Goal: Task Accomplishment & Management: Complete application form

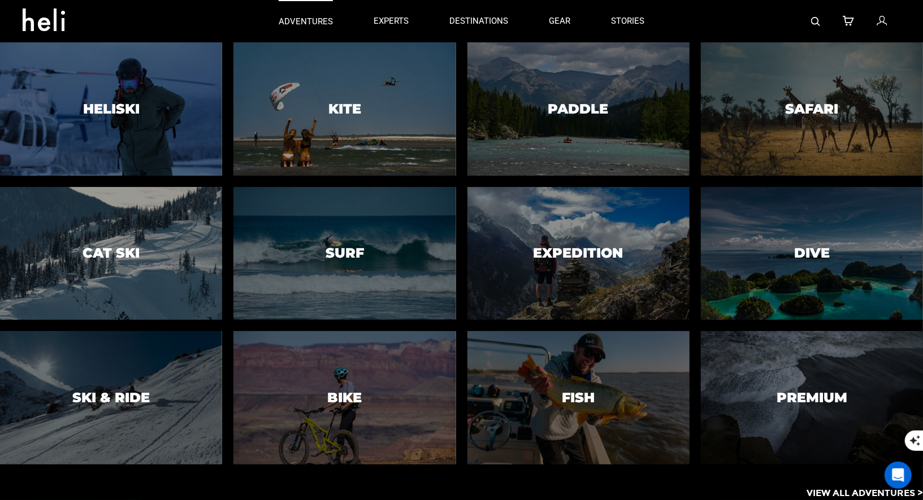
click at [313, 16] on p "adventures" at bounding box center [306, 22] width 54 height 12
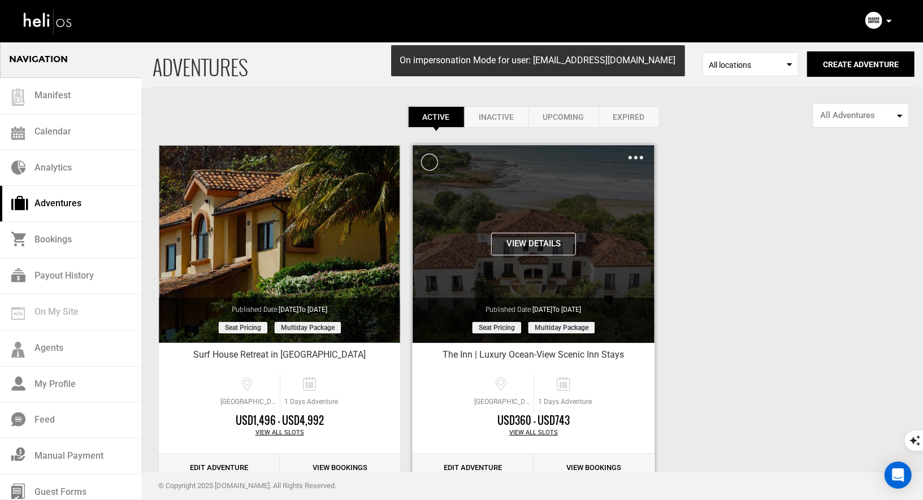
click at [632, 153] on div "Clone De-Activate Share Delete" at bounding box center [635, 157] width 15 height 13
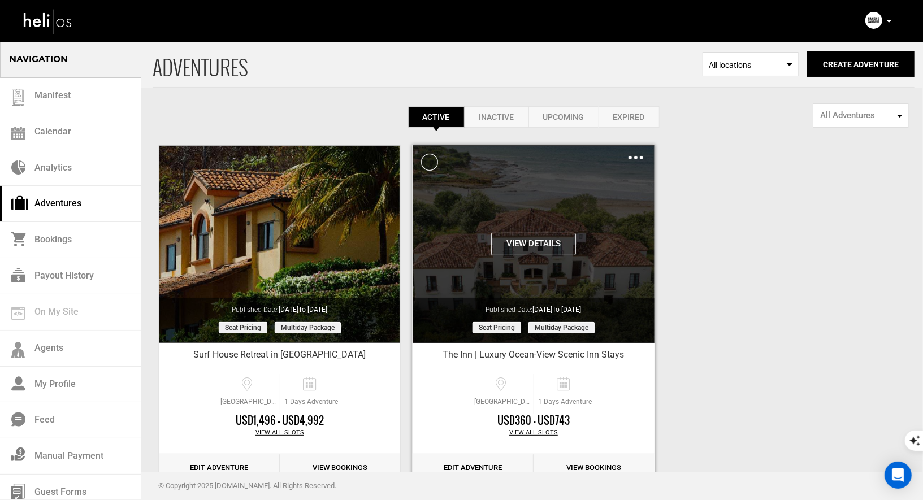
click at [642, 155] on div "Clone De-Activate Share Delete" at bounding box center [635, 157] width 15 height 13
click at [635, 156] on img at bounding box center [635, 157] width 15 height 3
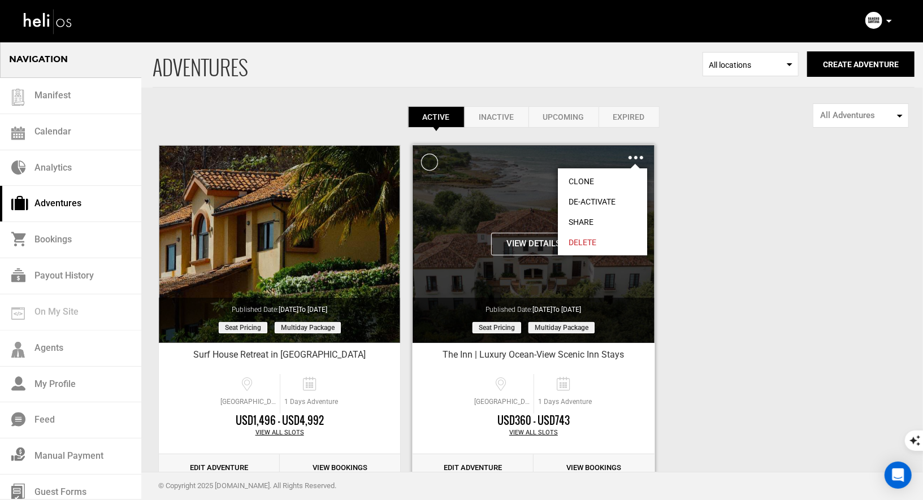
click at [590, 178] on link "Clone" at bounding box center [602, 181] width 89 height 20
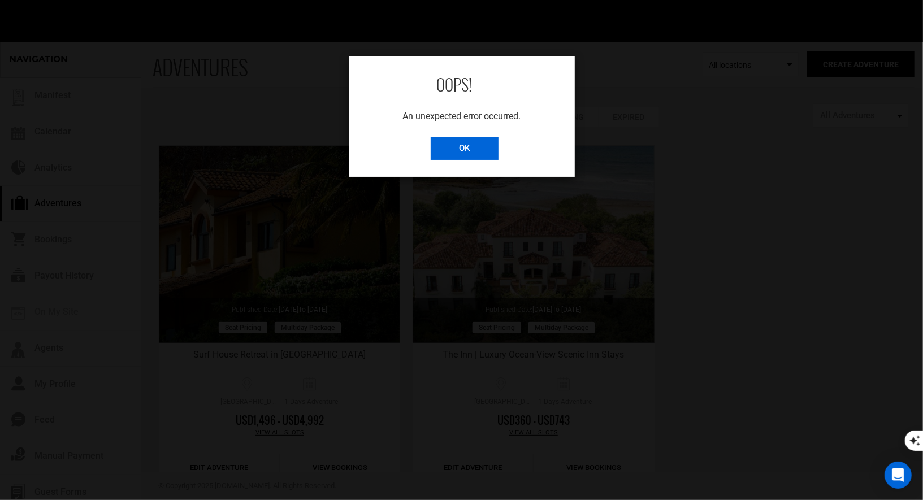
click at [462, 154] on input "OK" at bounding box center [465, 148] width 68 height 23
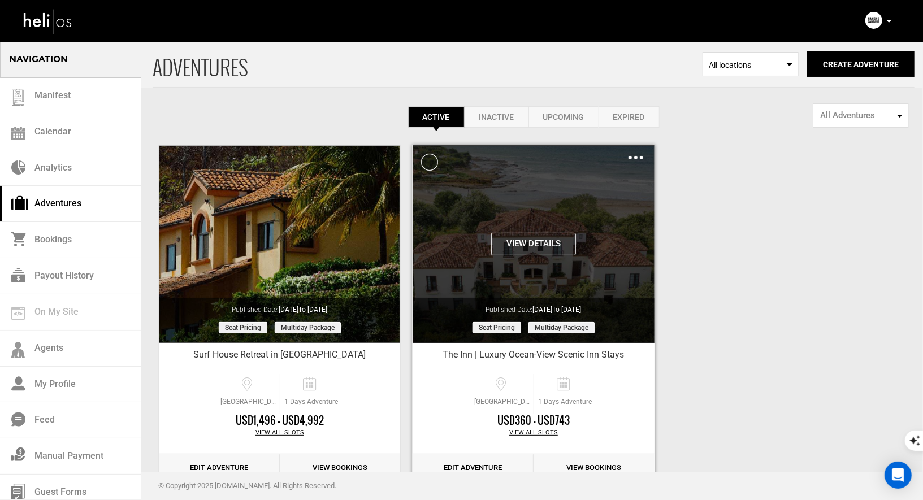
click at [634, 154] on div "Clone De-Activate Share Delete" at bounding box center [635, 157] width 15 height 13
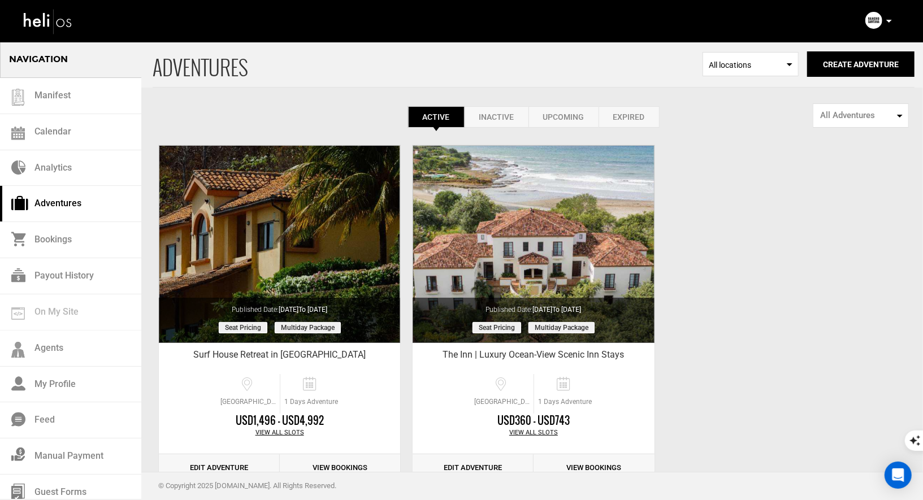
click at [497, 121] on link "Inactive" at bounding box center [497, 116] width 64 height 21
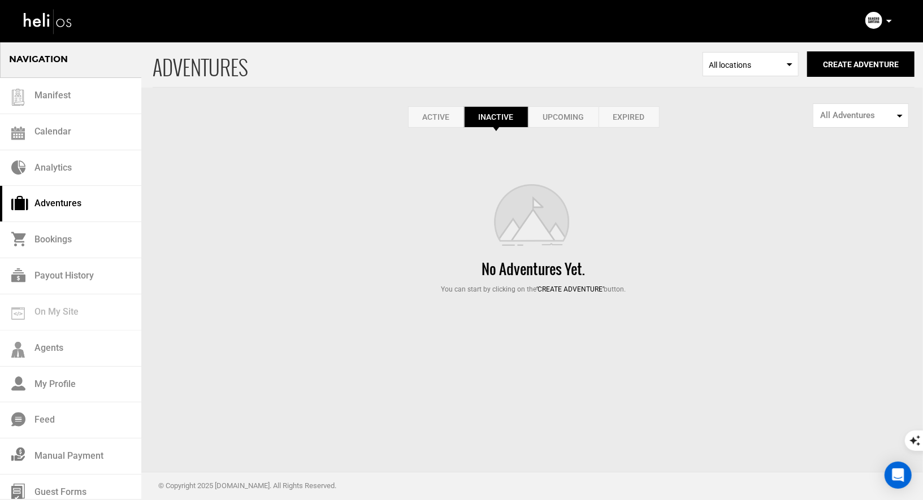
click at [554, 120] on link "Upcoming" at bounding box center [563, 116] width 70 height 21
click at [637, 125] on link "Expired" at bounding box center [629, 116] width 61 height 21
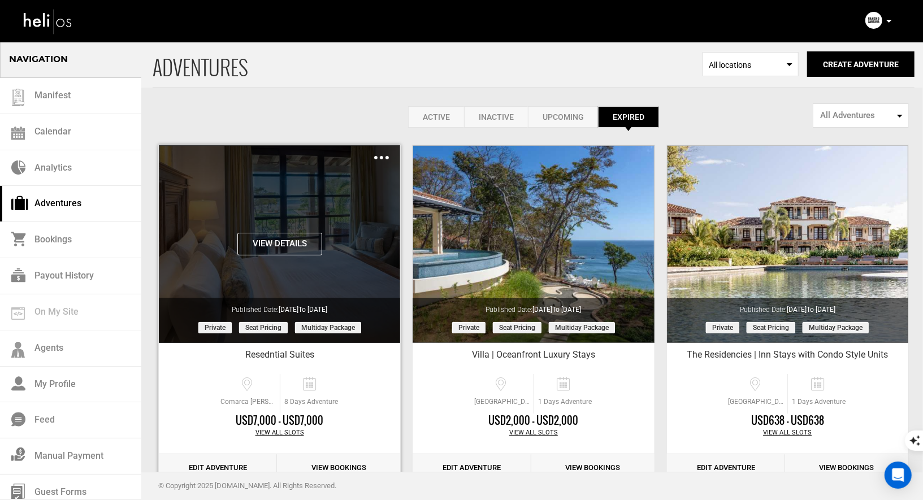
click at [382, 156] on img at bounding box center [381, 157] width 15 height 3
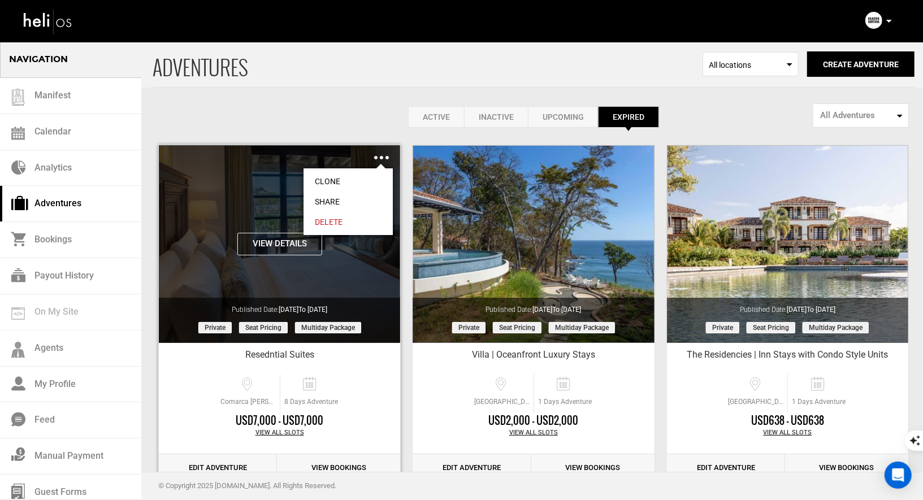
click at [337, 181] on link "Clone" at bounding box center [348, 181] width 89 height 20
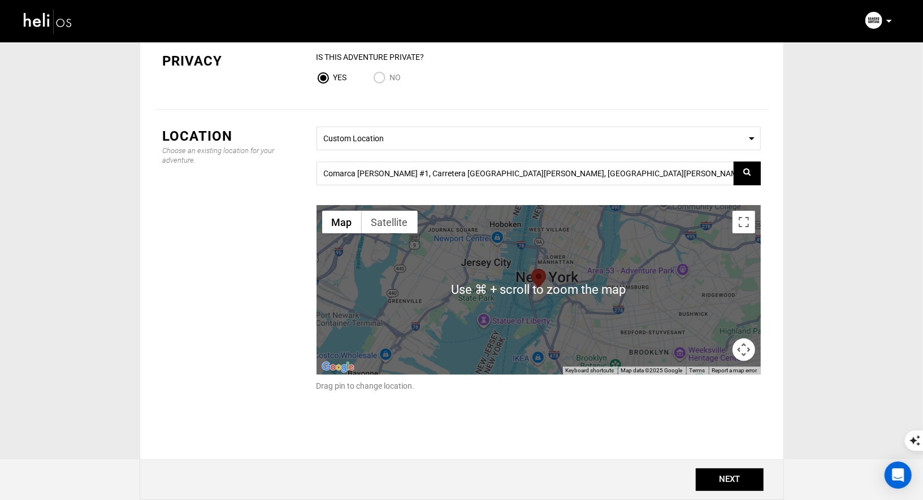
scroll to position [108, 0]
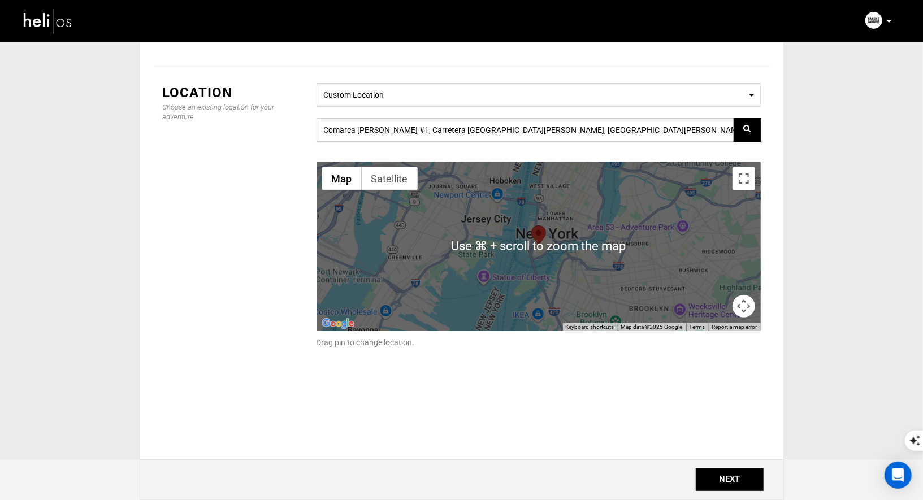
click at [568, 135] on input "Comarca Limon #1, Carretera Las Salinas, Tola-Rivas, Popoyo Nicaragua, Tola 485…" at bounding box center [538, 130] width 444 height 24
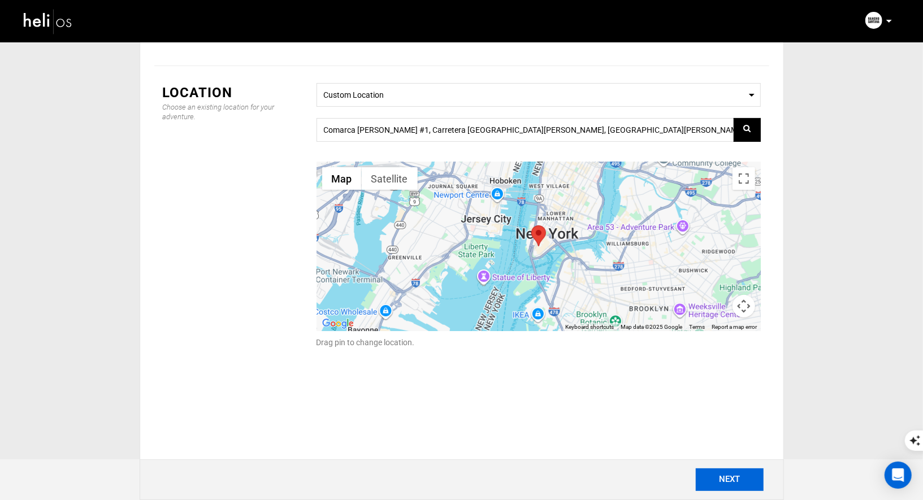
click at [738, 484] on button "NEXT" at bounding box center [730, 480] width 68 height 23
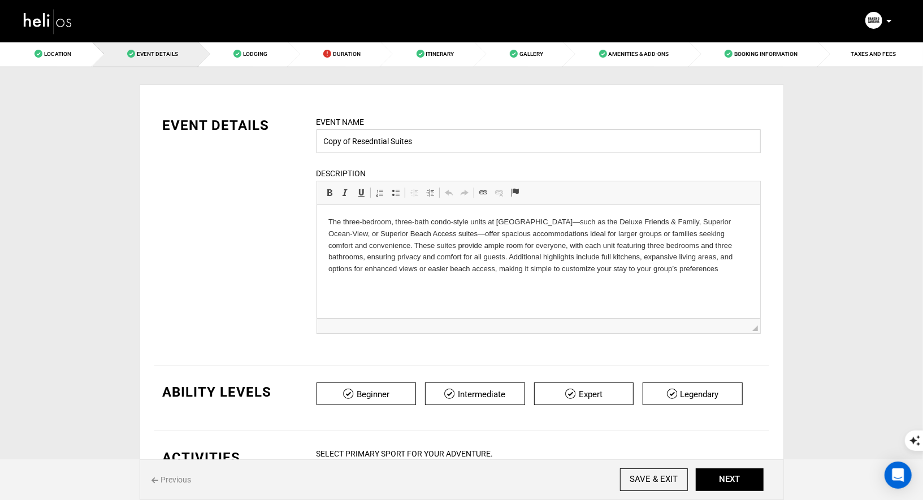
drag, startPoint x: 428, startPoint y: 149, endPoint x: 314, endPoint y: 140, distance: 113.9
click at [314, 140] on div "Event Name Copy of Resedntial Suites Event name can not be less than 3 characte…" at bounding box center [538, 232] width 461 height 232
type input "T"
paste input "Andrew Cavaluzzi"
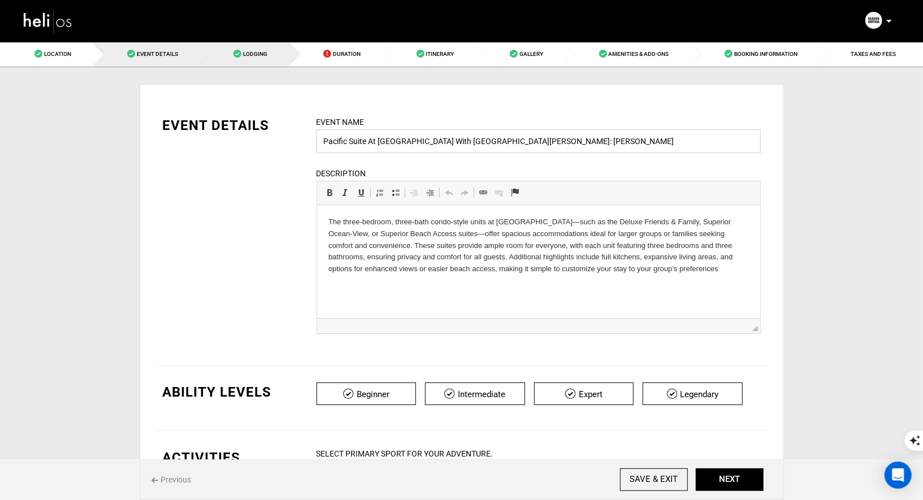
type input "Pacific Suite At The Inn With Rancho Santana: Andrew Cavaluzzi"
click at [257, 61] on link "Lodging" at bounding box center [244, 53] width 90 height 25
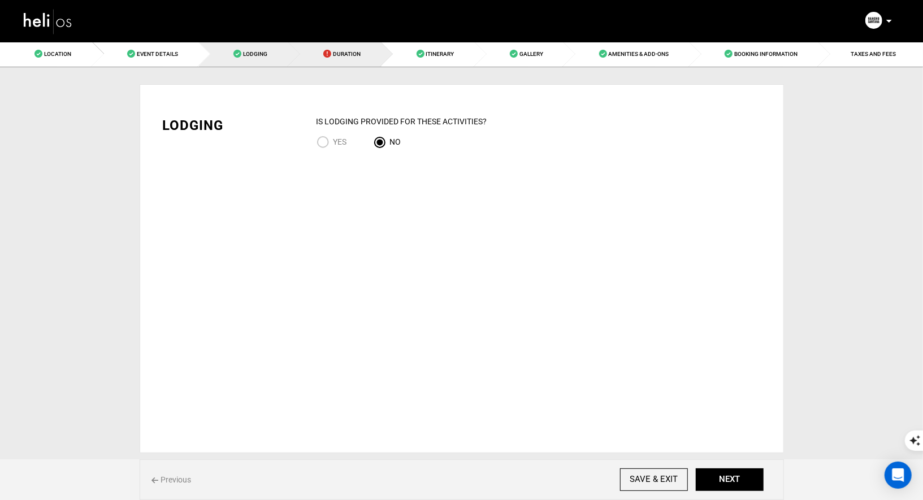
click at [341, 60] on link "Duration" at bounding box center [335, 53] width 93 height 25
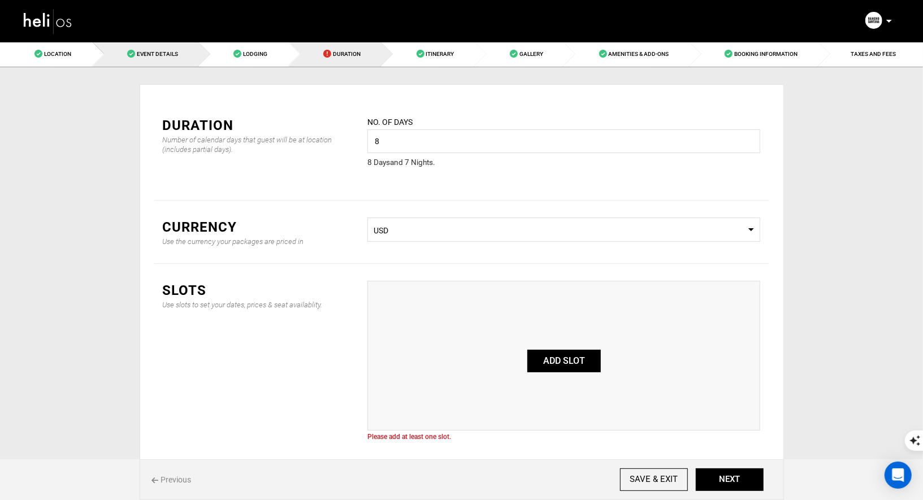
click at [174, 57] on span "Event Details" at bounding box center [157, 54] width 41 height 6
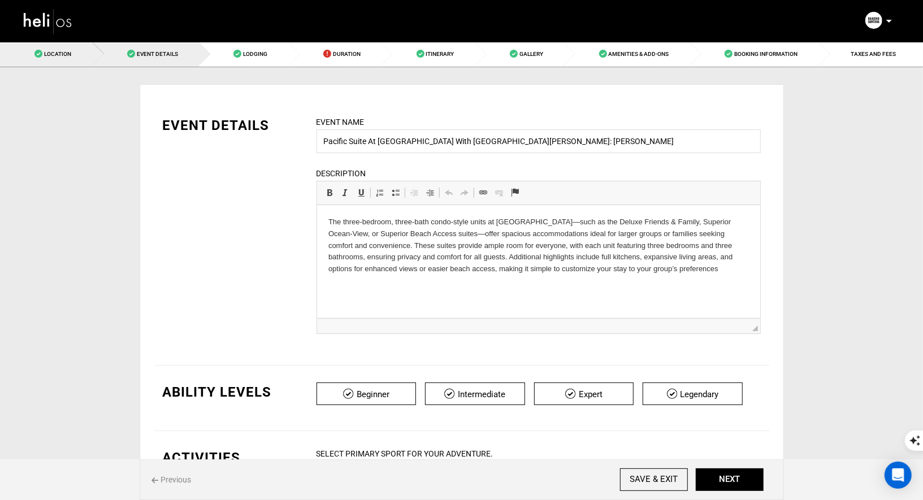
click at [62, 53] on span "Location" at bounding box center [57, 54] width 27 height 6
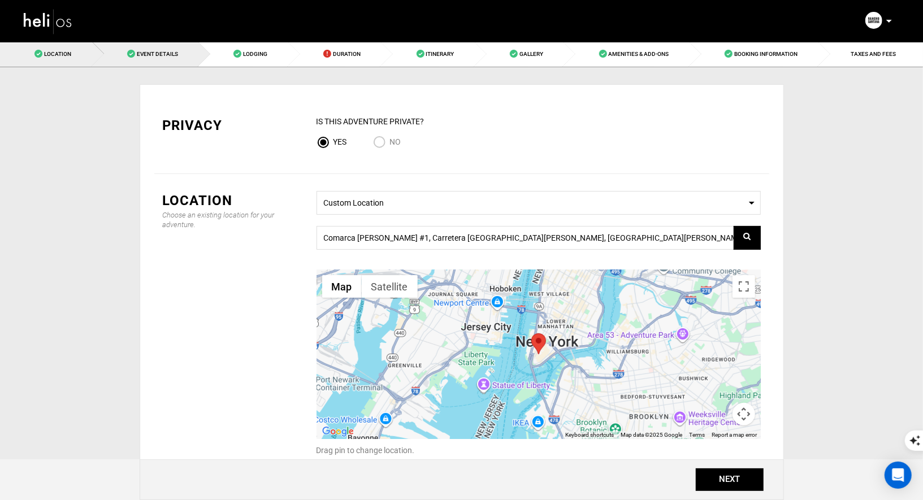
click at [190, 64] on link "Event Details" at bounding box center [146, 53] width 107 height 25
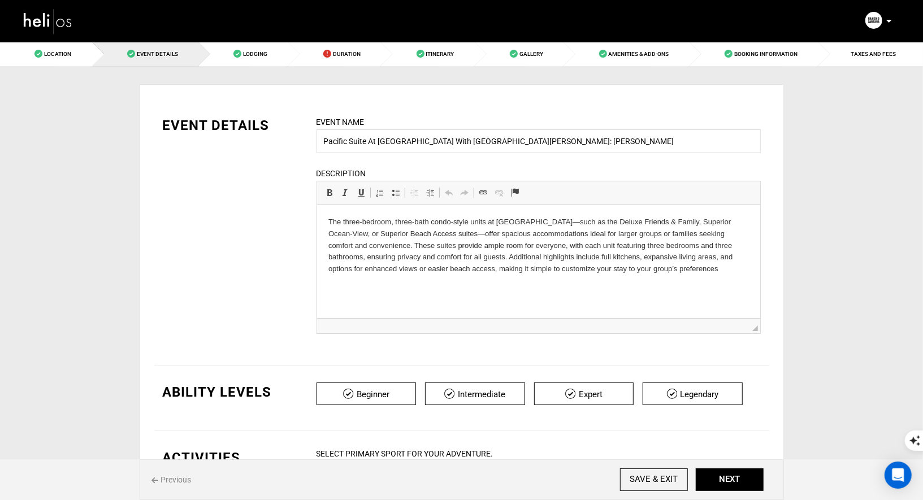
click at [50, 20] on img at bounding box center [48, 21] width 51 height 30
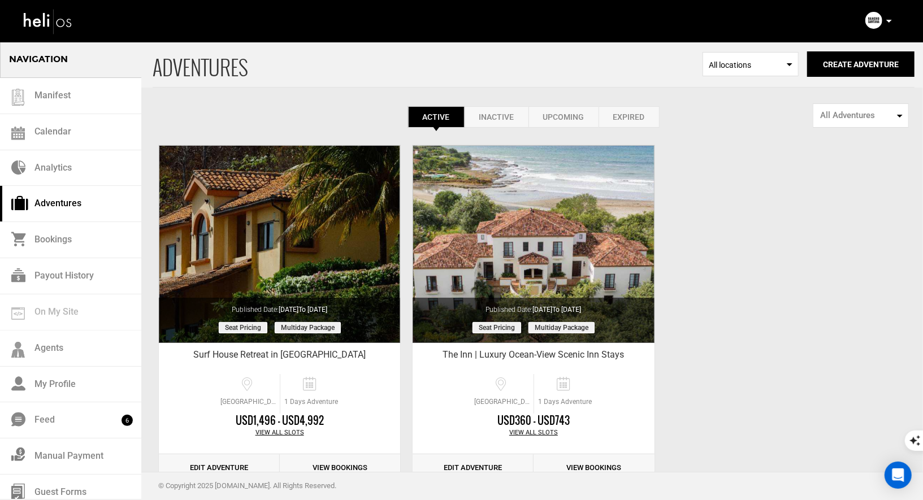
click at [49, 19] on img at bounding box center [48, 21] width 51 height 30
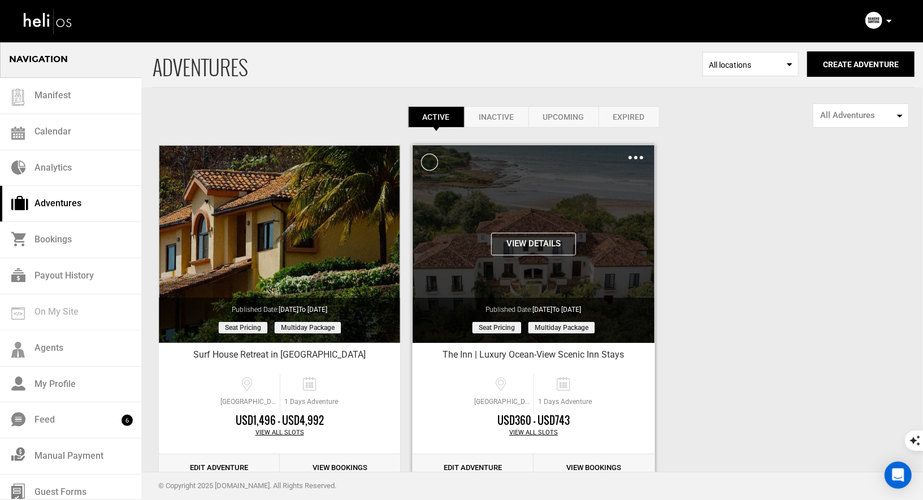
click at [639, 157] on img at bounding box center [635, 157] width 15 height 3
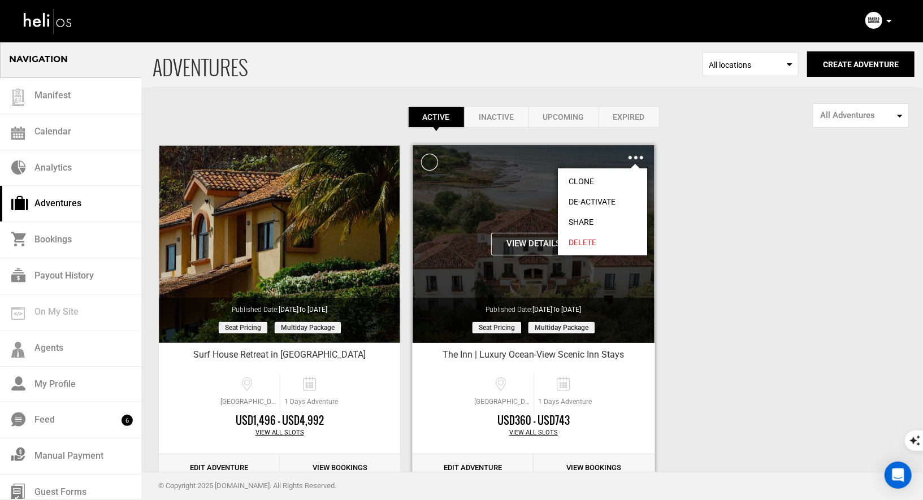
click at [589, 181] on link "Clone" at bounding box center [602, 181] width 89 height 20
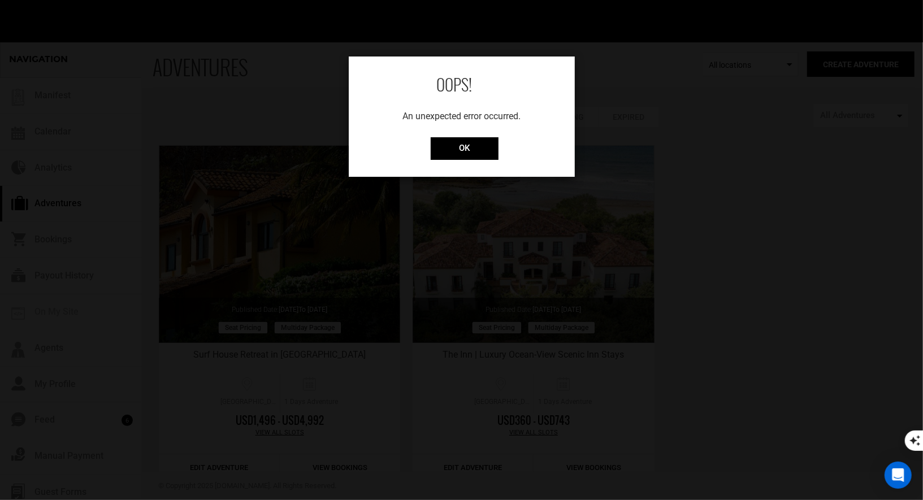
click at [466, 133] on div "OOPS! An unexpected error occurred. OK" at bounding box center [462, 117] width 226 height 120
click at [459, 147] on input "OK" at bounding box center [465, 148] width 68 height 23
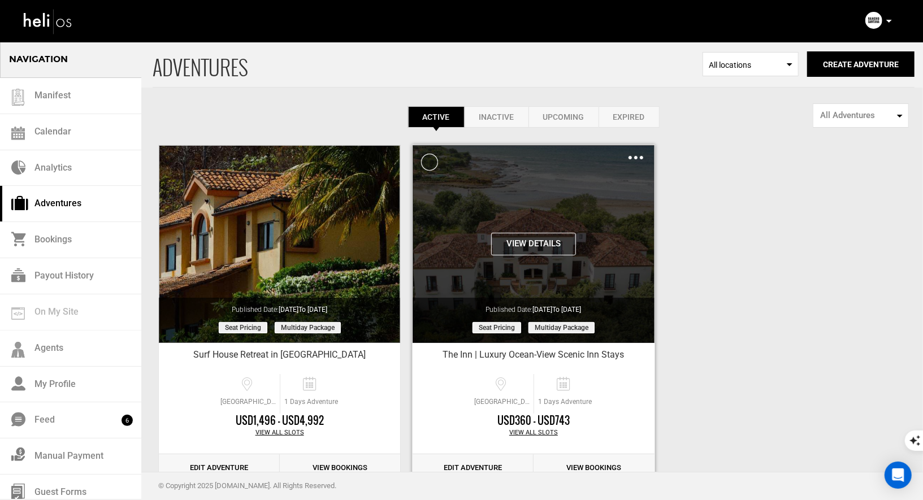
click at [636, 154] on div "Clone De-Activate Share Delete" at bounding box center [635, 157] width 15 height 13
click at [631, 152] on div "Clone De-Activate Share Delete" at bounding box center [635, 157] width 15 height 13
click at [642, 163] on div "View Details Clone De-Activate Share Delete" at bounding box center [533, 154] width 241 height 19
click at [638, 158] on img at bounding box center [635, 157] width 15 height 3
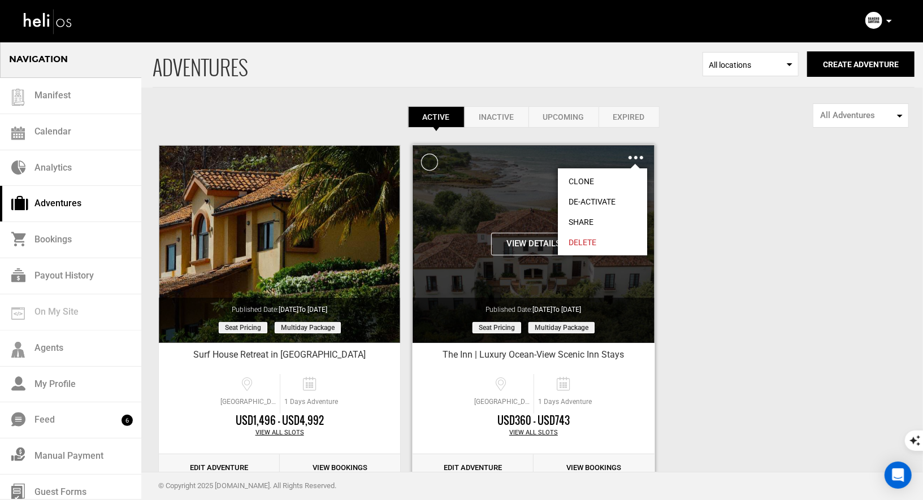
click at [585, 181] on link "Clone" at bounding box center [602, 181] width 89 height 20
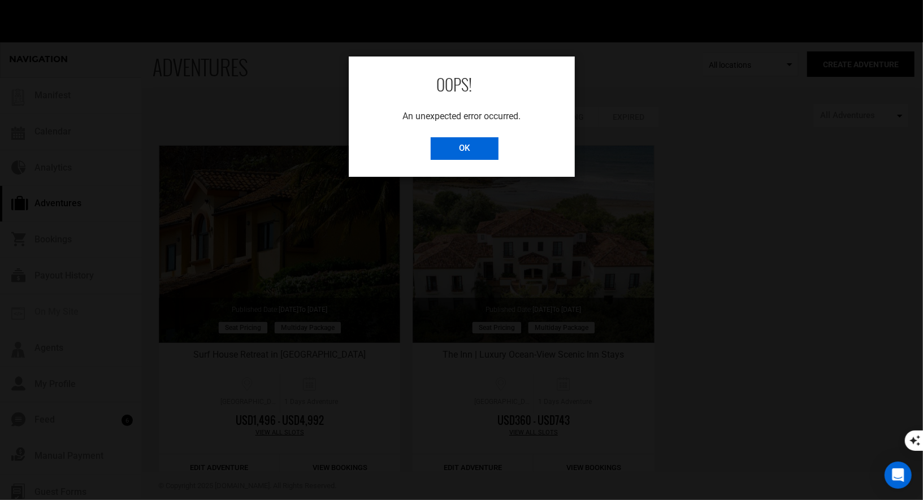
click at [455, 145] on input "OK" at bounding box center [465, 148] width 68 height 23
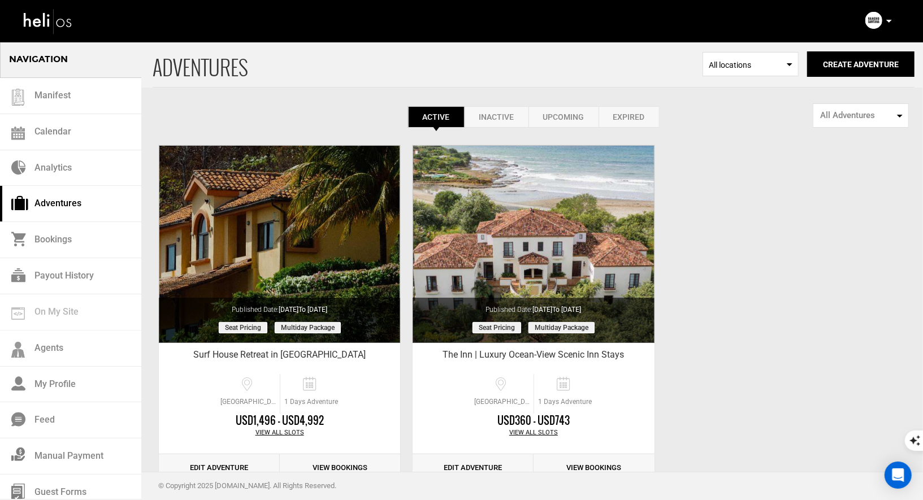
click at [617, 121] on link "Expired" at bounding box center [629, 116] width 61 height 21
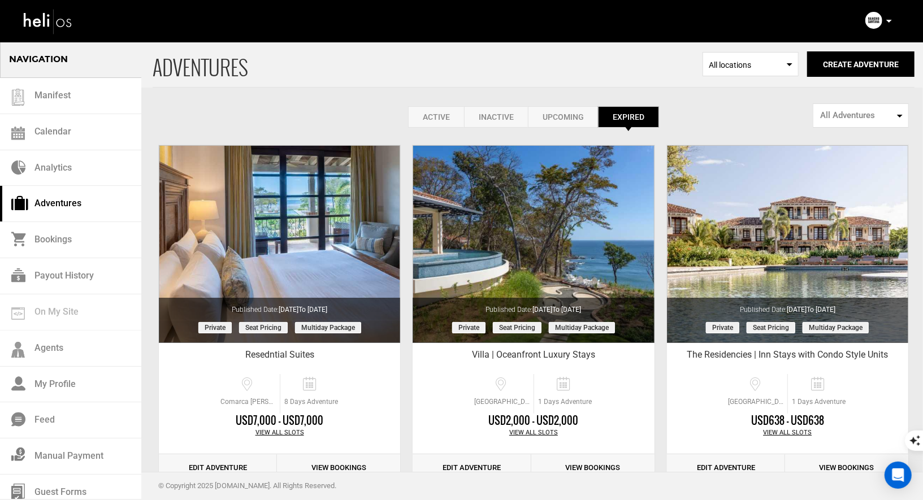
click at [557, 123] on link "Upcoming" at bounding box center [563, 116] width 70 height 21
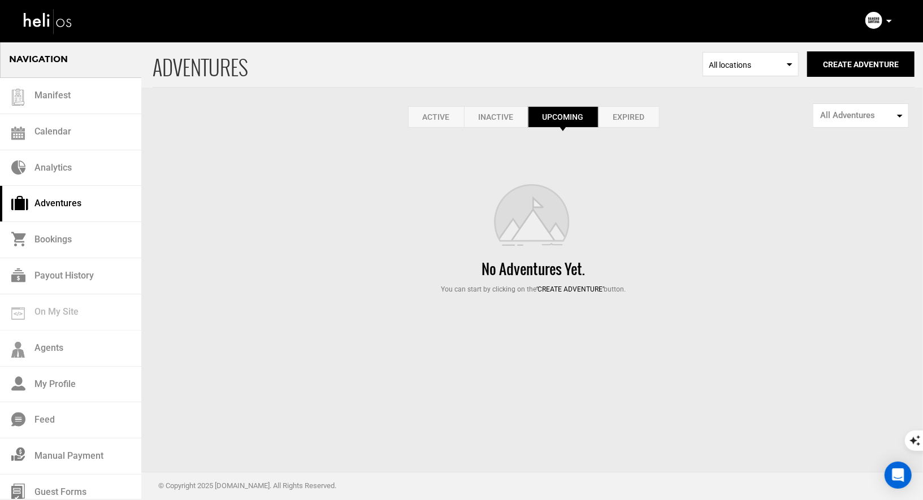
click at [487, 121] on link "Inactive" at bounding box center [496, 116] width 64 height 21
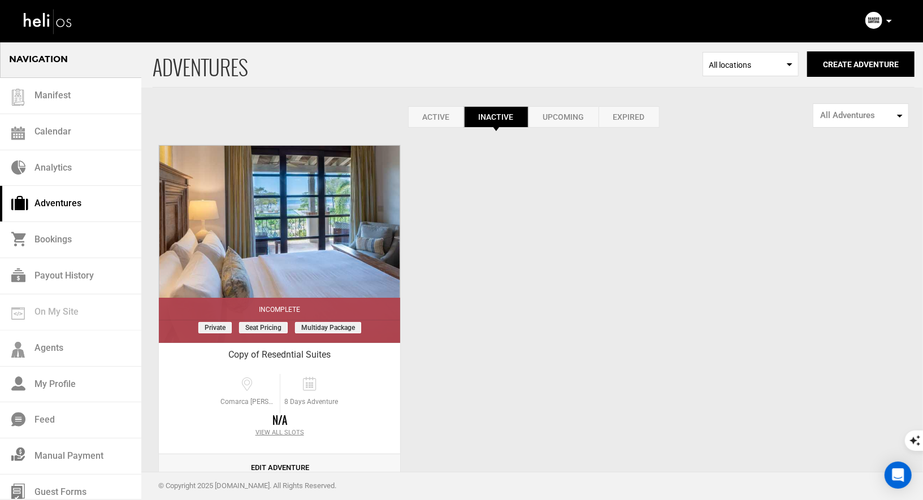
click at [433, 110] on link "Active" at bounding box center [436, 116] width 56 height 21
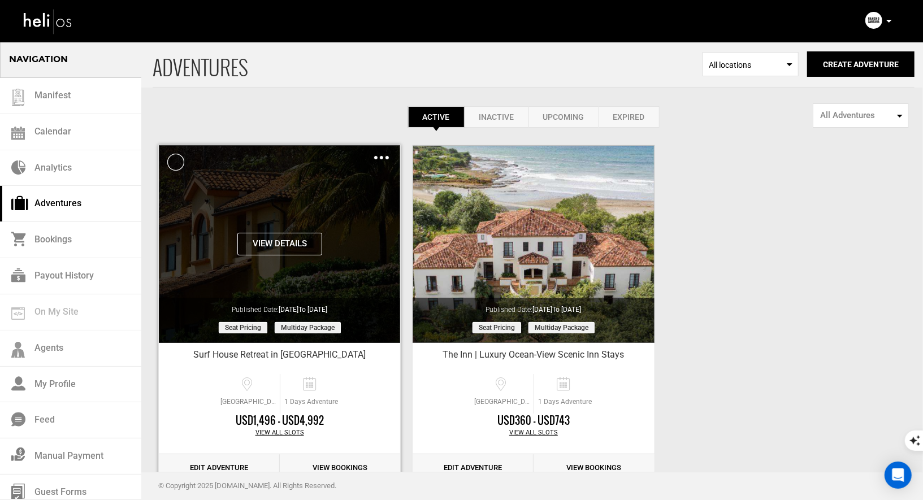
scroll to position [32, 0]
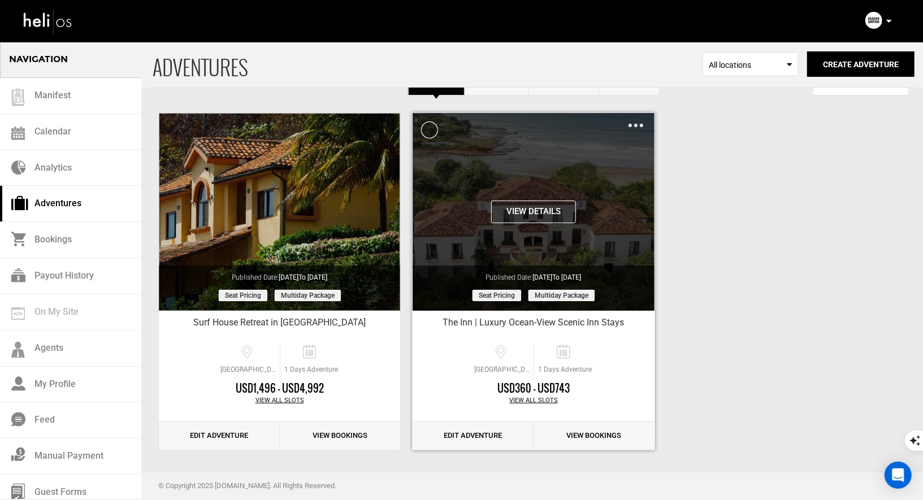
click at [631, 127] on div "Clone De-Activate Share Delete" at bounding box center [635, 125] width 15 height 13
click at [639, 125] on img at bounding box center [635, 125] width 15 height 3
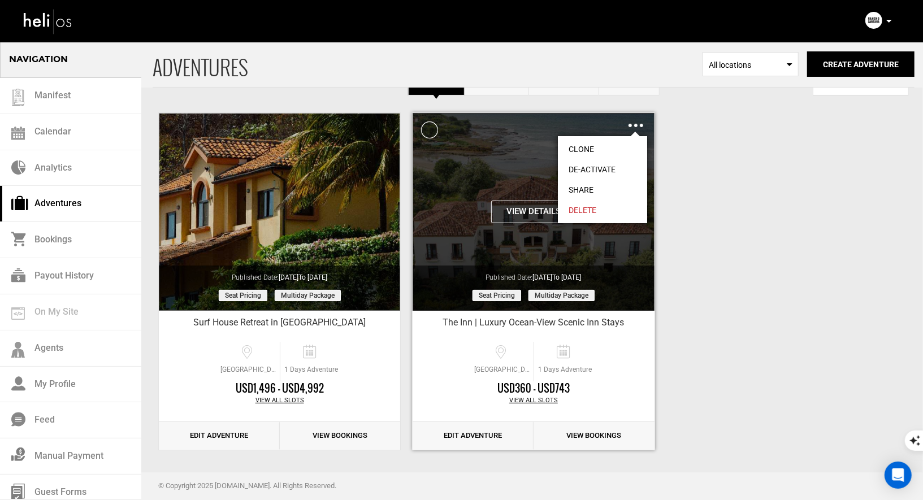
click at [584, 144] on link "Clone" at bounding box center [602, 149] width 89 height 20
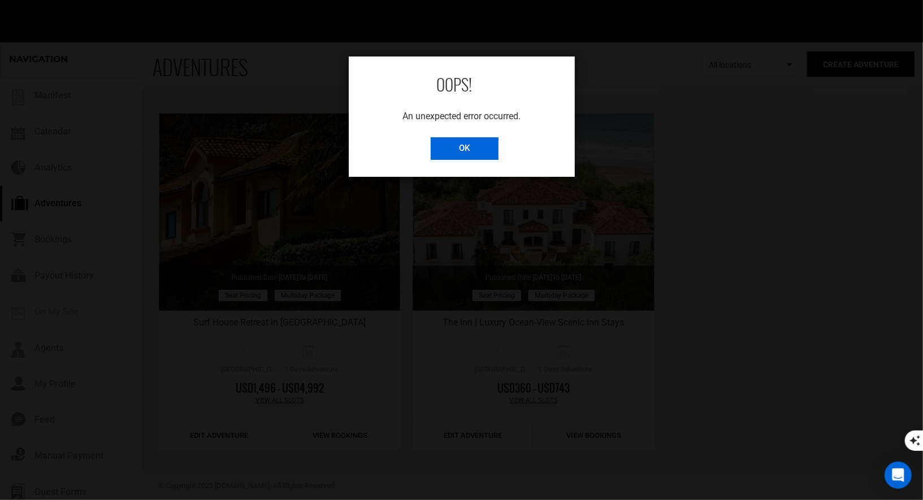
click at [440, 144] on input "OK" at bounding box center [465, 148] width 68 height 23
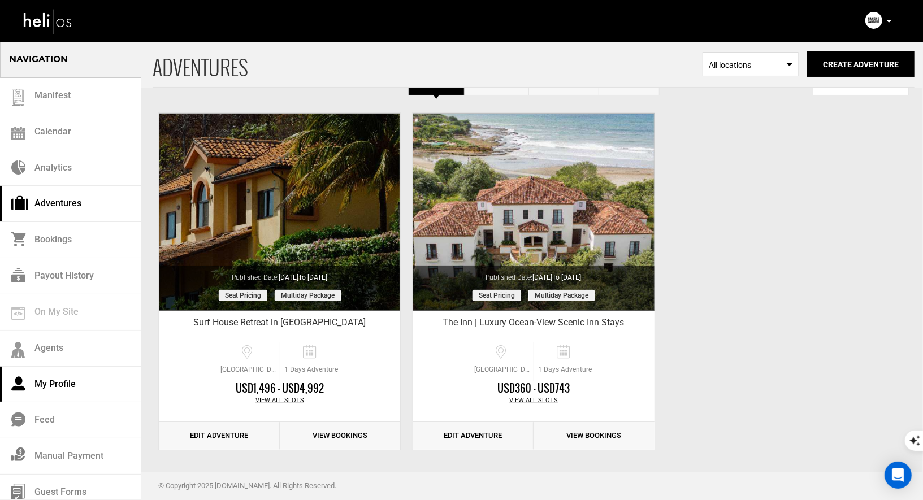
scroll to position [8, 0]
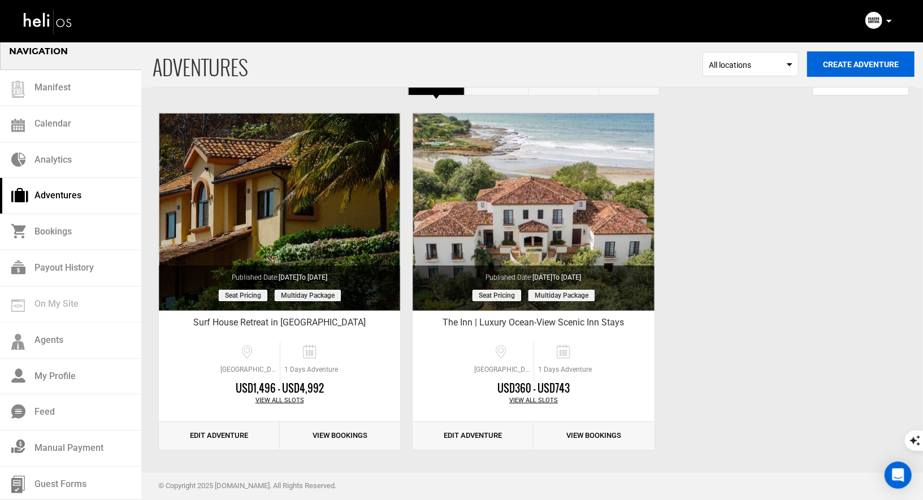
click at [863, 68] on button "Create Adventure" at bounding box center [860, 63] width 107 height 25
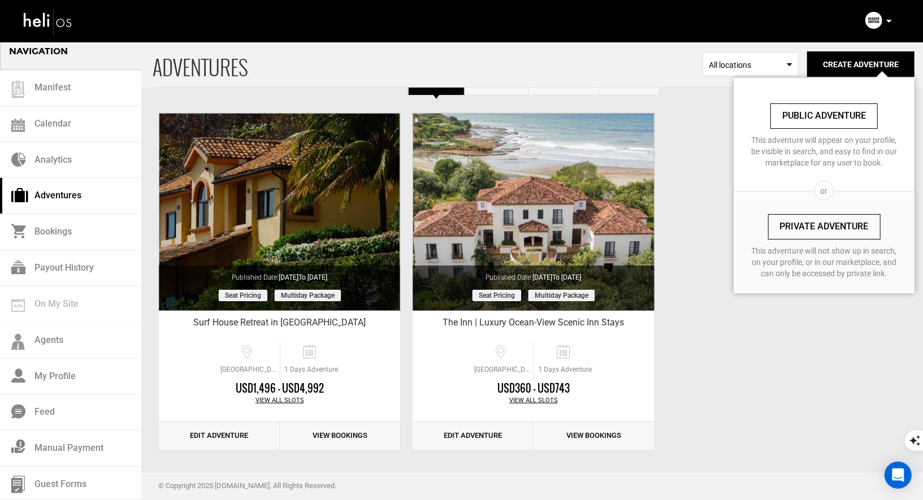
click at [825, 227] on link "Private Adventure" at bounding box center [824, 226] width 112 height 25
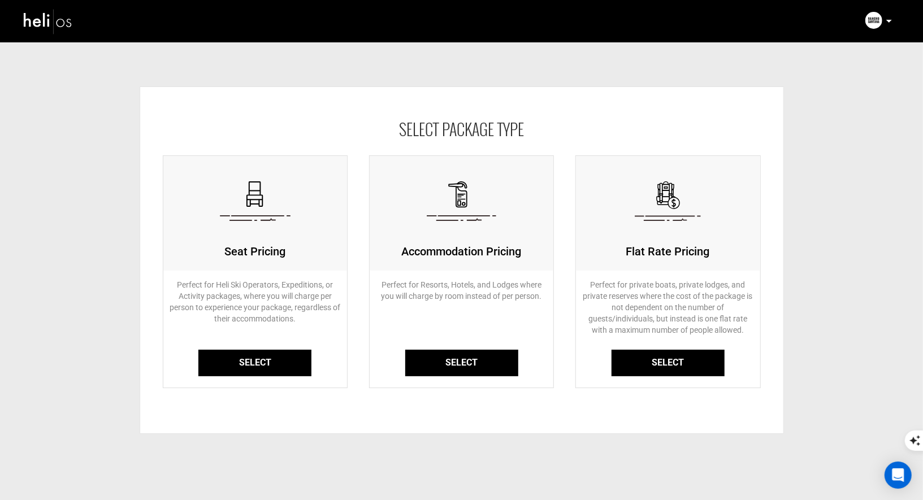
click at [459, 362] on link "Select" at bounding box center [461, 363] width 113 height 27
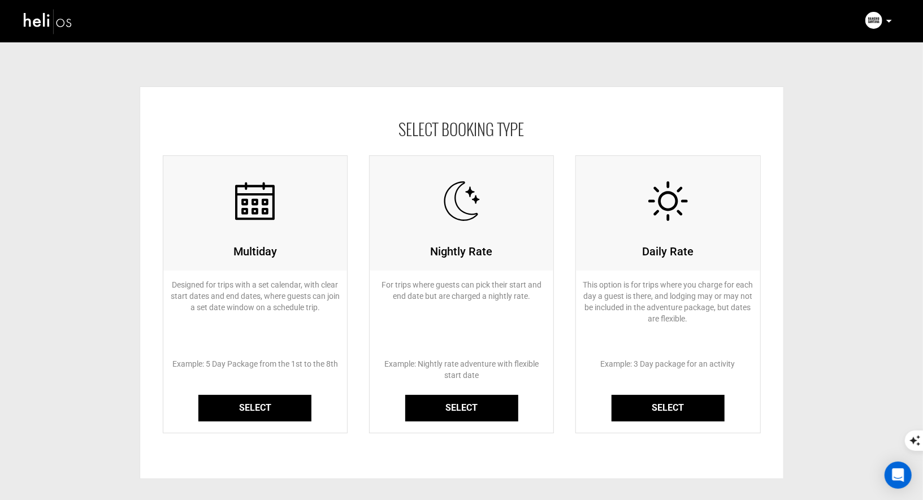
click at [422, 405] on link "Select" at bounding box center [461, 408] width 113 height 27
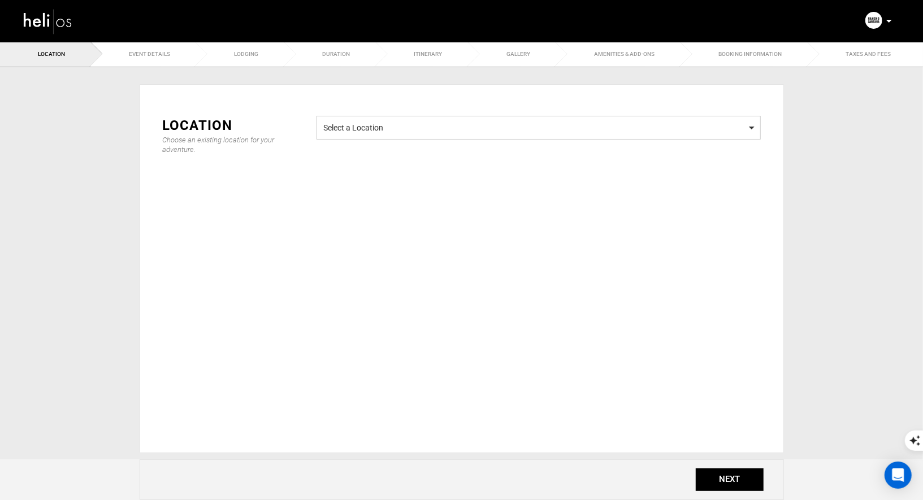
click at [380, 130] on span "Select a Location" at bounding box center [539, 126] width 430 height 14
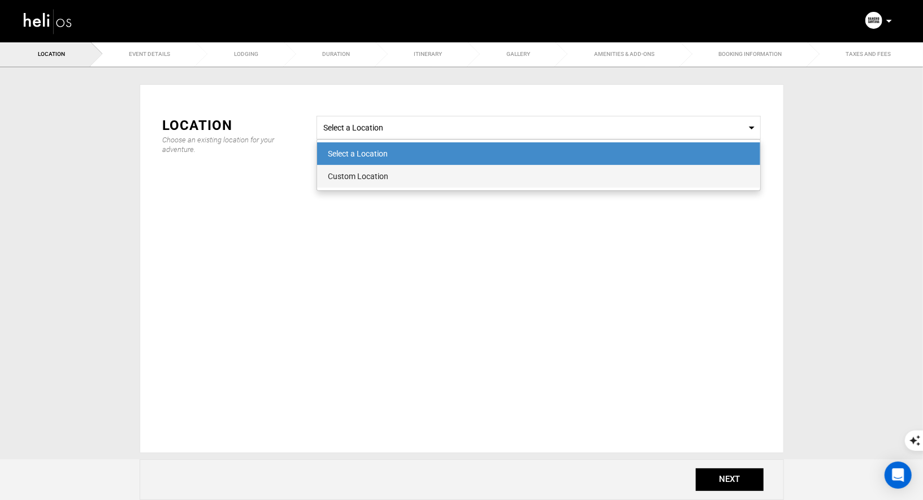
click at [371, 181] on span "Custom Location" at bounding box center [538, 176] width 443 height 23
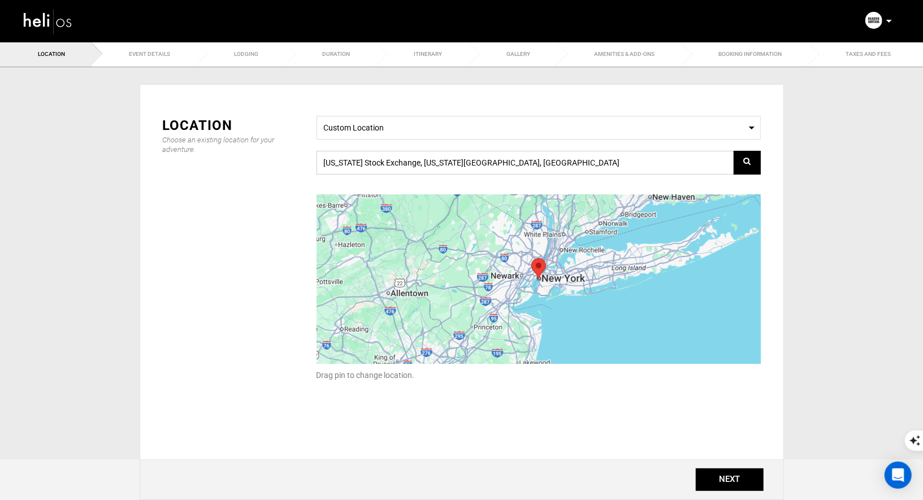
click at [405, 168] on input "New York Stock Exchange, New York, NY 10005, USA" at bounding box center [538, 163] width 444 height 24
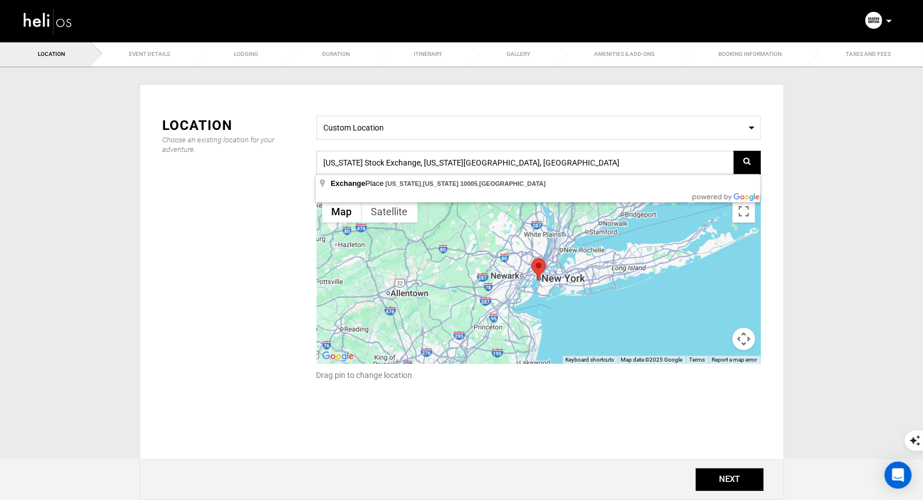
drag, startPoint x: 514, startPoint y: 163, endPoint x: 250, endPoint y: 152, distance: 264.2
click at [254, 154] on div "Location Choose an existing location for your adventure. Select a Location Cust…" at bounding box center [461, 255] width 615 height 279
paste input "Comarca Limon #1, Carretera Las Salinas, Tola-Rivas, Popoyo Nicaragua, Tola 485…"
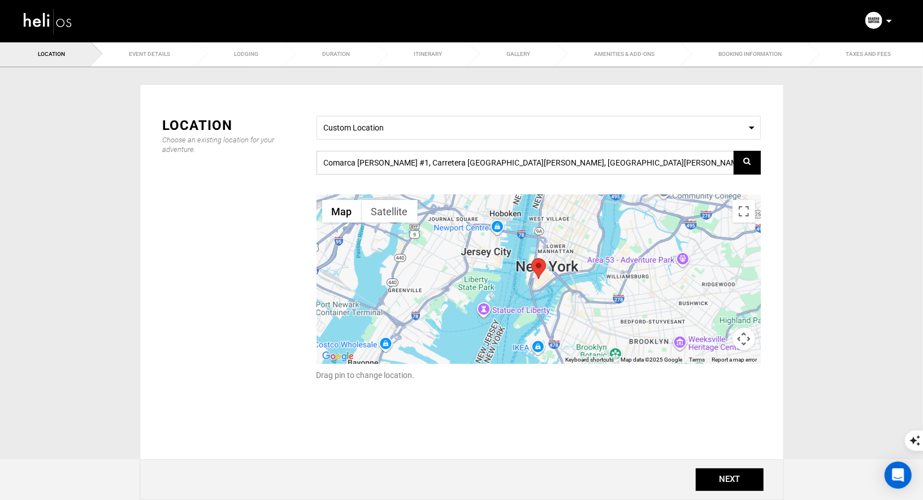
click at [574, 169] on input "Comarca Limon #1, Carretera Las Salinas, Tola-Rivas, Popoyo Nicaragua, Tola 485…" at bounding box center [538, 163] width 444 height 24
click at [745, 163] on span at bounding box center [747, 162] width 27 height 11
click at [469, 126] on span "Custom Location" at bounding box center [539, 126] width 430 height 14
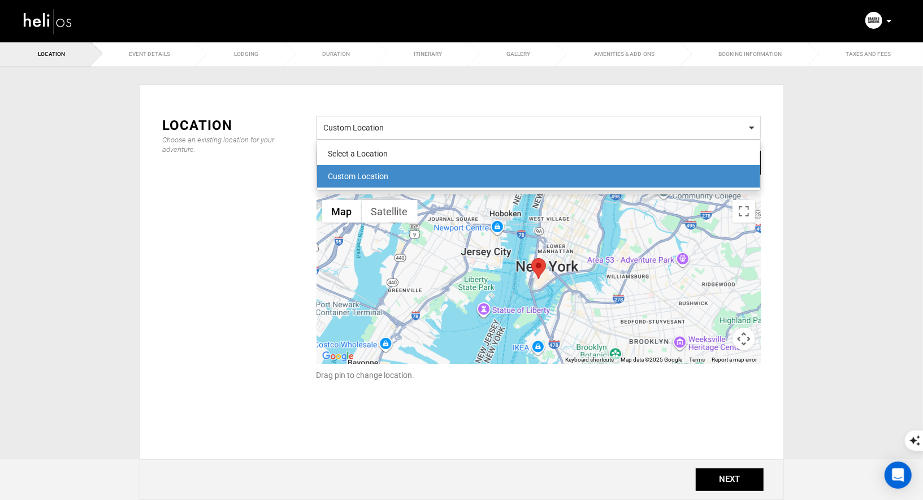
click at [469, 126] on span "Custom Location" at bounding box center [539, 126] width 430 height 14
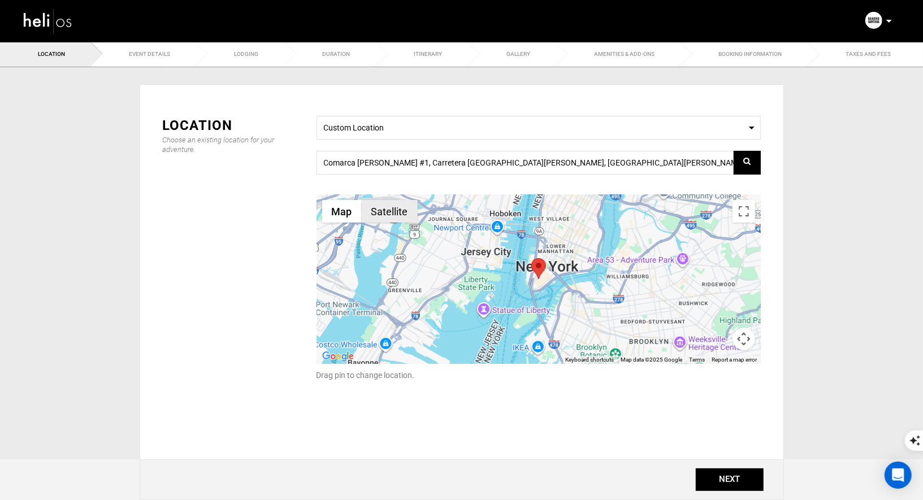
click at [396, 209] on button "Satellite" at bounding box center [390, 211] width 56 height 23
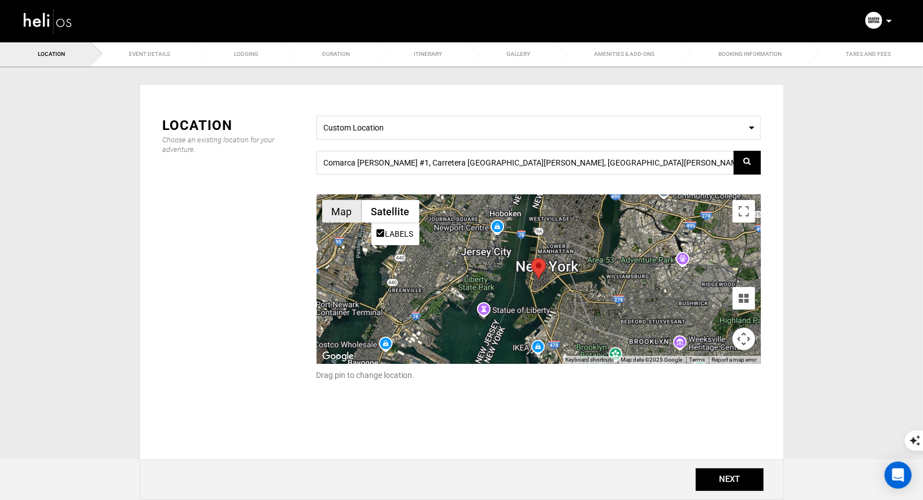
click at [341, 211] on button "Map" at bounding box center [342, 211] width 40 height 23
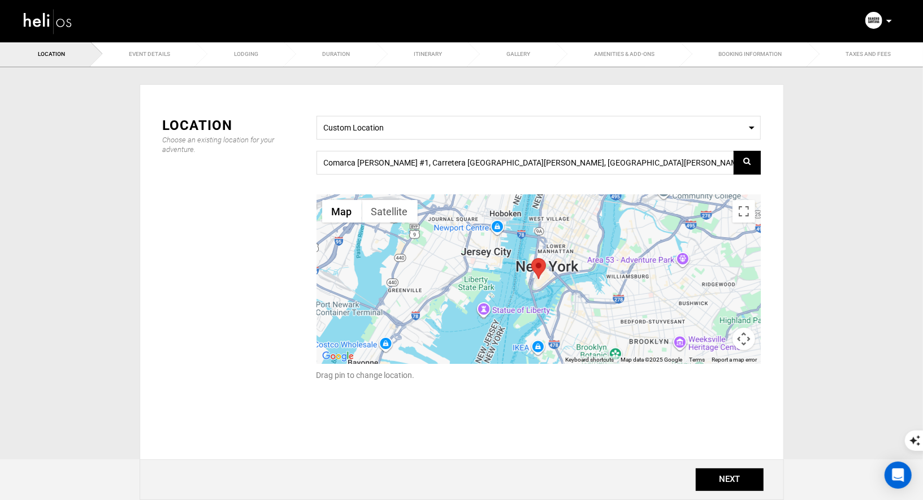
scroll to position [46, 0]
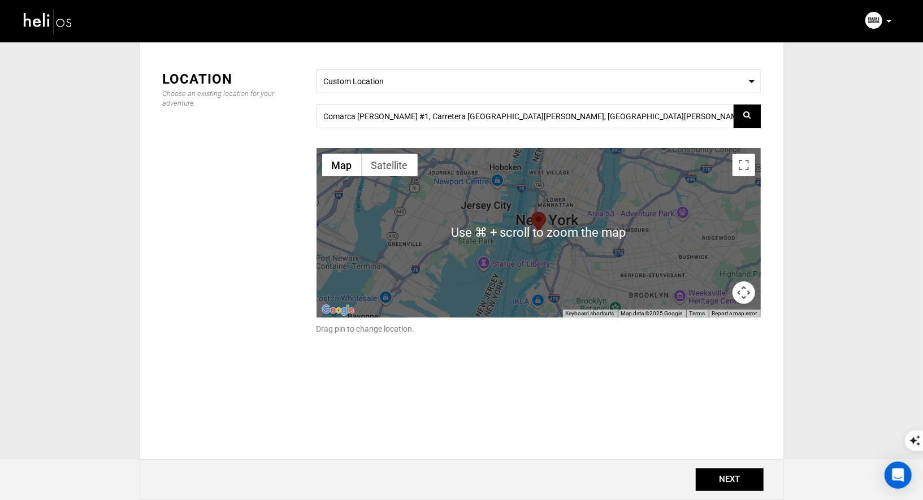
click at [738, 290] on button "Map camera controls" at bounding box center [743, 292] width 23 height 23
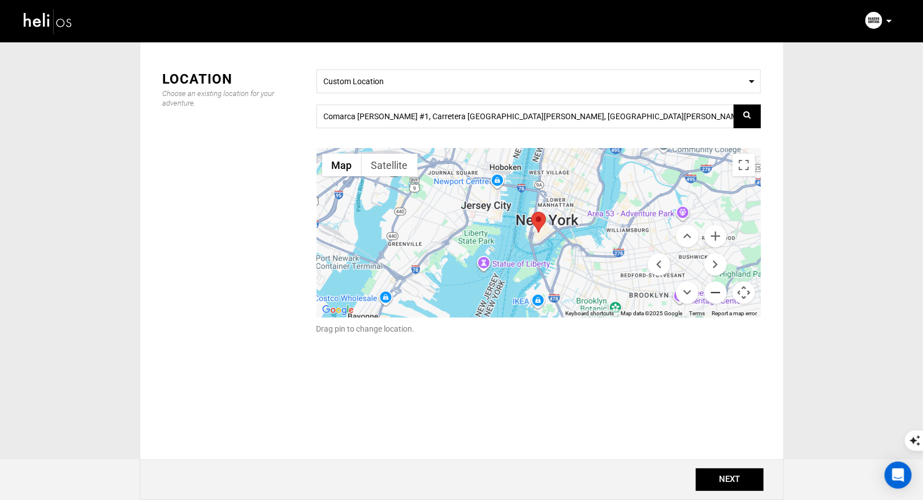
click at [713, 292] on button "Zoom out" at bounding box center [715, 292] width 23 height 23
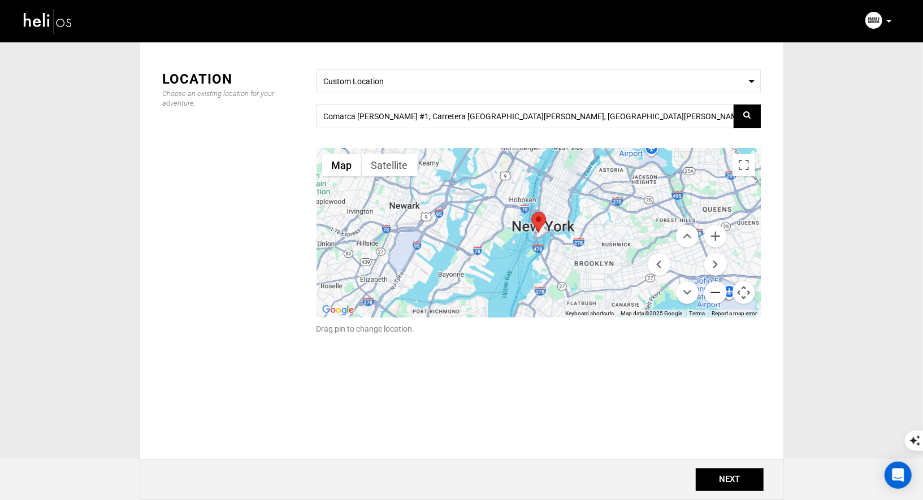
click at [713, 292] on button "Zoom out" at bounding box center [715, 292] width 23 height 23
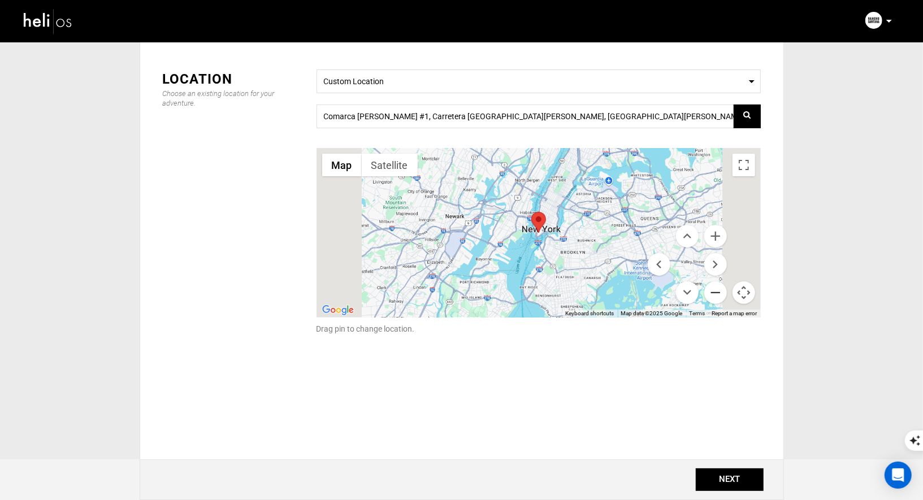
click at [713, 292] on button "Zoom out" at bounding box center [715, 292] width 23 height 23
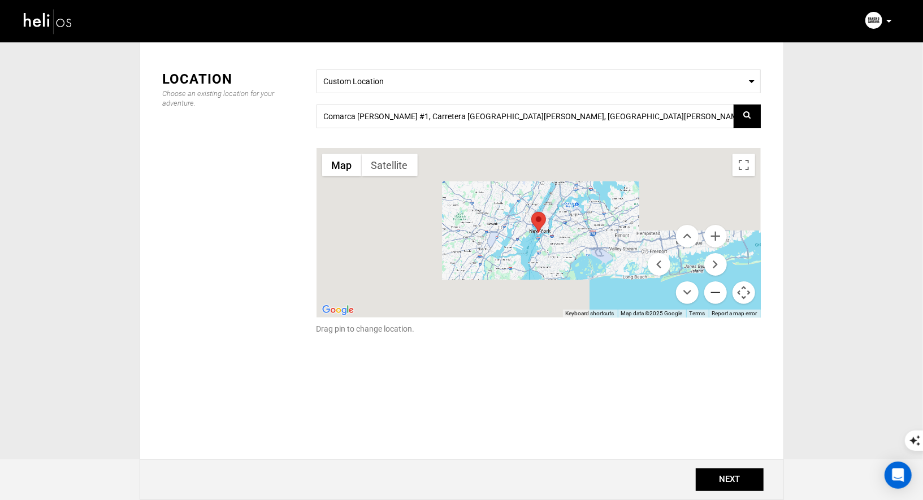
click at [713, 292] on button "Zoom out" at bounding box center [715, 292] width 23 height 23
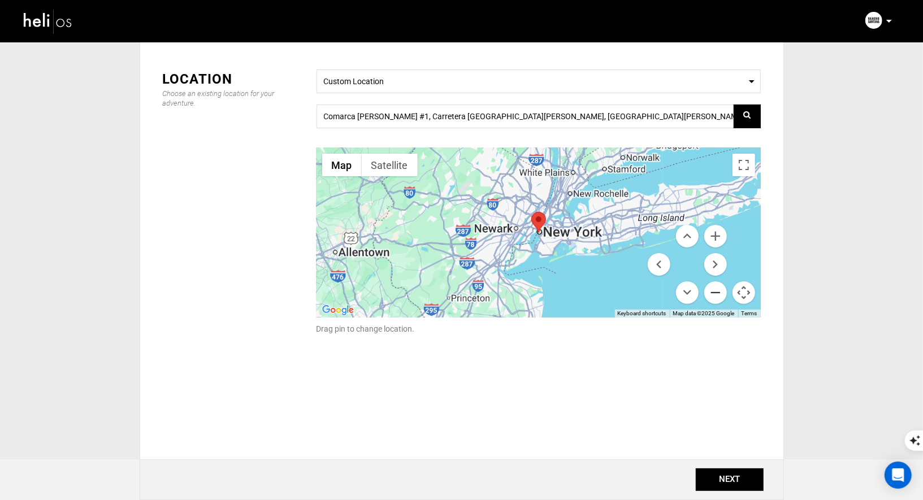
click at [713, 292] on button "Zoom out" at bounding box center [715, 292] width 23 height 23
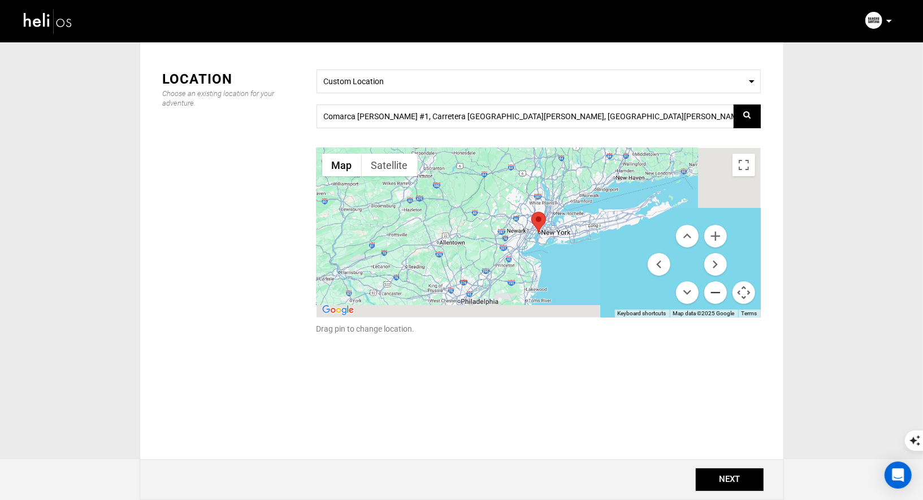
click at [713, 292] on button "Zoom out" at bounding box center [715, 292] width 23 height 23
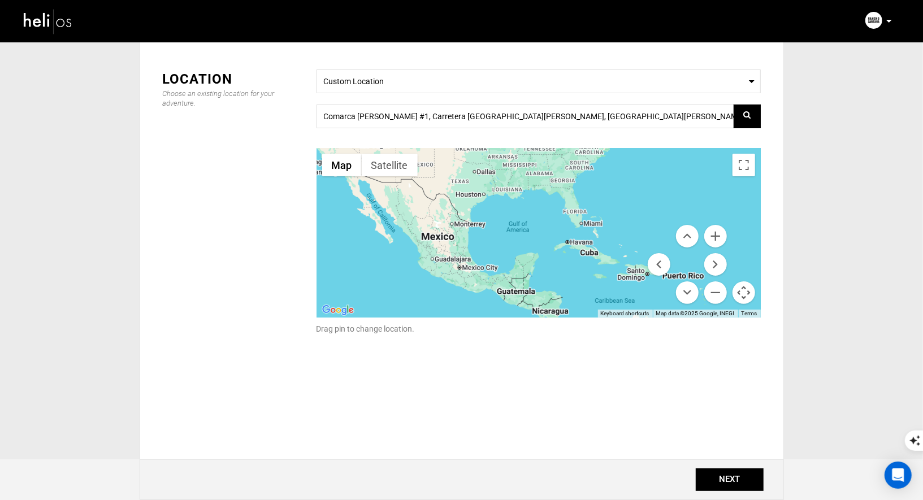
drag, startPoint x: 569, startPoint y: 252, endPoint x: 652, endPoint y: 122, distance: 154.3
click at [652, 122] on div "Select a Location Custom Location Comarca Limon #1, Carretera Las Salinas, Tola…" at bounding box center [538, 209] width 461 height 279
click at [615, 219] on div at bounding box center [538, 233] width 444 height 170
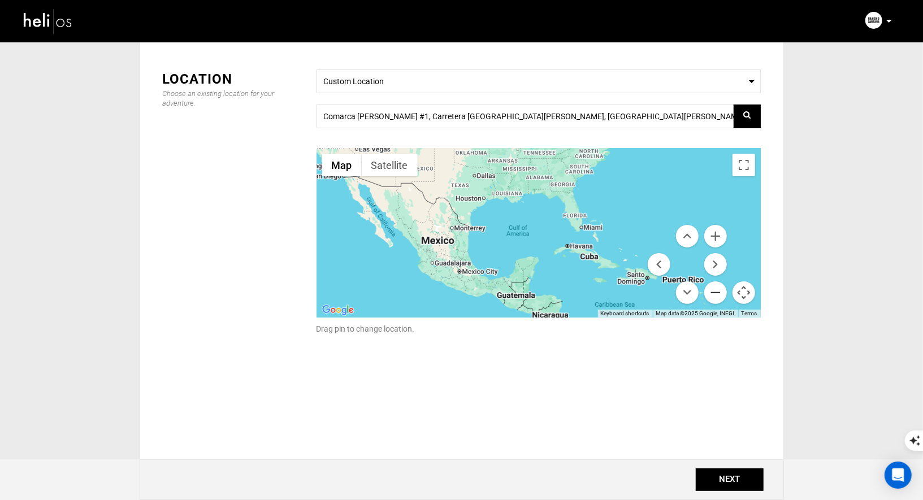
click at [716, 294] on button "Zoom out" at bounding box center [715, 292] width 23 height 23
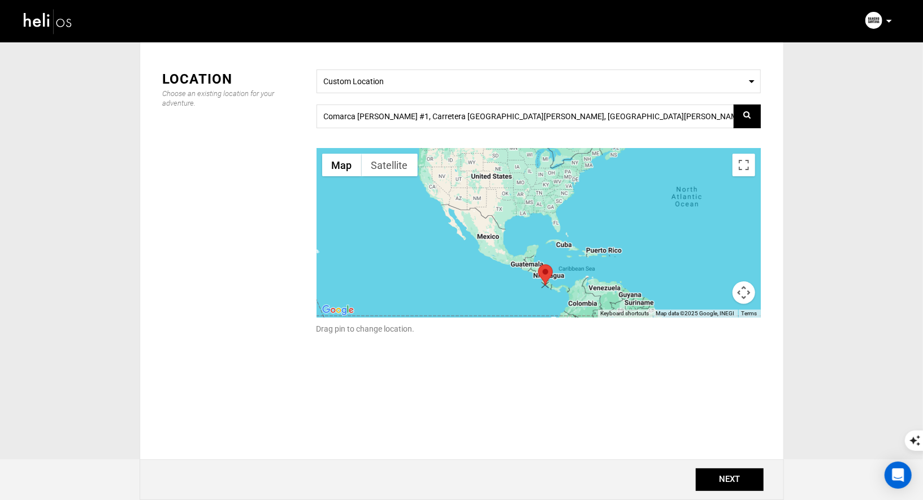
drag, startPoint x: 581, startPoint y: 161, endPoint x: 543, endPoint y: 279, distance: 124.2
click at [538, 265] on area at bounding box center [538, 265] width 0 height 0
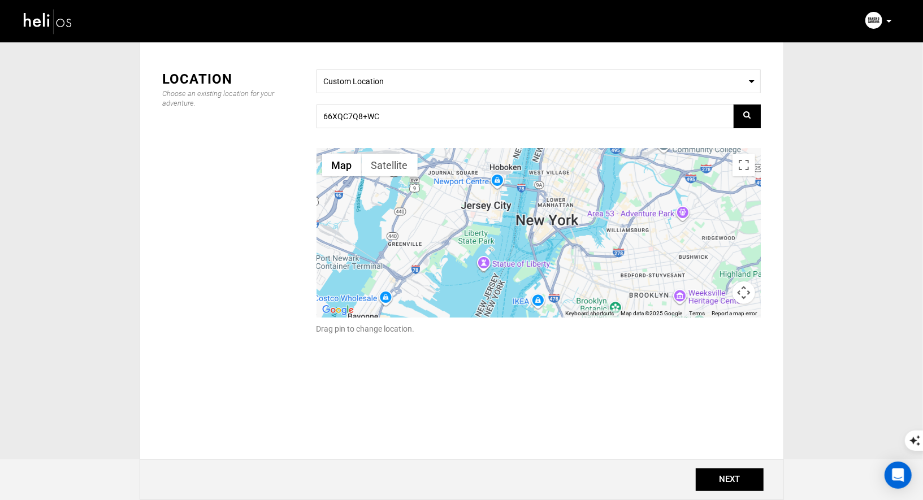
click at [741, 287] on button "Map camera controls" at bounding box center [743, 292] width 23 height 23
click at [714, 290] on button "Zoom out" at bounding box center [715, 292] width 23 height 23
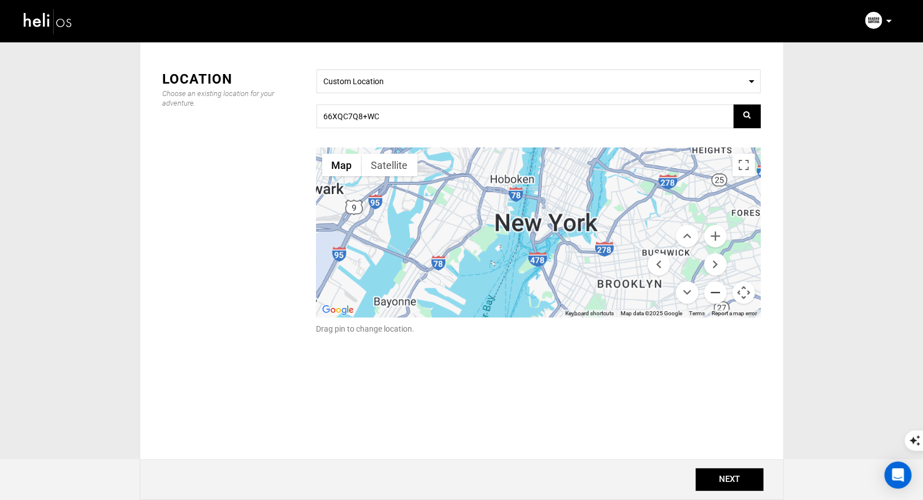
click at [714, 290] on button "Zoom out" at bounding box center [715, 292] width 23 height 23
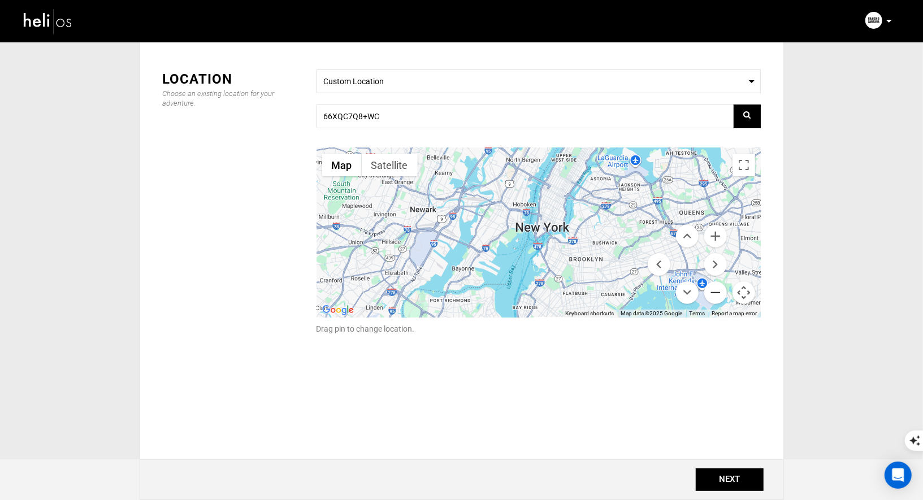
click at [714, 290] on button "Zoom out" at bounding box center [715, 292] width 23 height 23
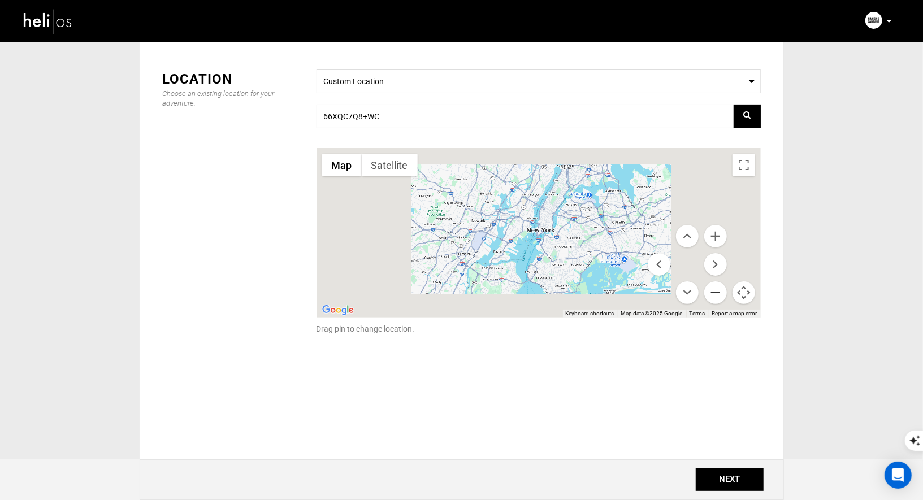
click at [714, 290] on button "Zoom out" at bounding box center [715, 292] width 23 height 23
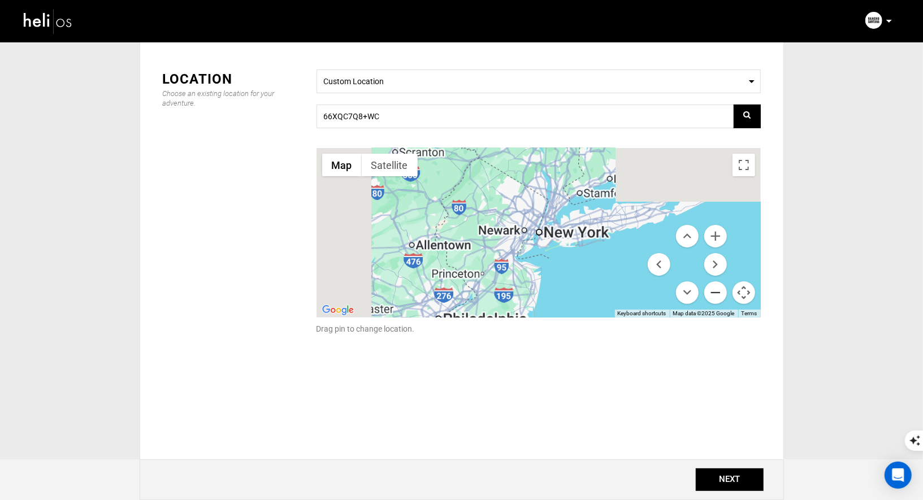
click at [714, 290] on button "Zoom out" at bounding box center [715, 292] width 23 height 23
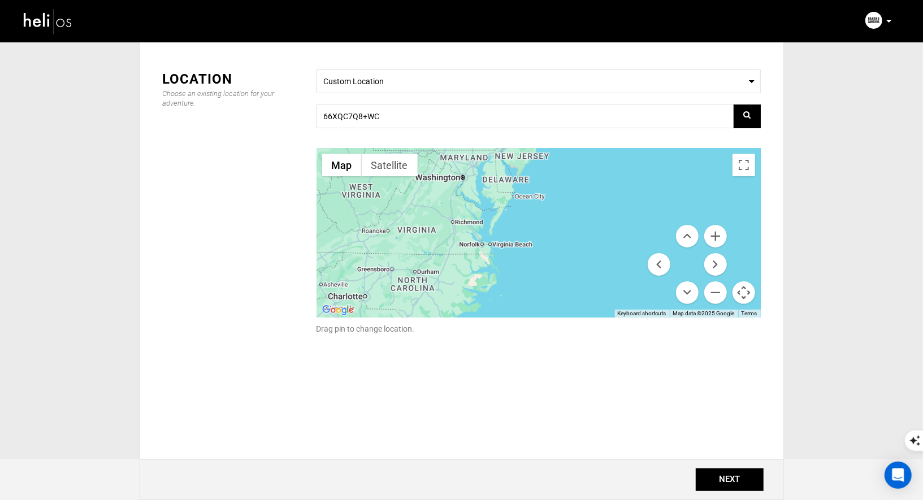
drag, startPoint x: 547, startPoint y: 287, endPoint x: 558, endPoint y: 112, distance: 175.0
click at [557, 113] on div "Select a Location Custom Location 66XQC7Q8+WC ← Move left → Move right ↑ Move u…" at bounding box center [538, 209] width 461 height 279
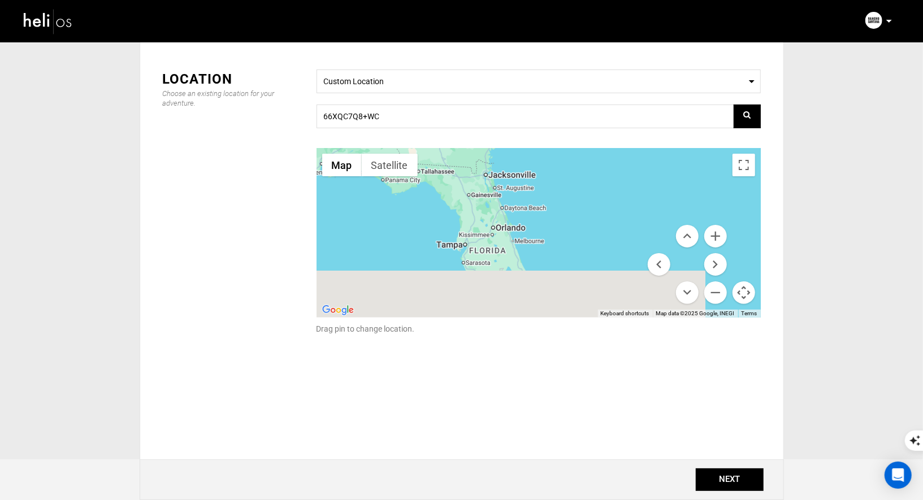
drag, startPoint x: 419, startPoint y: 292, endPoint x: 547, endPoint y: 93, distance: 236.9
click at [547, 93] on div "Select a Location Custom Location 66XQC7Q8+WC ← Move left → Move right ↑ Move u…" at bounding box center [538, 209] width 461 height 279
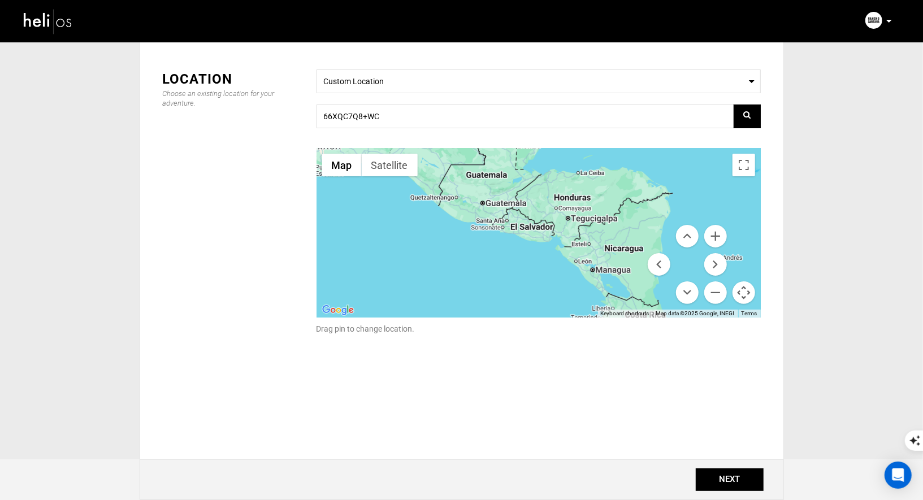
drag, startPoint x: 576, startPoint y: 265, endPoint x: 765, endPoint y: -21, distance: 341.9
click at [765, 0] on html "Manifest Calendar Analytics Adventures Bookings Payout History Agents My Profil…" at bounding box center [461, 204] width 923 height 500
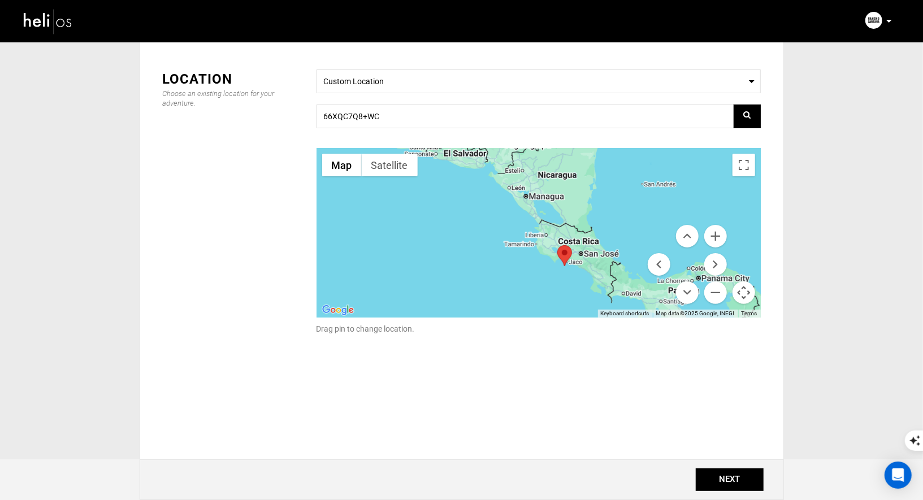
drag, startPoint x: 617, startPoint y: 249, endPoint x: 550, endPoint y: 173, distance: 101.3
click at [550, 173] on div at bounding box center [538, 233] width 444 height 170
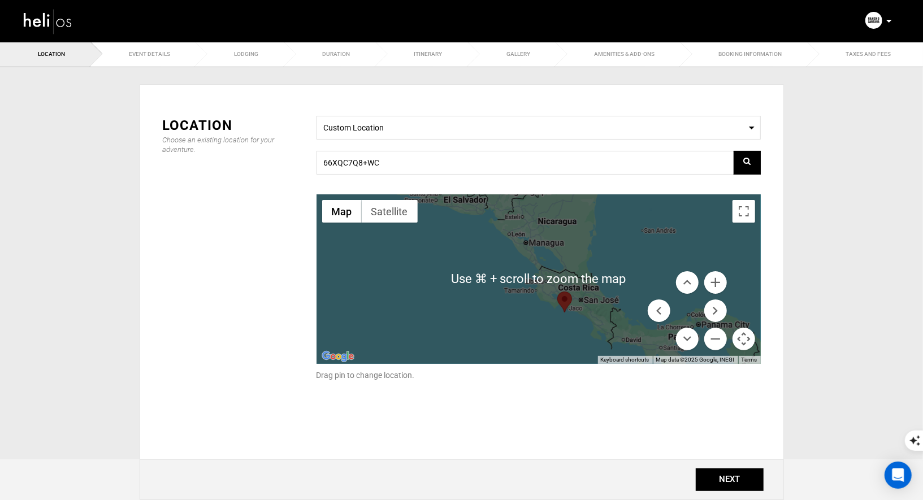
scroll to position [3, 0]
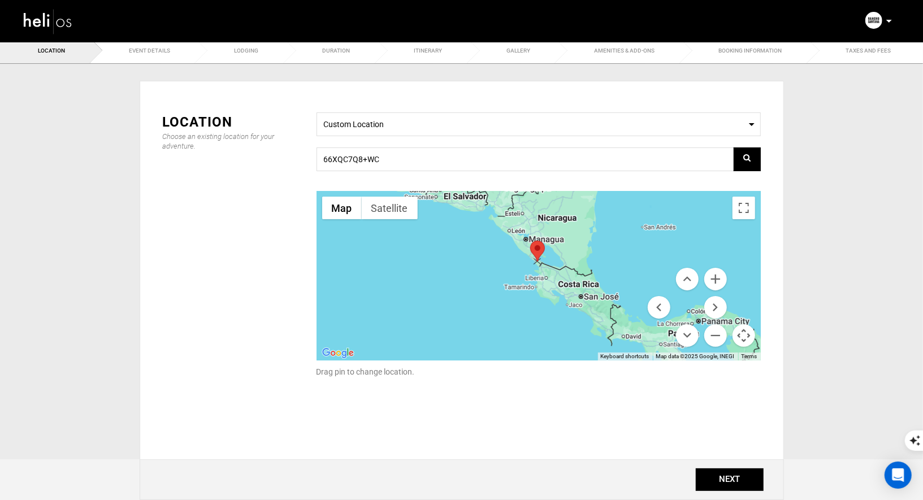
drag, startPoint x: 565, startPoint y: 298, endPoint x: 537, endPoint y: 249, distance: 55.9
click at [530, 241] on area at bounding box center [530, 241] width 0 height 0
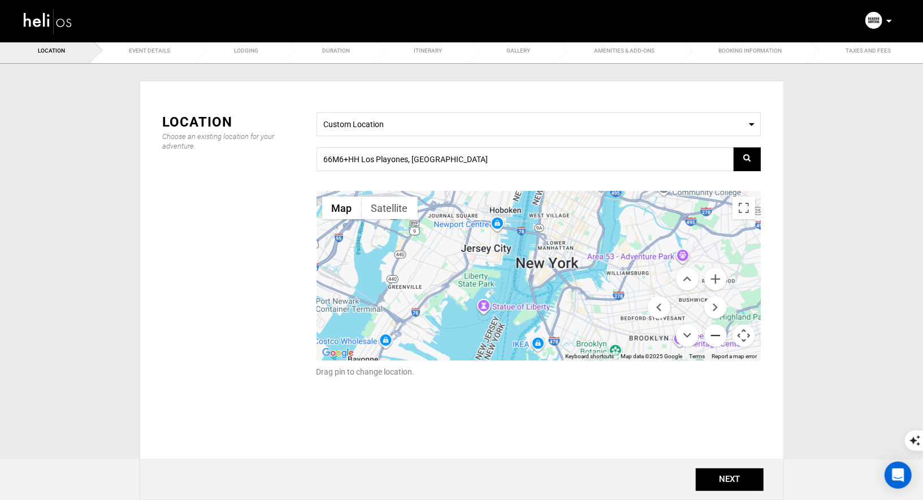
click at [720, 338] on button "Zoom out" at bounding box center [715, 335] width 23 height 23
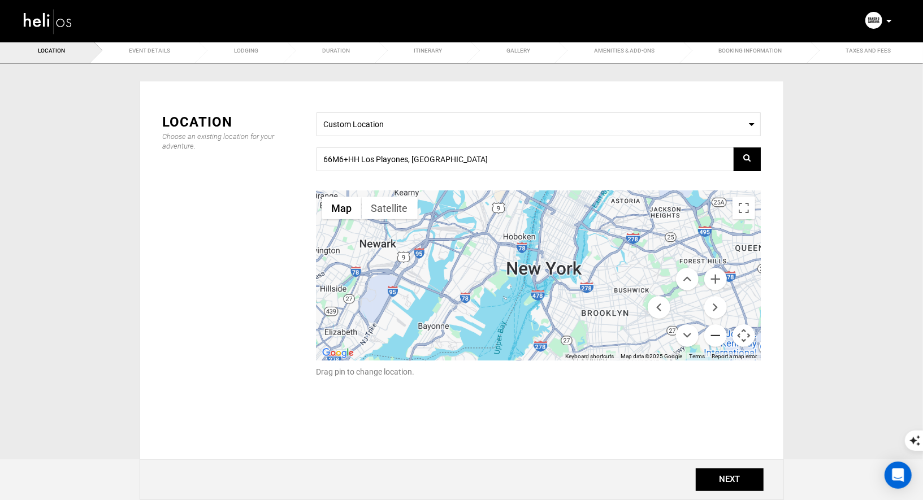
click at [720, 338] on button "Zoom out" at bounding box center [715, 335] width 23 height 23
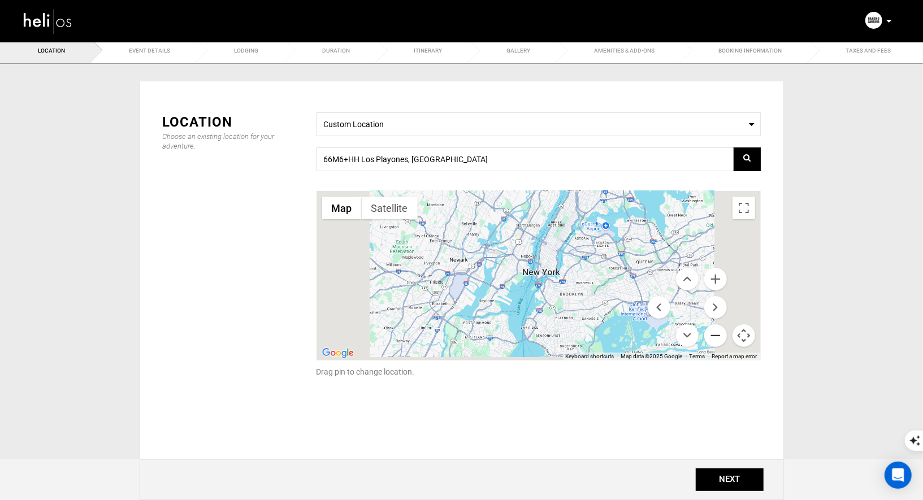
click at [720, 338] on button "Zoom out" at bounding box center [715, 335] width 23 height 23
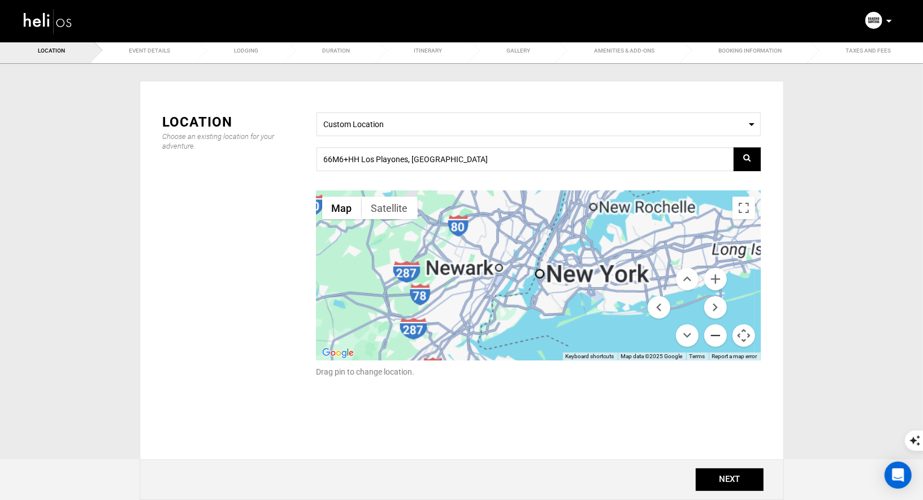
click at [720, 338] on button "Zoom out" at bounding box center [715, 335] width 23 height 23
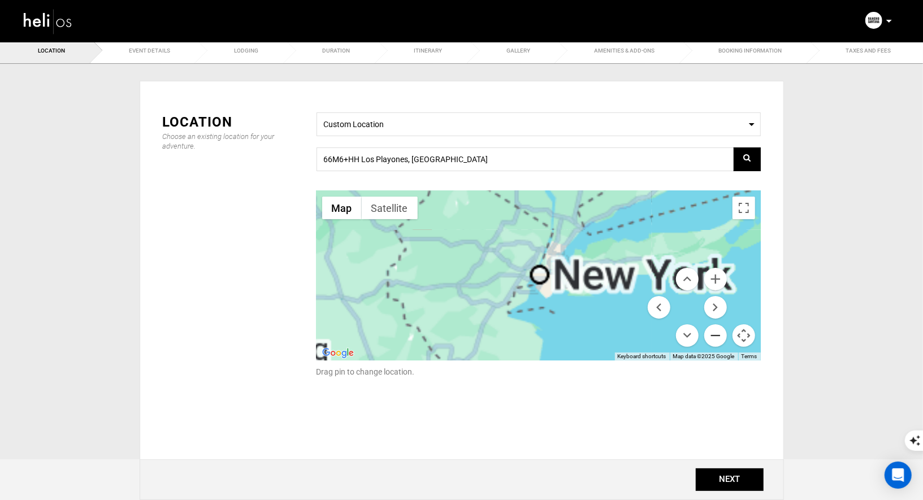
click at [720, 338] on button "Zoom out" at bounding box center [715, 335] width 23 height 23
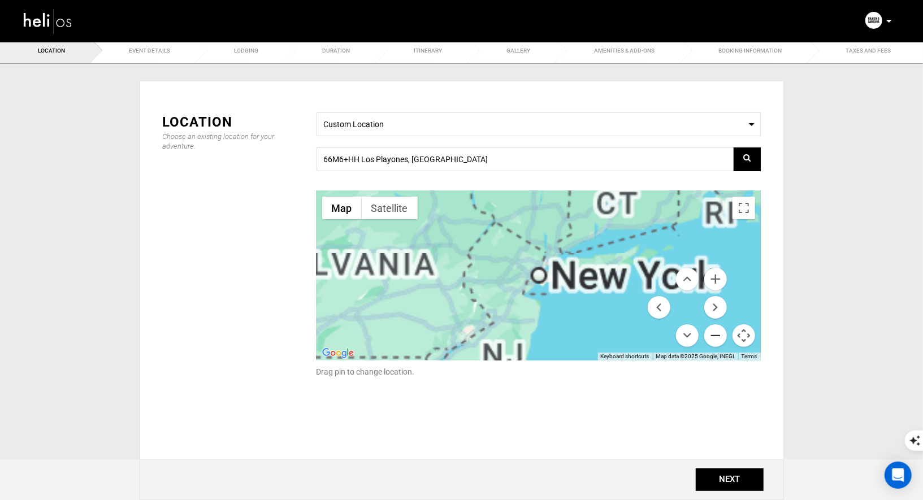
click at [720, 338] on button "Zoom out" at bounding box center [715, 335] width 23 height 23
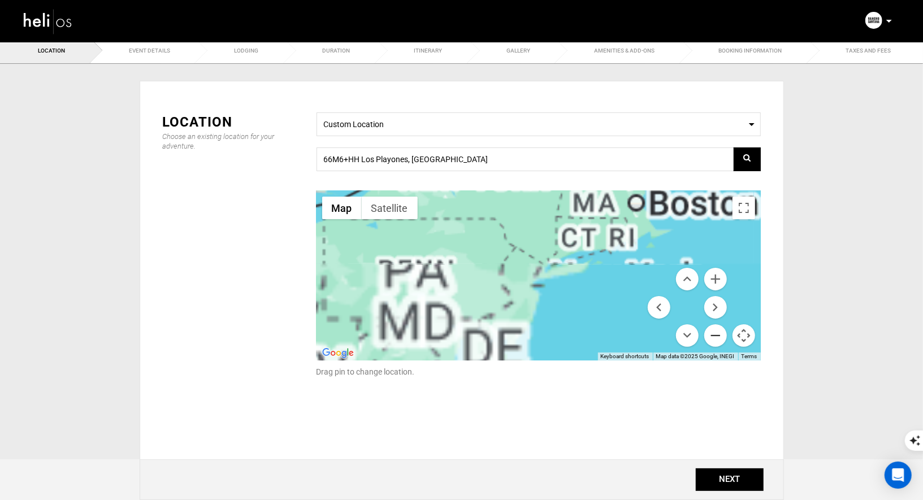
click at [720, 338] on button "Zoom out" at bounding box center [715, 335] width 23 height 23
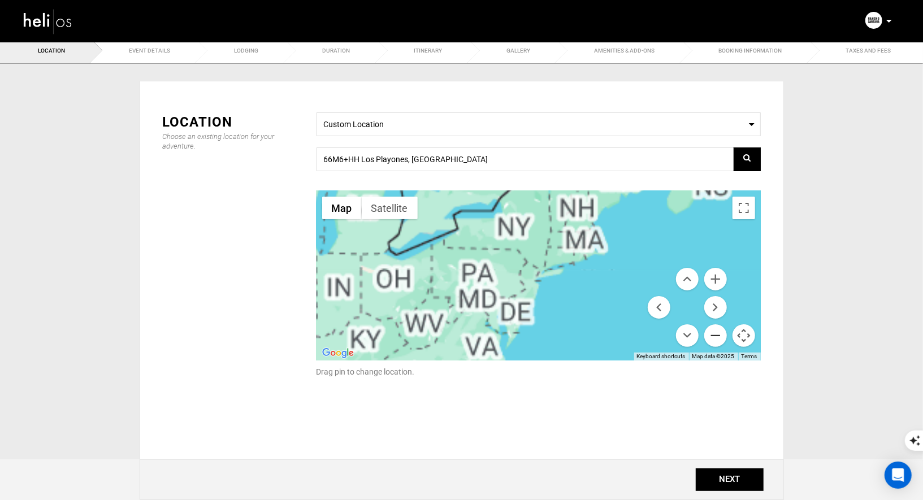
click at [720, 338] on button "Zoom out" at bounding box center [715, 335] width 23 height 23
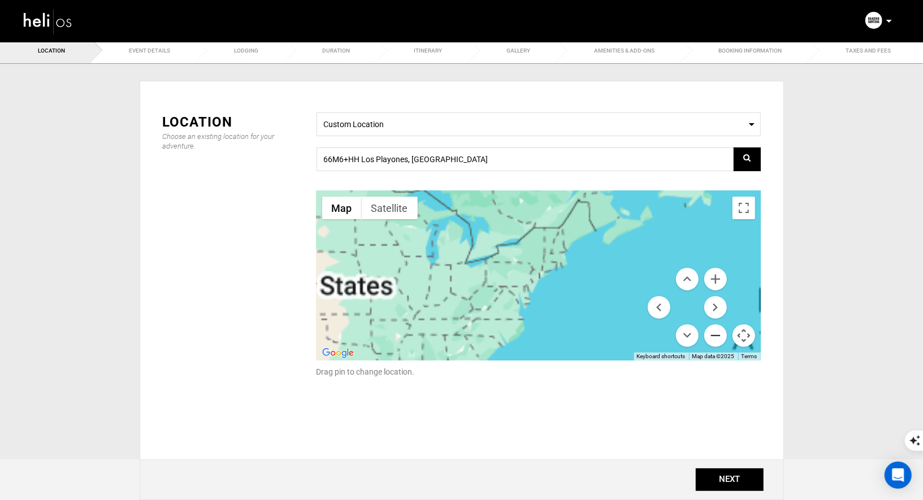
click at [720, 338] on button "Zoom out" at bounding box center [715, 335] width 23 height 23
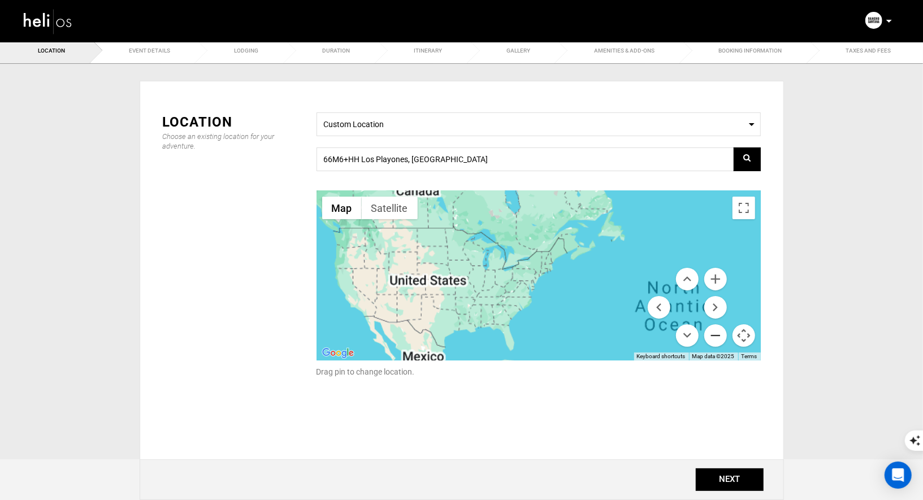
click at [720, 338] on button "Zoom out" at bounding box center [715, 335] width 23 height 23
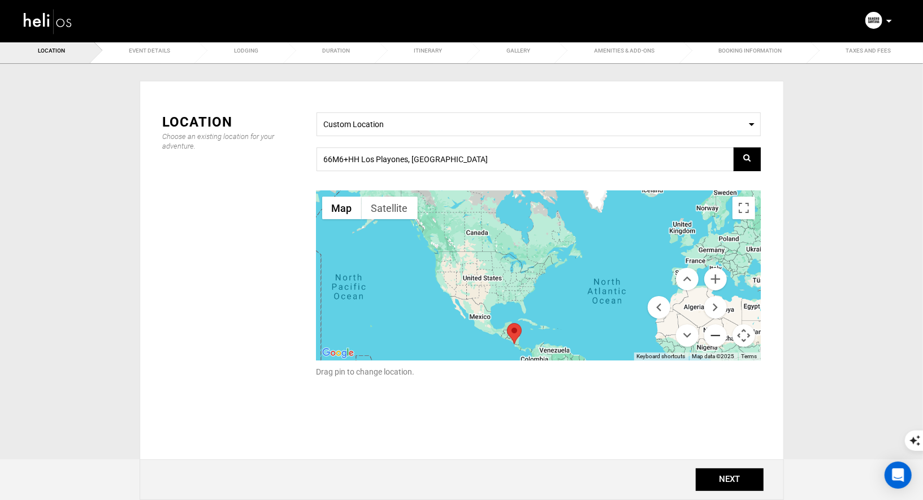
click at [720, 338] on button "Zoom out" at bounding box center [715, 335] width 23 height 23
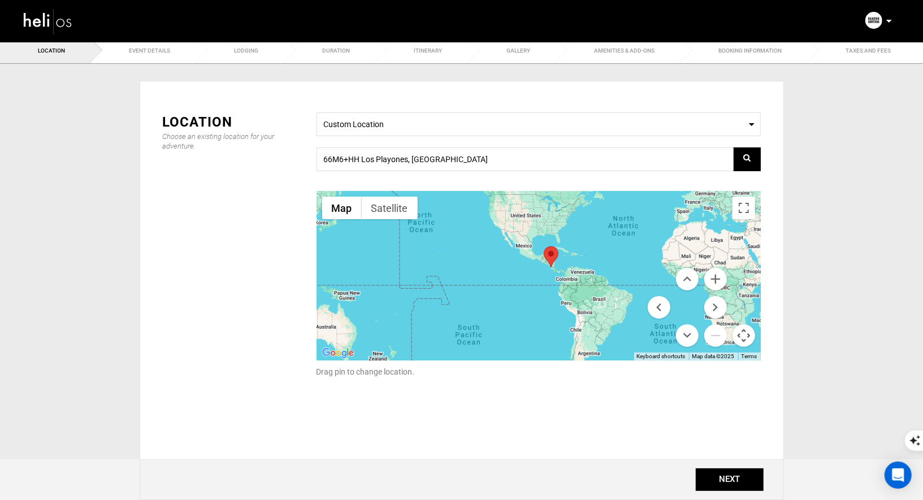
drag, startPoint x: 609, startPoint y: 310, endPoint x: 639, endPoint y: 245, distance: 71.3
click at [638, 245] on div at bounding box center [538, 276] width 444 height 170
click at [718, 281] on button "Zoom in" at bounding box center [715, 279] width 23 height 23
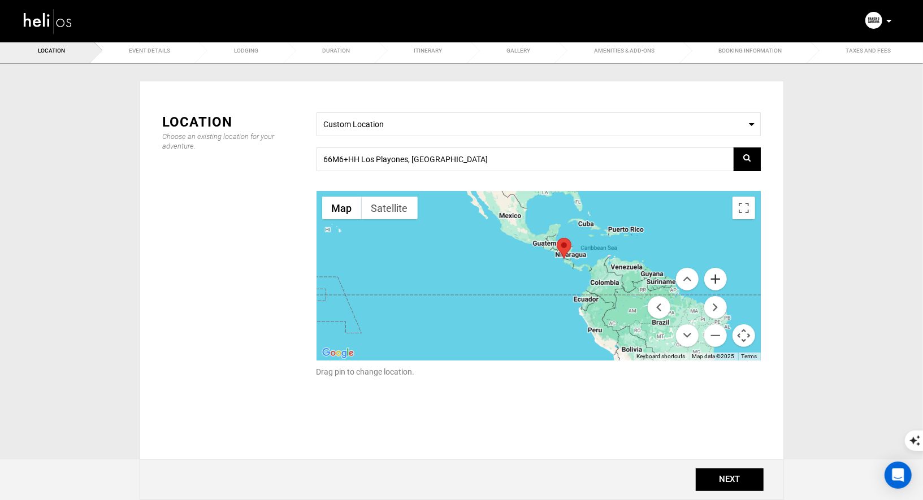
click at [718, 281] on button "Zoom in" at bounding box center [715, 279] width 23 height 23
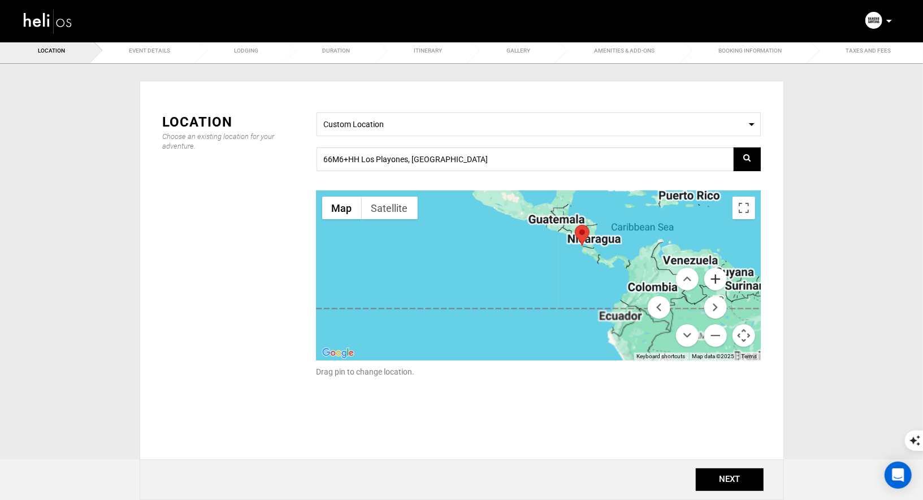
click at [718, 281] on button "Zoom in" at bounding box center [715, 279] width 23 height 23
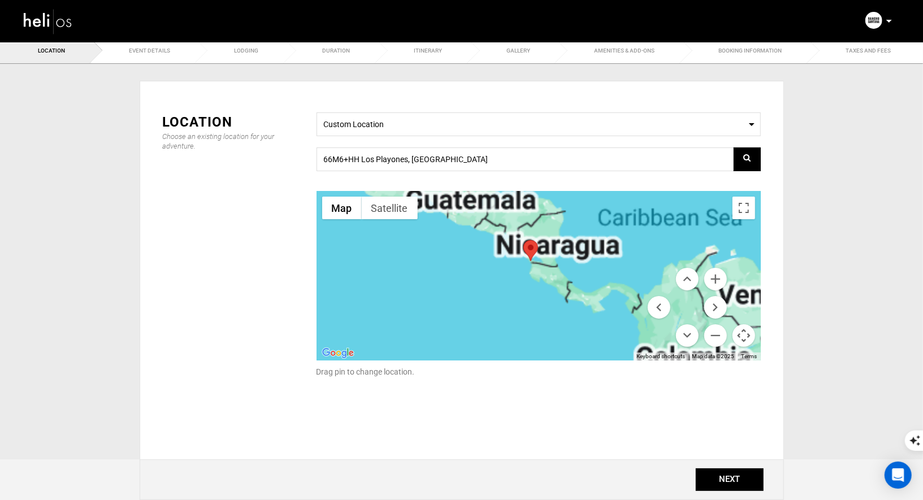
drag, startPoint x: 647, startPoint y: 266, endPoint x: 532, endPoint y: 323, distance: 127.9
click at [532, 323] on div at bounding box center [538, 276] width 444 height 170
click at [716, 276] on button "Zoom in" at bounding box center [715, 279] width 23 height 23
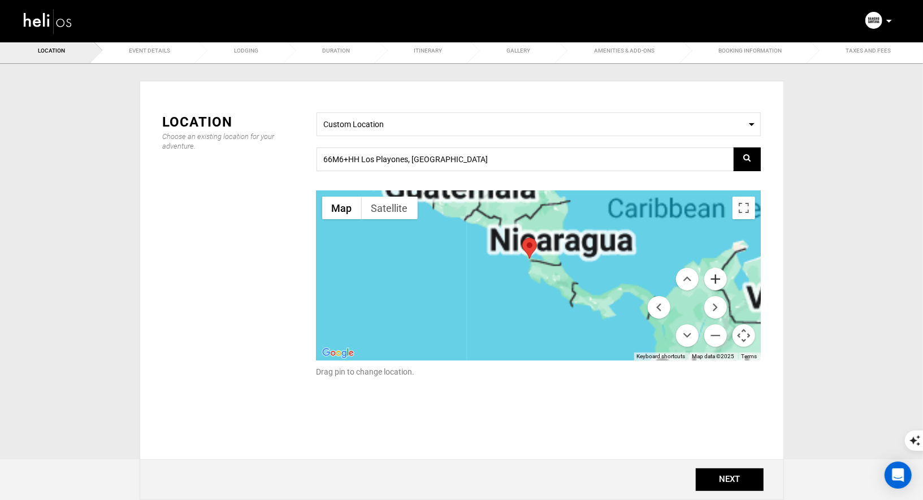
click at [716, 276] on button "Zoom in" at bounding box center [715, 279] width 23 height 23
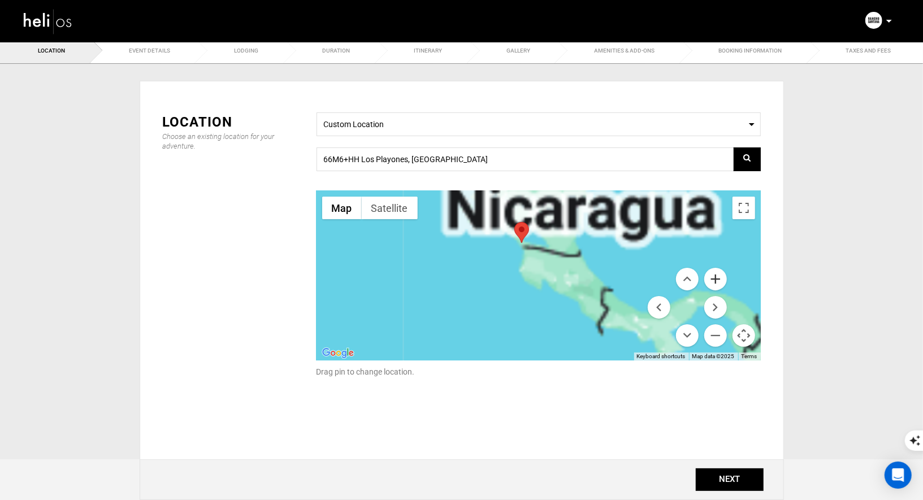
click at [716, 276] on button "Zoom in" at bounding box center [715, 279] width 23 height 23
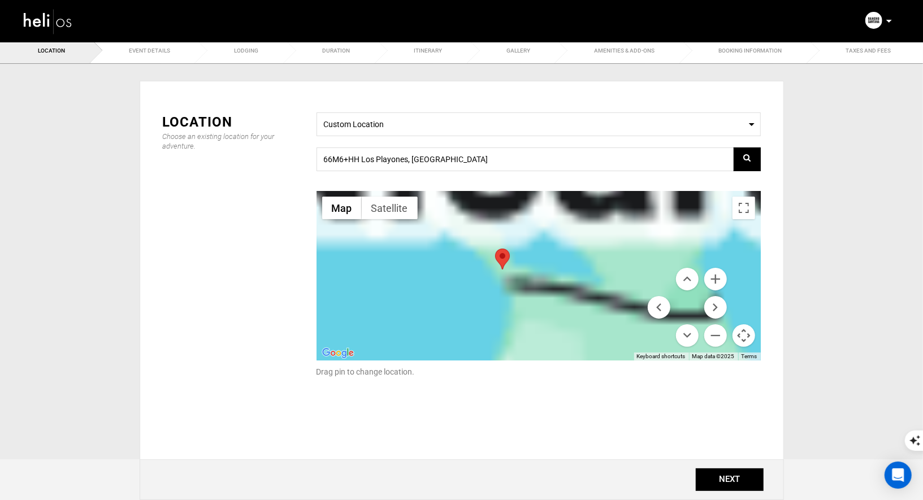
drag, startPoint x: 576, startPoint y: 235, endPoint x: 604, endPoint y: 351, distance: 119.1
click at [604, 352] on div at bounding box center [538, 276] width 444 height 170
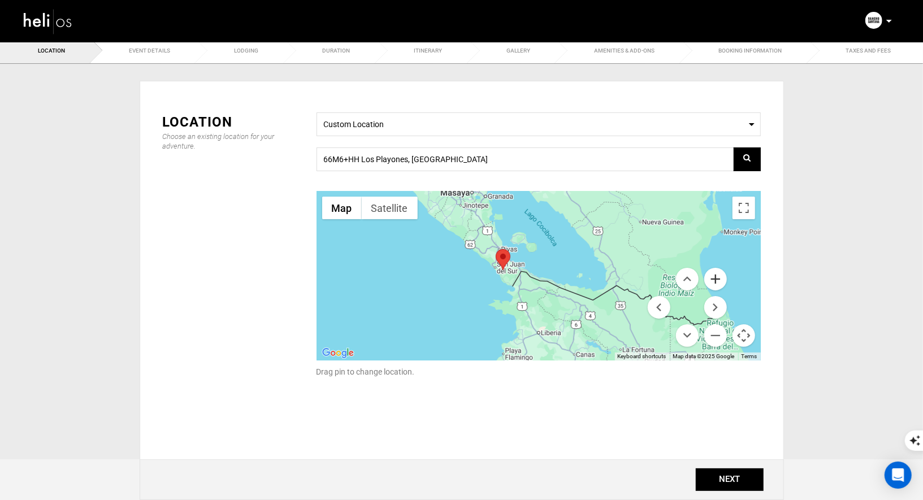
click at [709, 279] on button "Zoom in" at bounding box center [715, 279] width 23 height 23
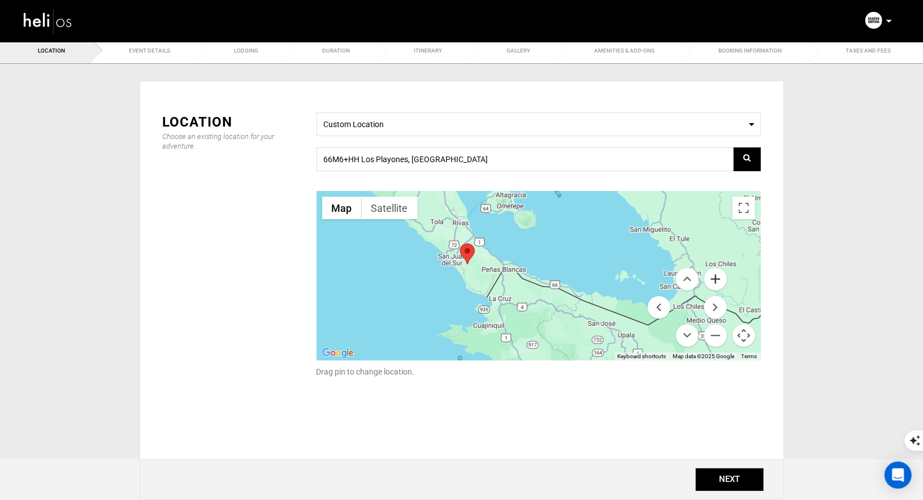
click at [715, 278] on button "Zoom in" at bounding box center [715, 279] width 23 height 23
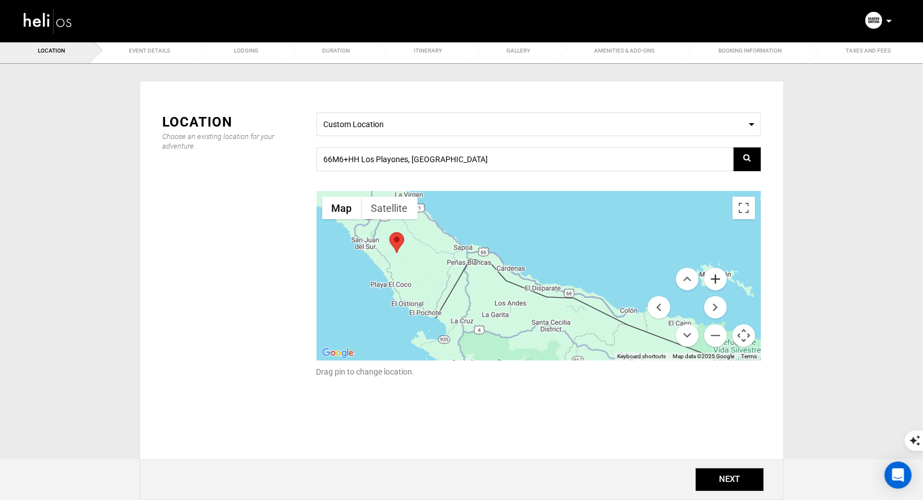
click at [715, 278] on button "Zoom in" at bounding box center [715, 279] width 23 height 23
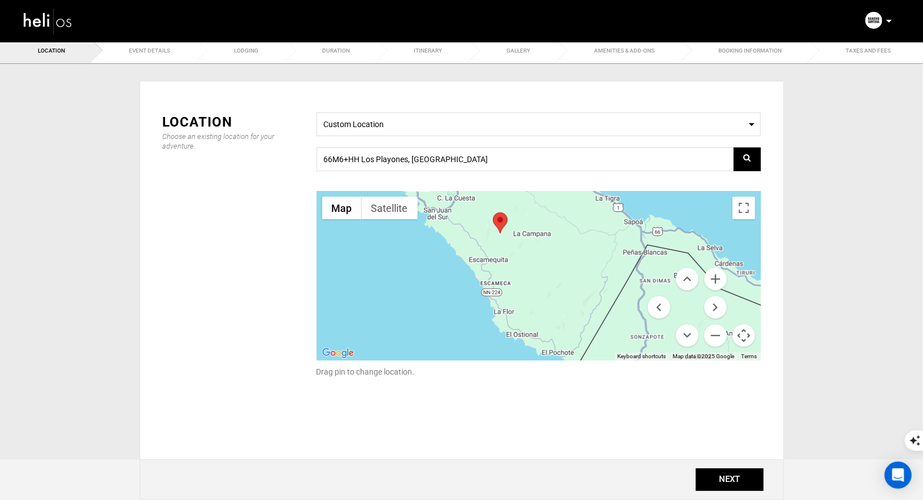
drag, startPoint x: 382, startPoint y: 265, endPoint x: 631, endPoint y: 267, distance: 248.7
click at [631, 267] on div at bounding box center [538, 276] width 444 height 170
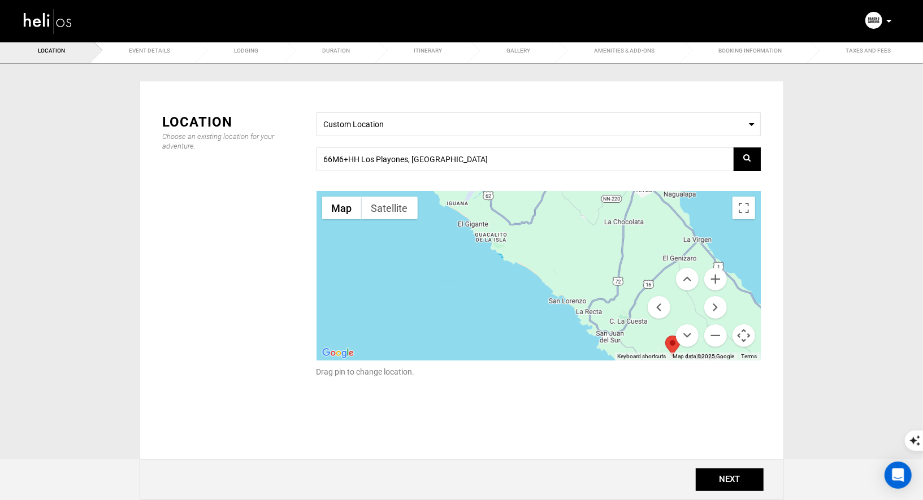
drag, startPoint x: 618, startPoint y: 272, endPoint x: 792, endPoint y: 395, distance: 213.3
click at [792, 395] on div "Location Event Details Lodging Duration Itinerary Gallery Amenities & Add-Ons B…" at bounding box center [461, 271] width 923 height 467
click at [792, 395] on div "Location Choose an existing location for your adventure. Select a Location Cust…" at bounding box center [461, 284] width 661 height 441
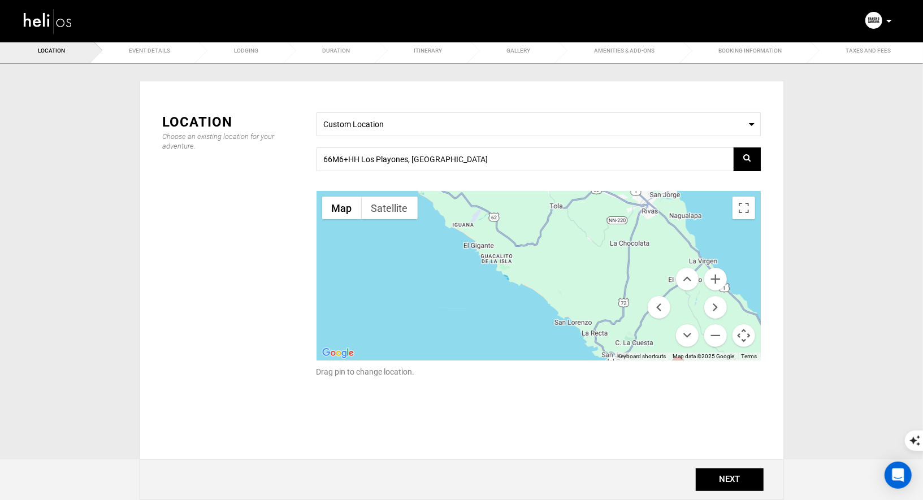
drag, startPoint x: 586, startPoint y: 305, endPoint x: 593, endPoint y: 327, distance: 22.7
click at [593, 327] on div at bounding box center [538, 276] width 444 height 170
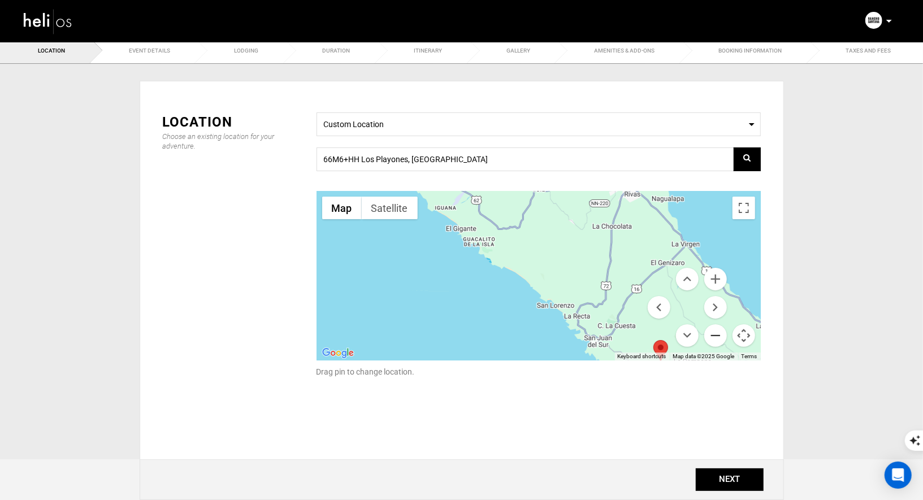
click at [716, 336] on button "Zoom out" at bounding box center [715, 335] width 23 height 23
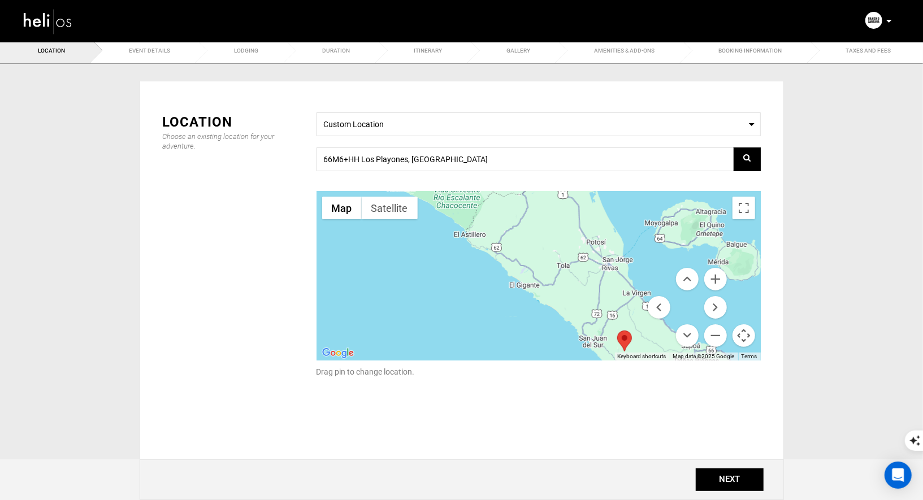
drag, startPoint x: 580, startPoint y: 294, endPoint x: 606, endPoint y: 327, distance: 42.6
click at [606, 327] on div at bounding box center [538, 276] width 444 height 170
click at [711, 335] on button "Zoom out" at bounding box center [715, 335] width 23 height 23
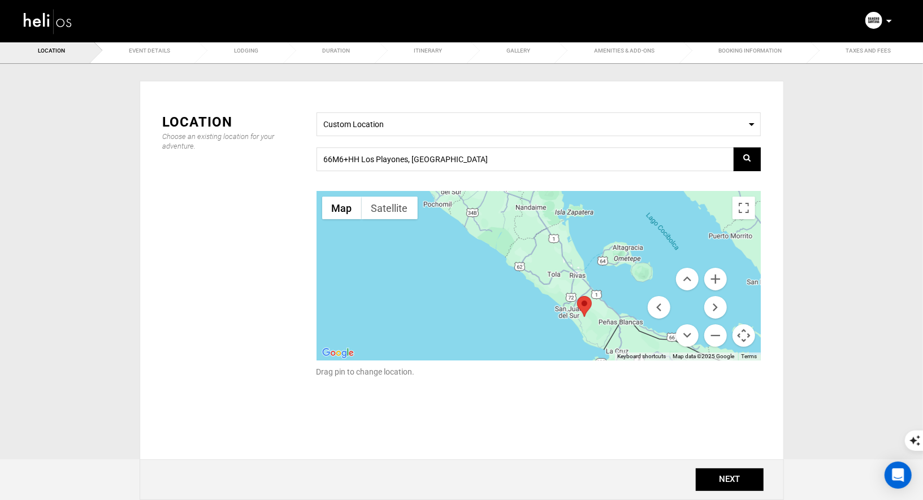
drag, startPoint x: 608, startPoint y: 299, endPoint x: 614, endPoint y: 305, distance: 8.0
click at [614, 305] on div at bounding box center [538, 276] width 444 height 170
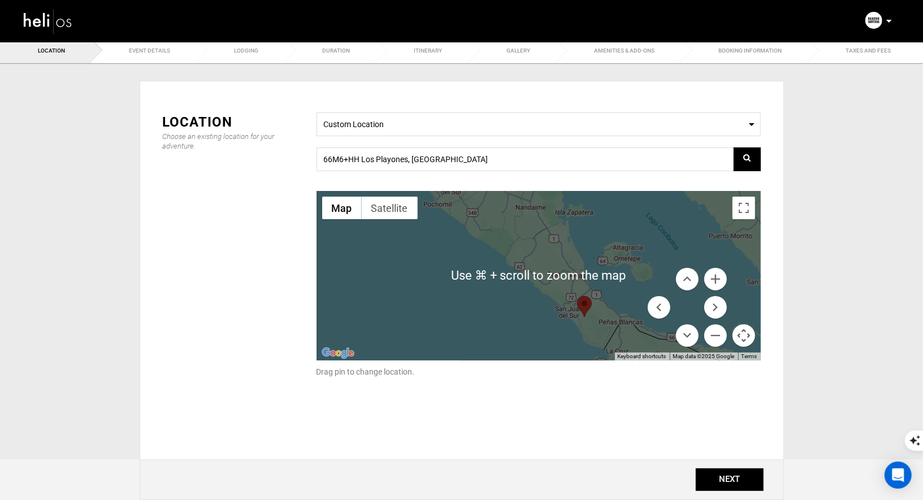
scroll to position [0, 0]
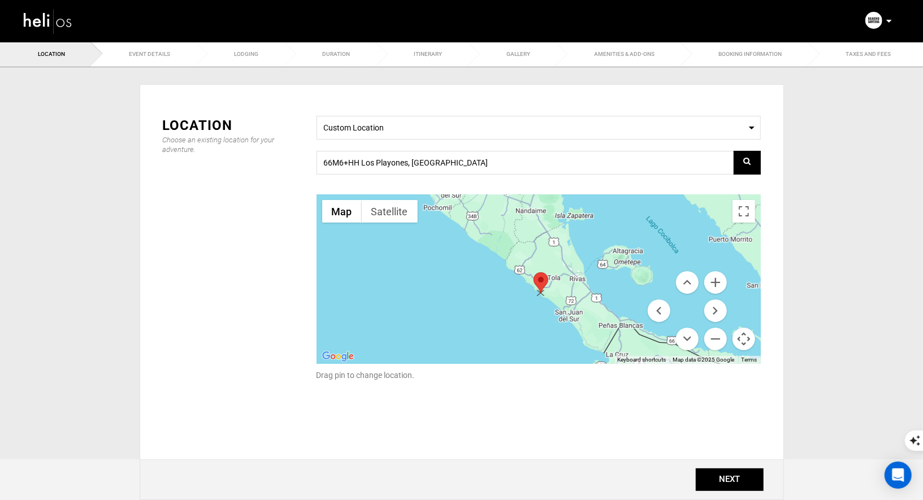
drag, startPoint x: 587, startPoint y: 309, endPoint x: 543, endPoint y: 281, distance: 51.8
click at [534, 272] on area at bounding box center [534, 272] width 0 height 0
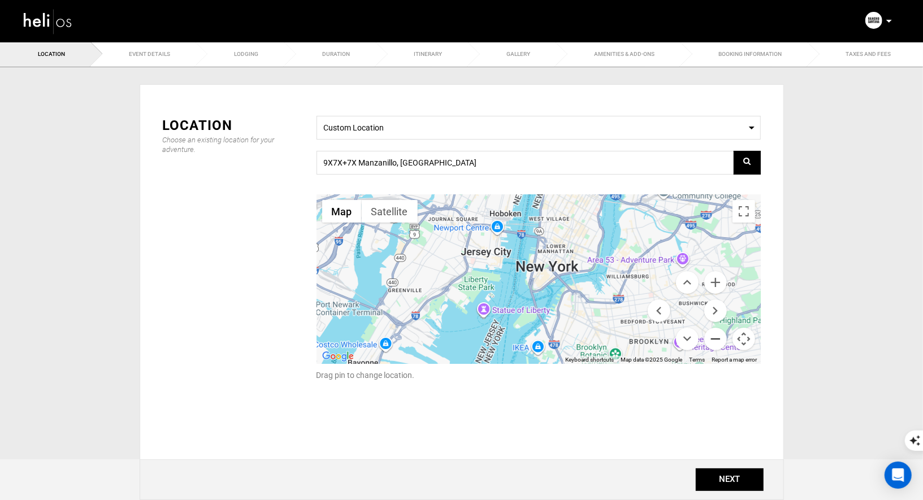
click at [714, 340] on button "Zoom out" at bounding box center [715, 339] width 23 height 23
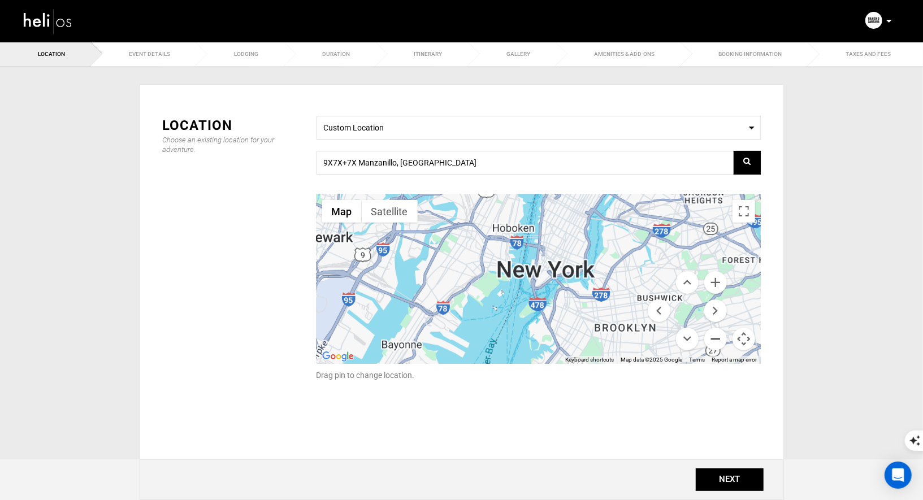
click at [714, 340] on button "Zoom out" at bounding box center [715, 339] width 23 height 23
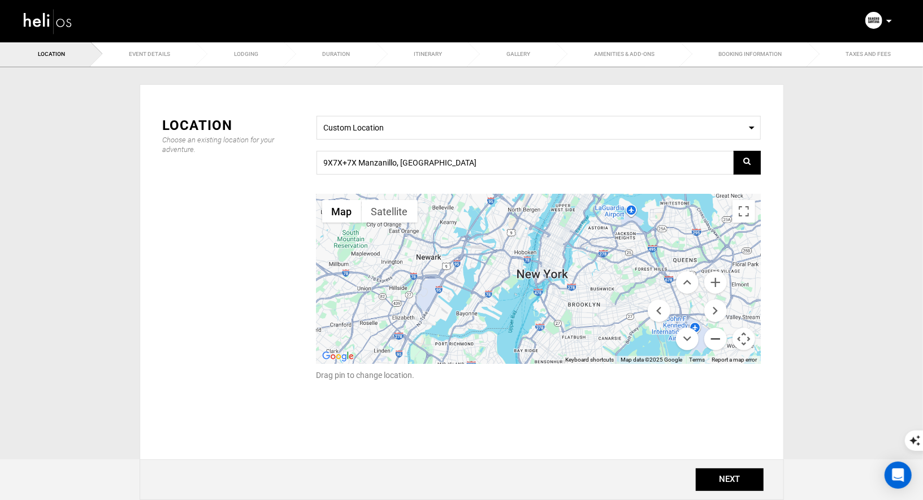
click at [714, 340] on button "Zoom out" at bounding box center [715, 339] width 23 height 23
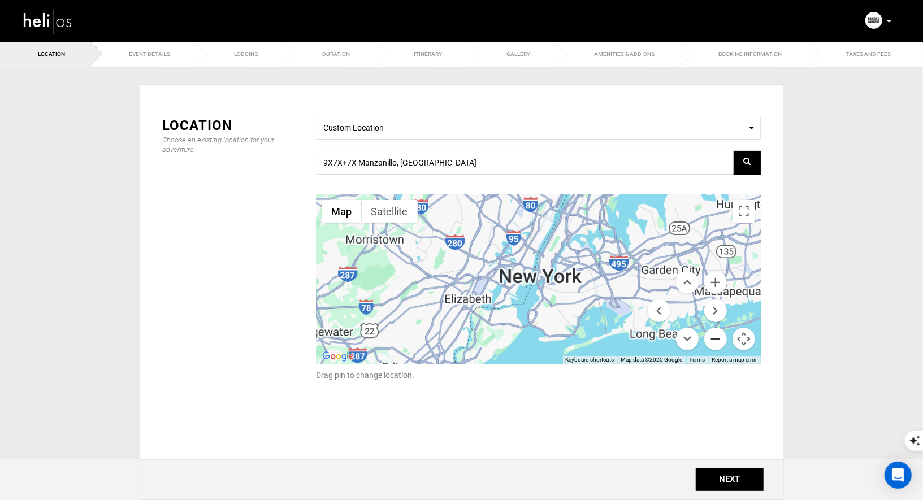
click at [714, 340] on button "Zoom out" at bounding box center [715, 339] width 23 height 23
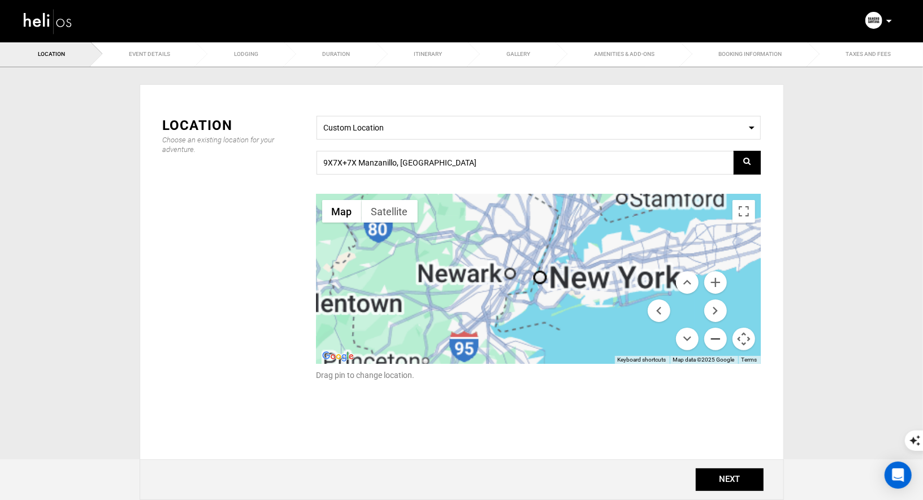
click at [714, 340] on button "Zoom out" at bounding box center [715, 339] width 23 height 23
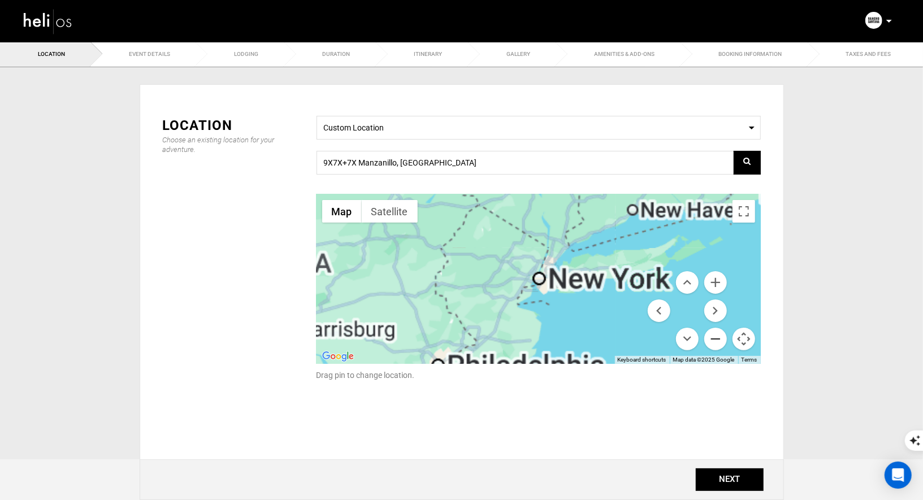
click at [714, 340] on button "Zoom out" at bounding box center [715, 339] width 23 height 23
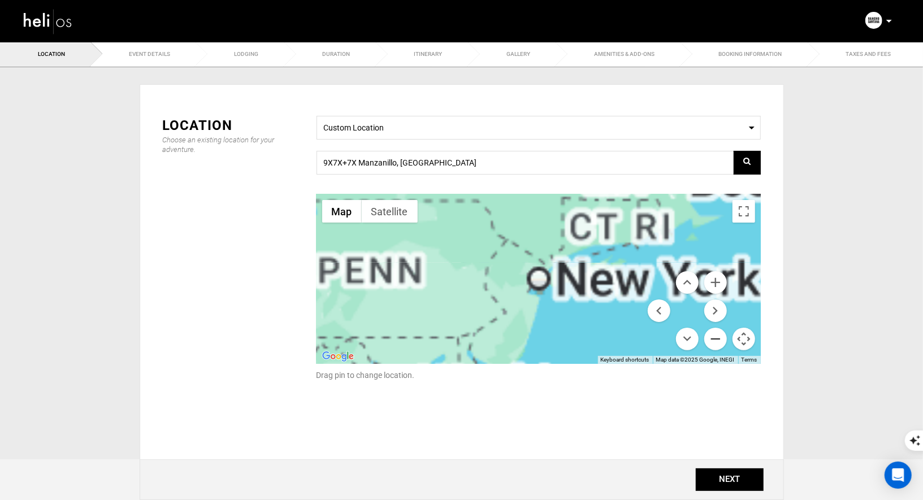
click at [714, 340] on button "Zoom out" at bounding box center [715, 339] width 23 height 23
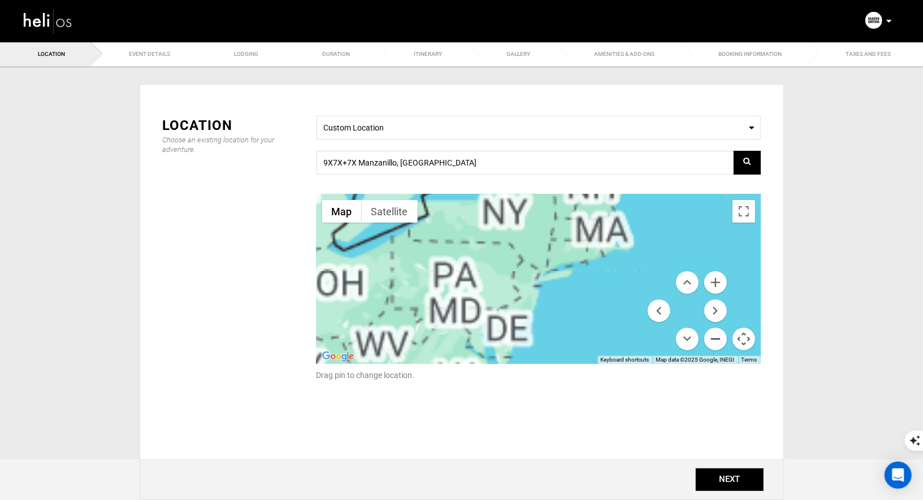
click at [714, 340] on button "Zoom out" at bounding box center [715, 339] width 23 height 23
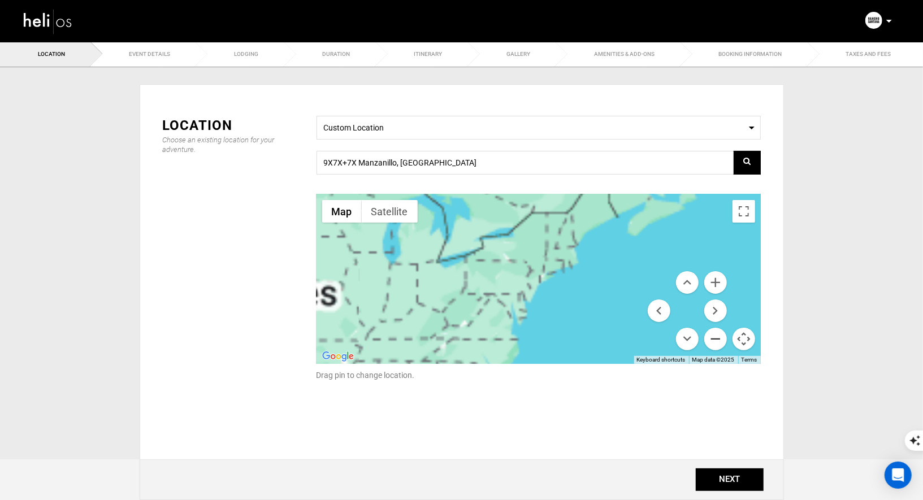
click at [714, 340] on button "Zoom out" at bounding box center [715, 339] width 23 height 23
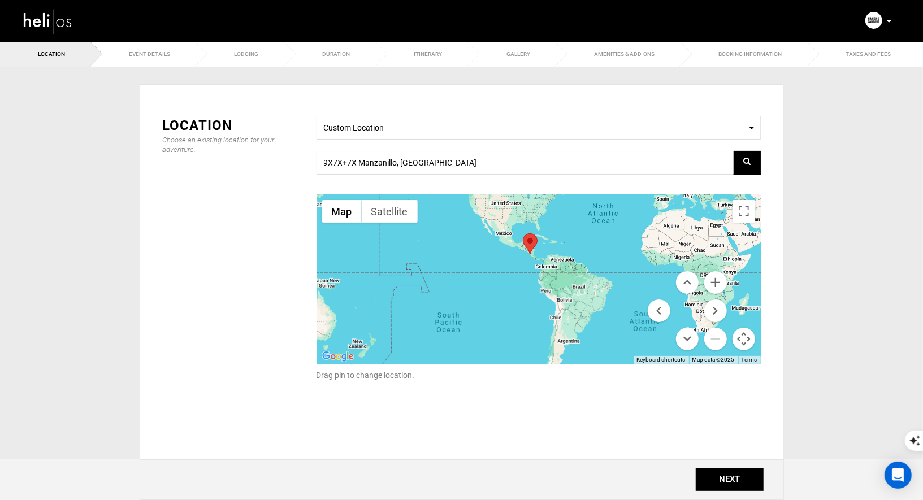
drag, startPoint x: 528, startPoint y: 284, endPoint x: 543, endPoint y: 199, distance: 86.6
click at [543, 198] on div at bounding box center [538, 279] width 444 height 170
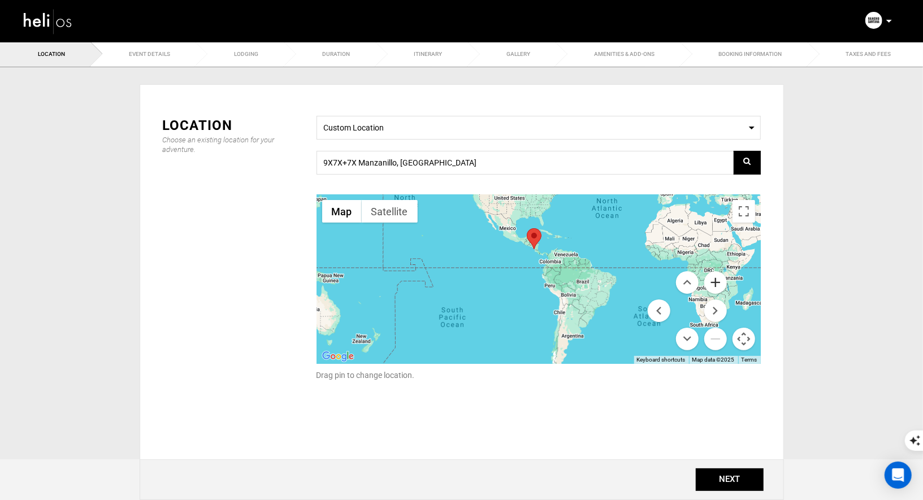
click at [720, 287] on button "Zoom in" at bounding box center [715, 282] width 23 height 23
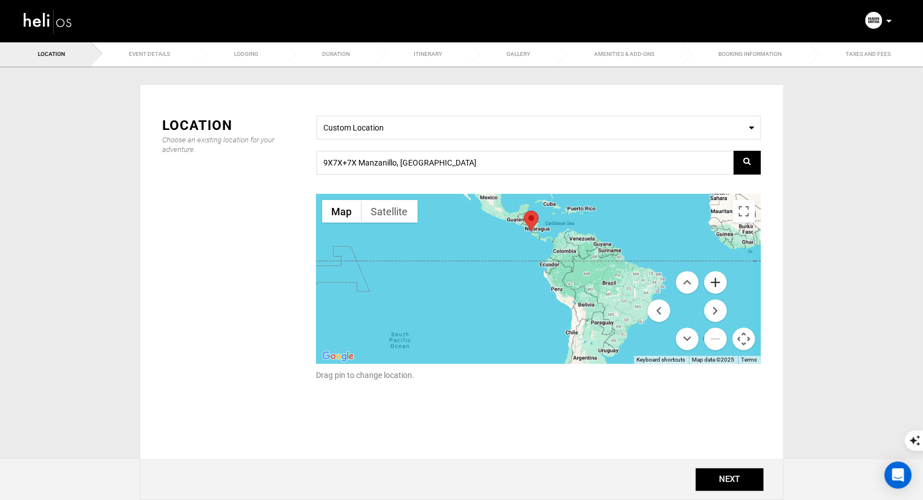
click at [720, 287] on button "Zoom in" at bounding box center [715, 282] width 23 height 23
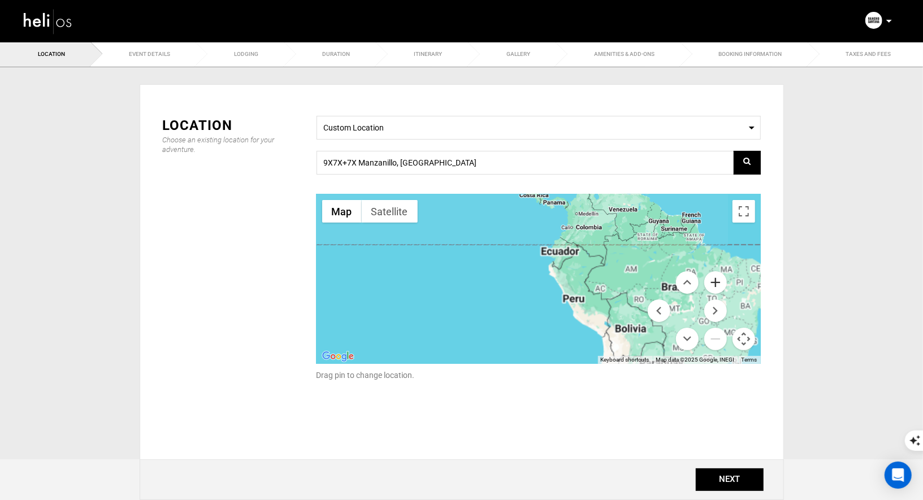
click at [720, 287] on button "Zoom in" at bounding box center [715, 282] width 23 height 23
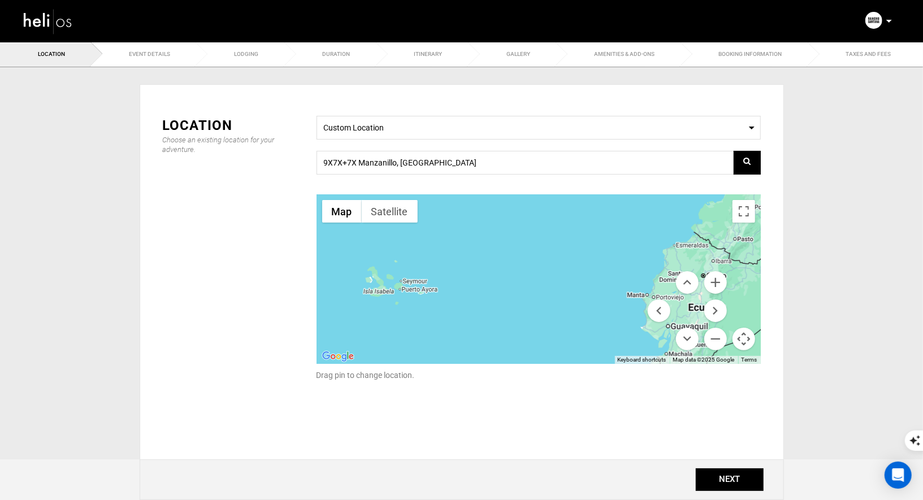
drag, startPoint x: 544, startPoint y: 209, endPoint x: 578, endPoint y: 382, distance: 176.9
click at [582, 381] on div "Select a Location Custom Location 9X7X+7X Manzanillo, Nicaragua ← Move left → M…" at bounding box center [538, 255] width 461 height 279
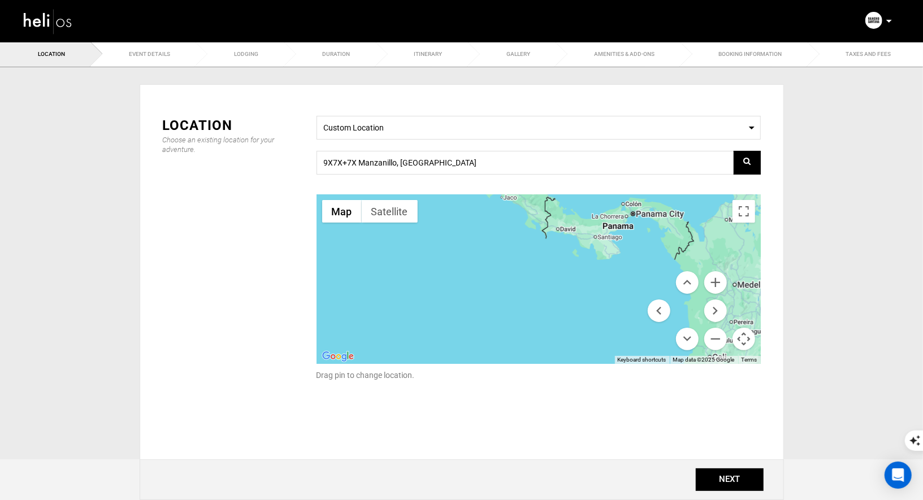
drag, startPoint x: 581, startPoint y: 246, endPoint x: 547, endPoint y: 423, distance: 180.1
click at [547, 423] on div "Location Choose an existing location for your adventure. Select a Location Cust…" at bounding box center [461, 275] width 615 height 353
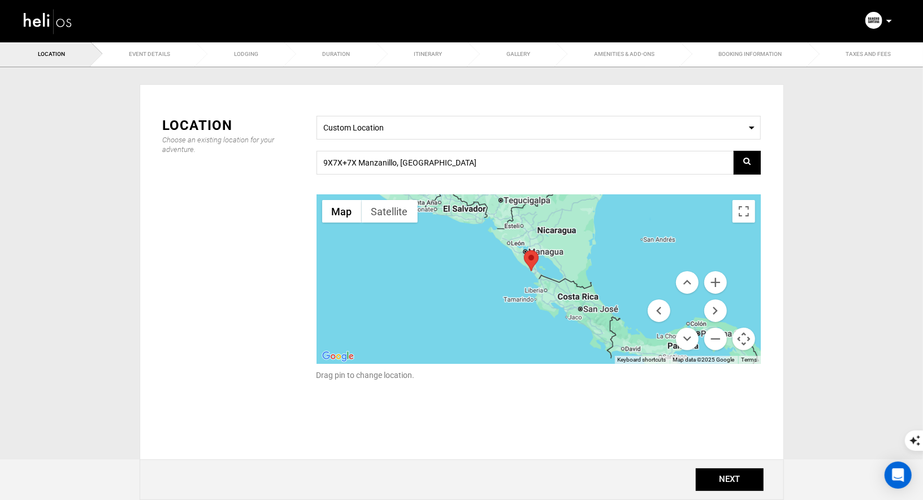
drag, startPoint x: 560, startPoint y: 298, endPoint x: 631, endPoint y: 427, distance: 147.2
click at [631, 426] on div "Location Choose an existing location for your adventure. Select a Location Cust…" at bounding box center [461, 275] width 615 height 353
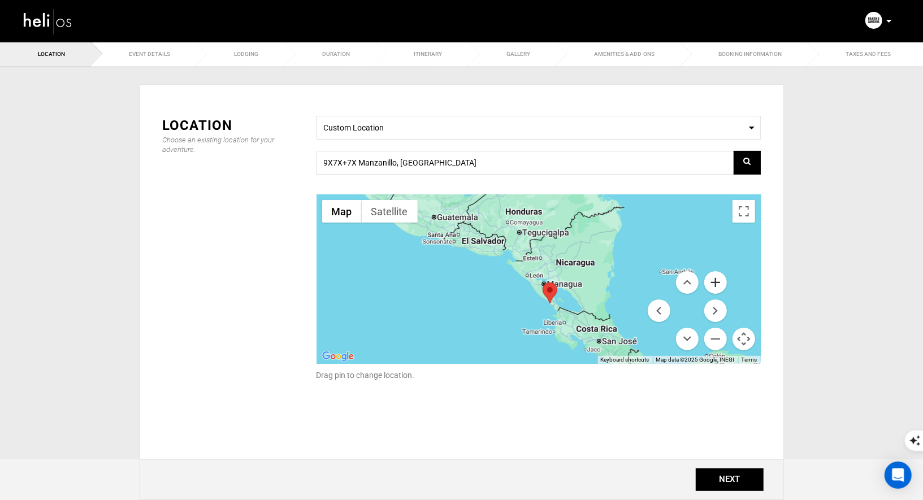
click at [719, 279] on button "Zoom in" at bounding box center [715, 282] width 23 height 23
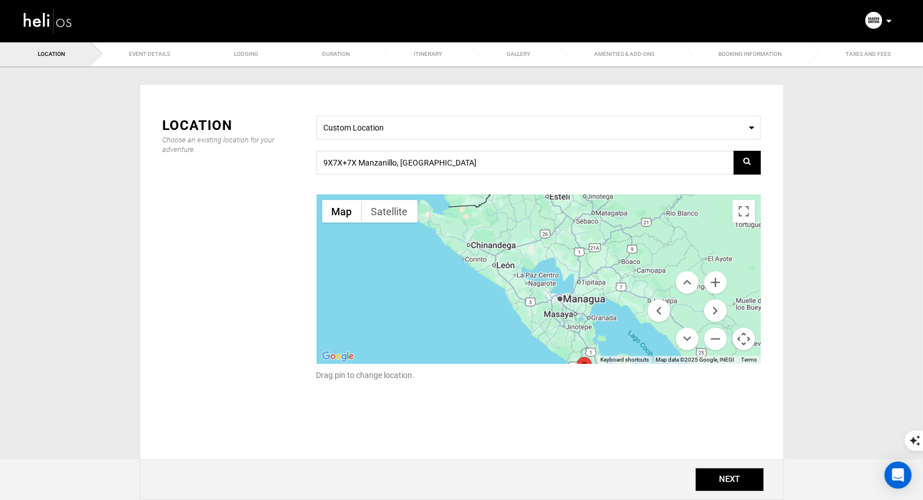
drag, startPoint x: 653, startPoint y: 294, endPoint x: 582, endPoint y: 182, distance: 132.9
click at [582, 182] on div "Select a Location Custom Location 9X7X+7X Manzanillo, Nicaragua ← Move left → M…" at bounding box center [538, 255] width 461 height 279
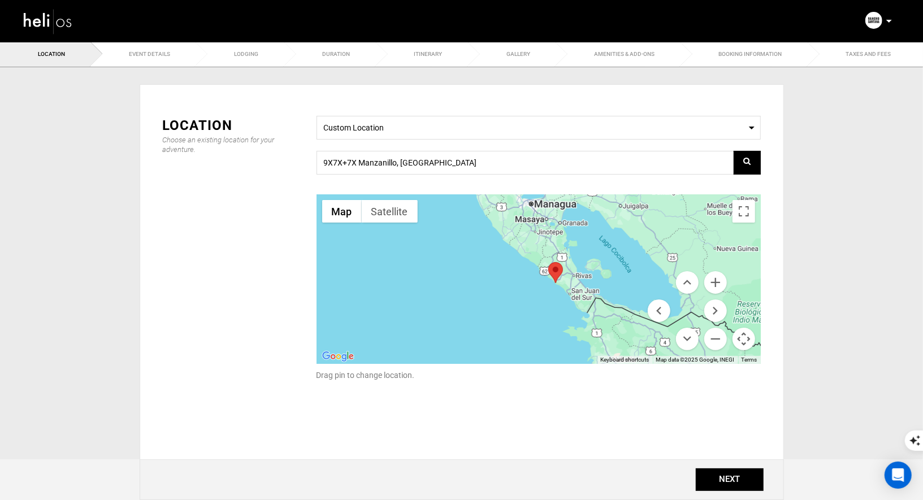
drag, startPoint x: 558, startPoint y: 291, endPoint x: 529, endPoint y: 195, distance: 100.5
click at [529, 195] on div at bounding box center [538, 279] width 444 height 170
click at [710, 280] on button "Zoom in" at bounding box center [715, 282] width 23 height 23
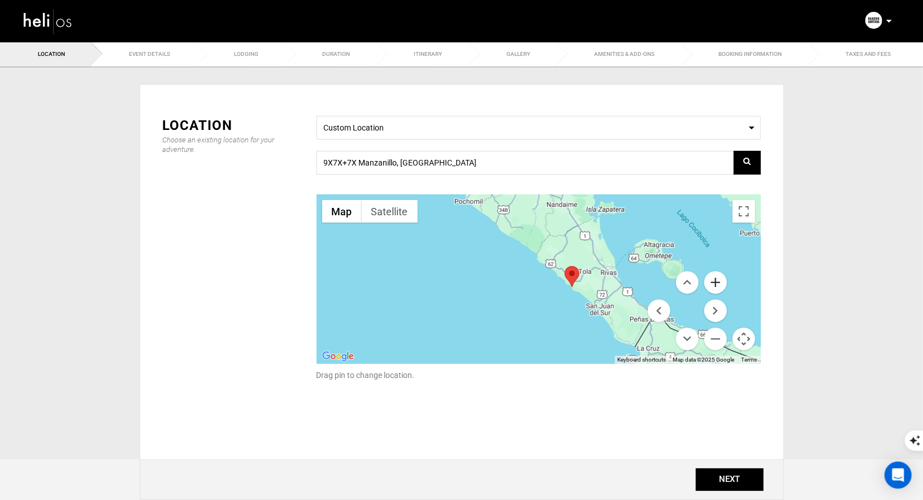
click at [717, 279] on button "Zoom in" at bounding box center [715, 282] width 23 height 23
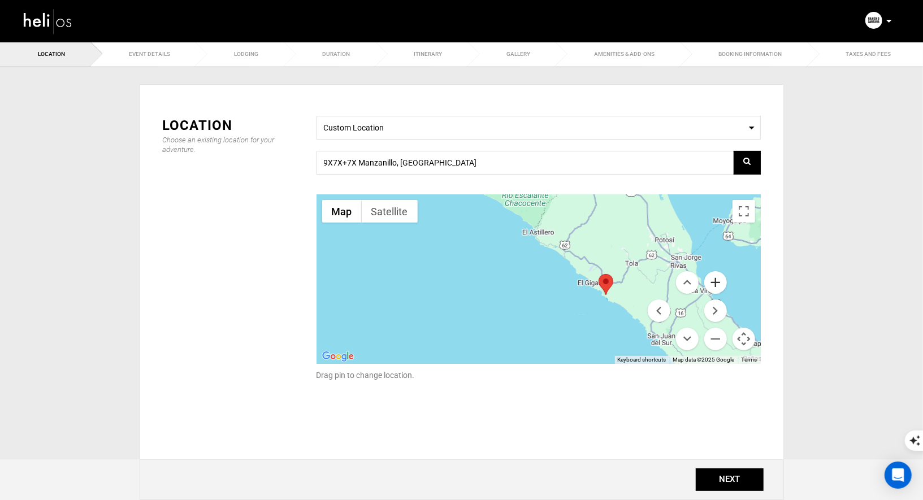
click at [717, 279] on button "Zoom in" at bounding box center [715, 282] width 23 height 23
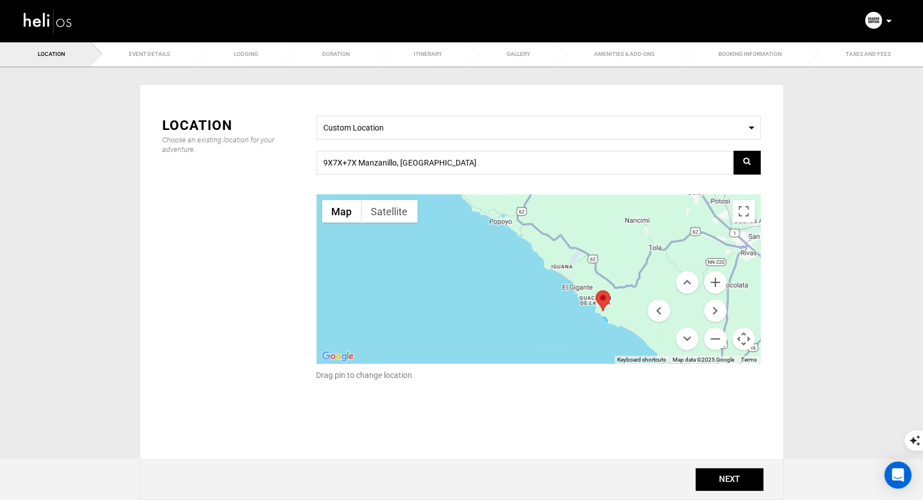
drag, startPoint x: 644, startPoint y: 271, endPoint x: 576, endPoint y: 275, distance: 67.9
click at [575, 274] on div at bounding box center [538, 279] width 444 height 170
click at [622, 272] on div at bounding box center [538, 279] width 444 height 170
click at [711, 289] on button "Zoom in" at bounding box center [715, 282] width 23 height 23
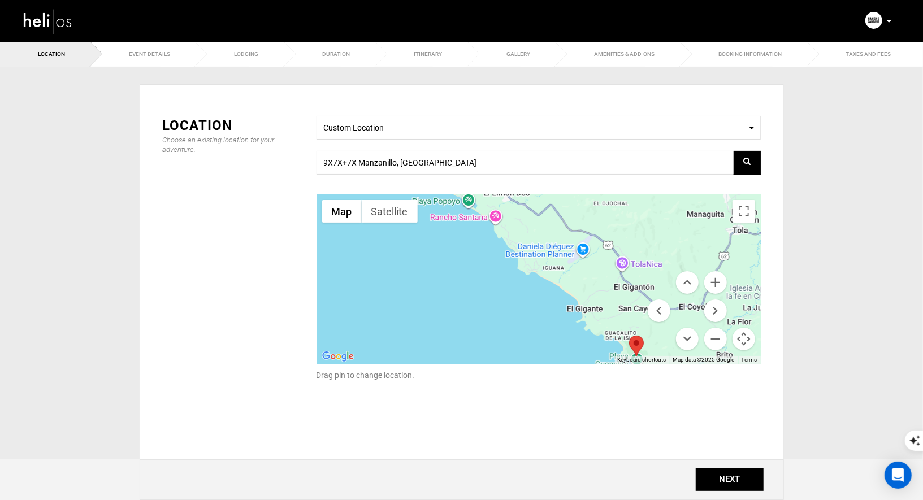
drag, startPoint x: 640, startPoint y: 270, endPoint x: 620, endPoint y: 287, distance: 26.9
click at [620, 287] on div at bounding box center [538, 279] width 444 height 170
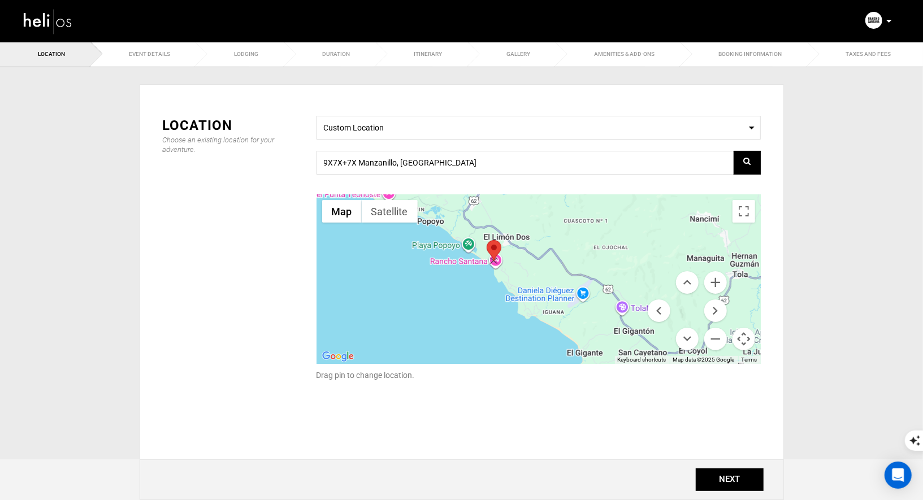
drag, startPoint x: 639, startPoint y: 344, endPoint x: 496, endPoint y: 249, distance: 172.1
click at [487, 240] on area at bounding box center [487, 240] width 0 height 0
type input "CWW6+6XH, C. Las Lajas, Jiquelite, [GEOGRAPHIC_DATA]"
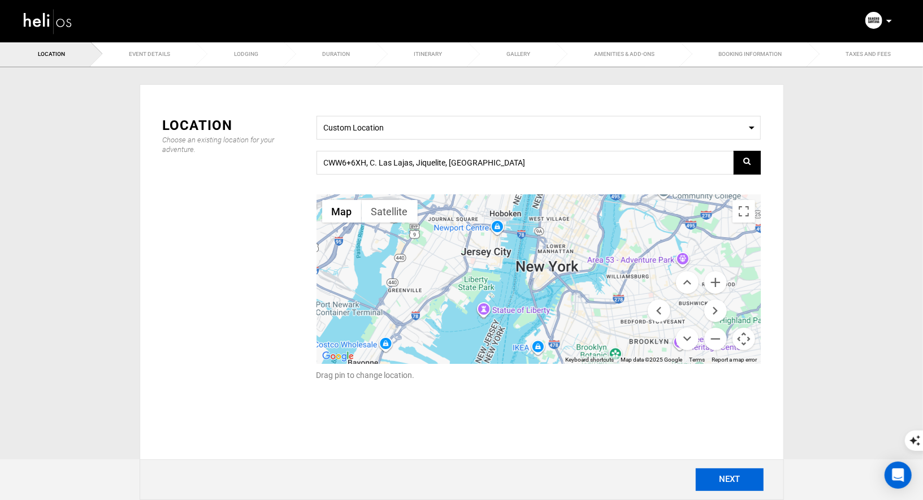
click at [730, 476] on button "NEXT" at bounding box center [730, 480] width 68 height 23
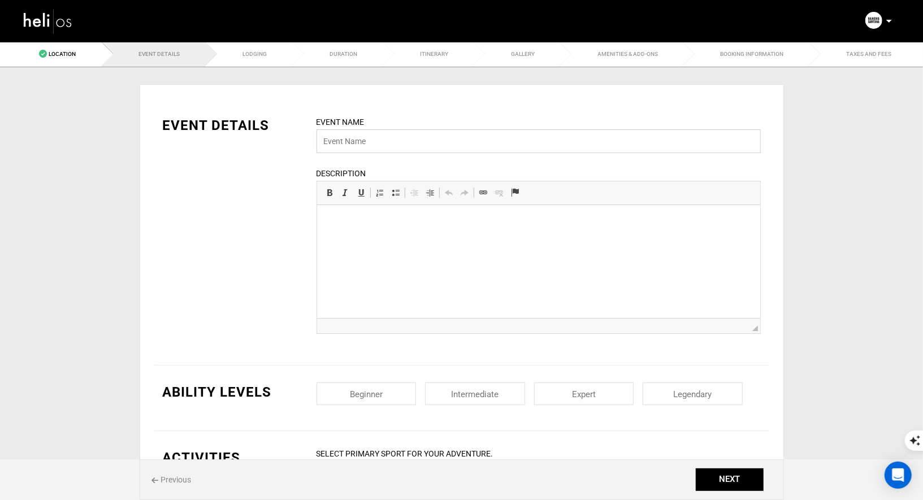
click at [370, 146] on input "text" at bounding box center [538, 141] width 444 height 24
type input "The Inn At [GEOGRAPHIC_DATA][PERSON_NAME]"
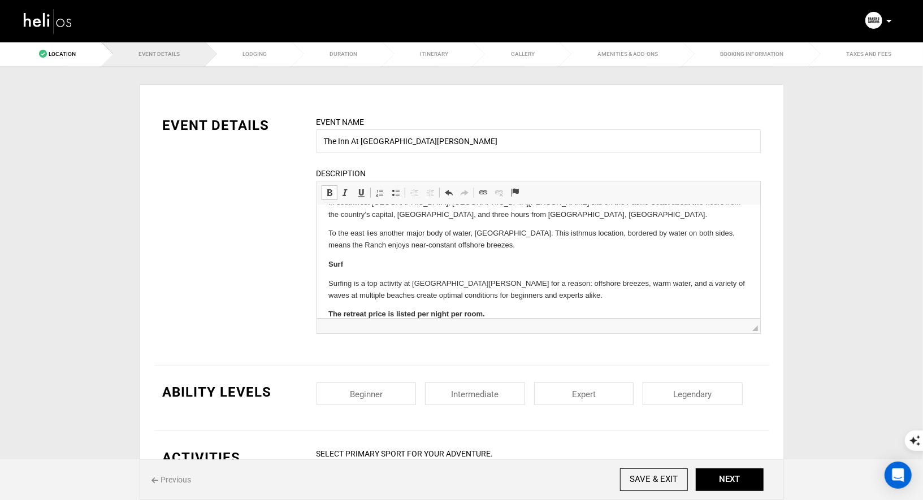
scroll to position [133, 0]
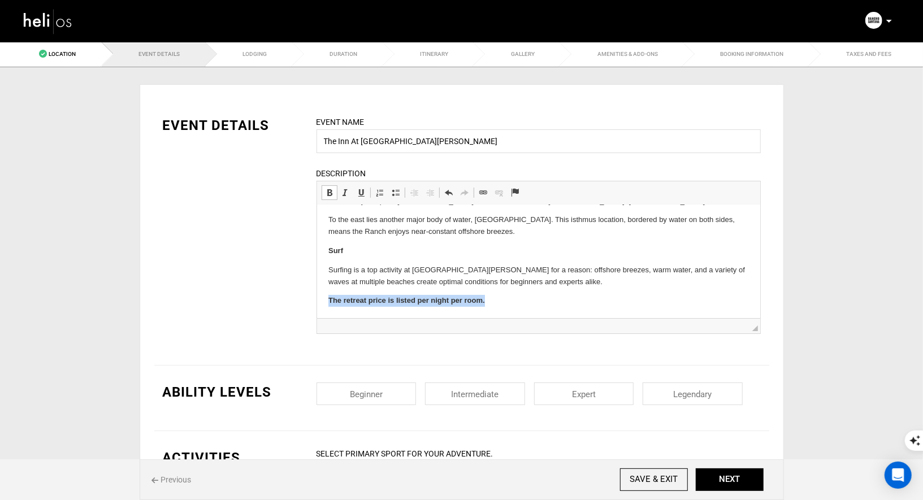
drag, startPoint x: 485, startPoint y: 302, endPoint x: 325, endPoint y: 301, distance: 159.9
click at [325, 301] on html "Ranging in size from 350 to 850 square feet, each of the Inn’s rooms has a priv…" at bounding box center [537, 195] width 443 height 246
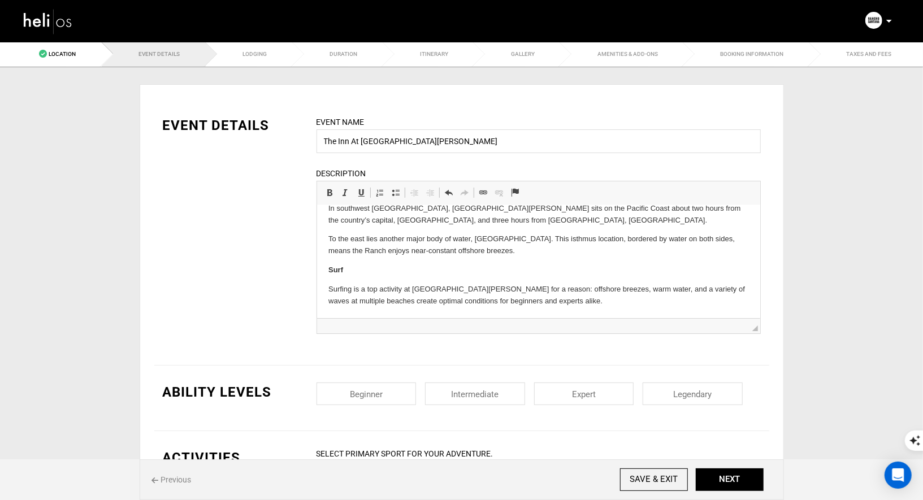
scroll to position [117, 0]
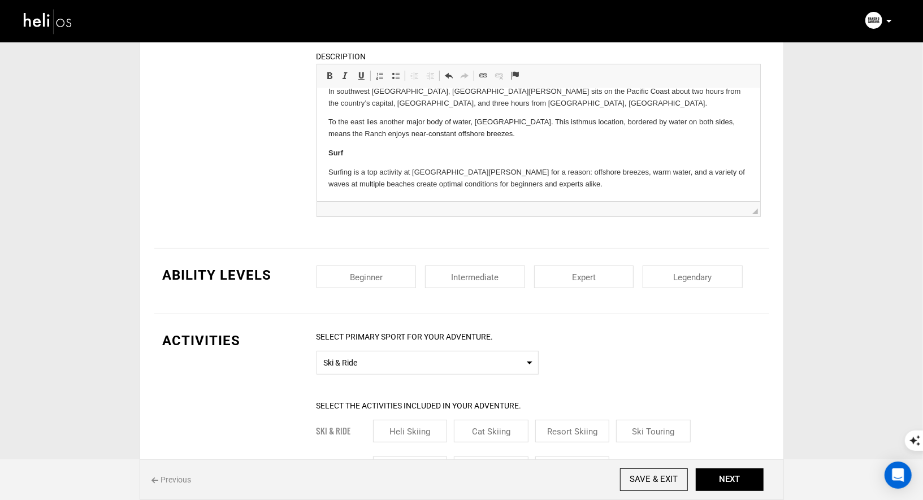
click at [385, 278] on input "checkbox" at bounding box center [366, 277] width 100 height 23
checkbox input "true"
click at [502, 278] on input "checkbox" at bounding box center [475, 277] width 100 height 23
checkbox input "true"
click at [608, 277] on input "checkbox" at bounding box center [584, 277] width 100 height 23
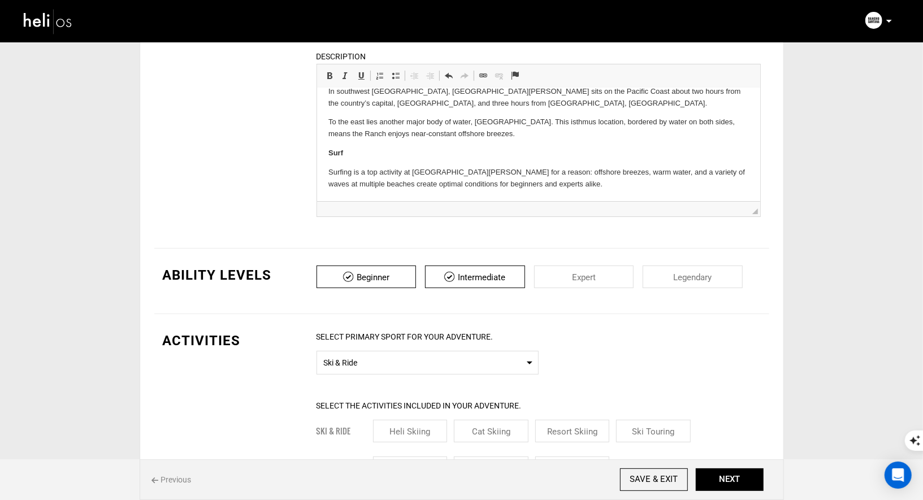
checkbox input "true"
click at [681, 270] on input "checkbox" at bounding box center [693, 277] width 100 height 23
click at [710, 277] on input "checkbox" at bounding box center [693, 277] width 100 height 23
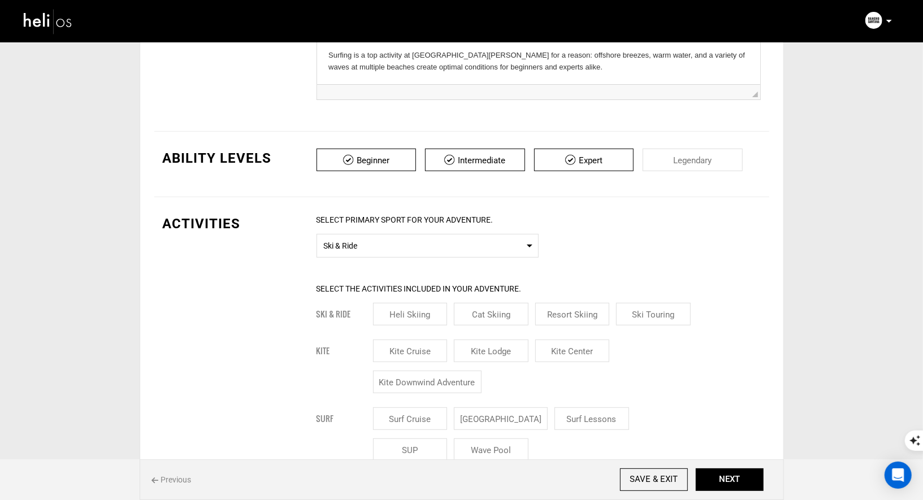
scroll to position [258, 0]
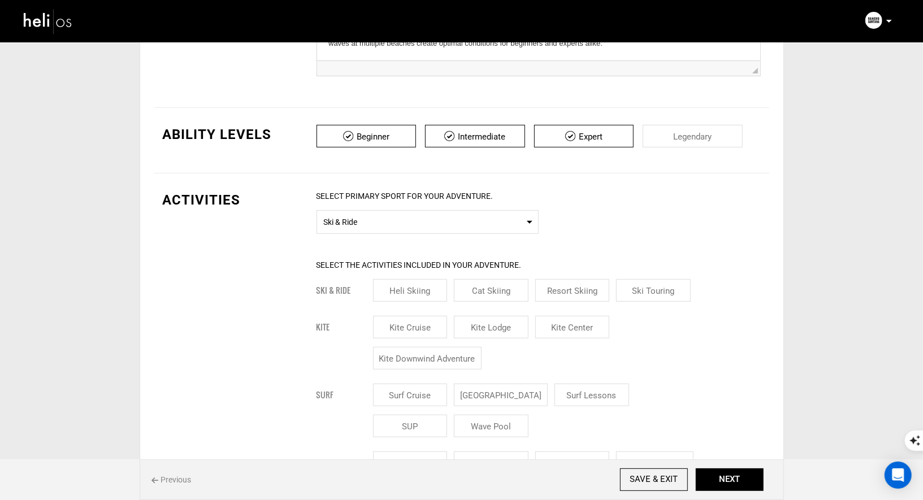
click at [688, 142] on input "checkbox" at bounding box center [693, 136] width 100 height 23
checkbox input "true"
click at [388, 218] on span "Ski & Ride" at bounding box center [427, 221] width 207 height 14
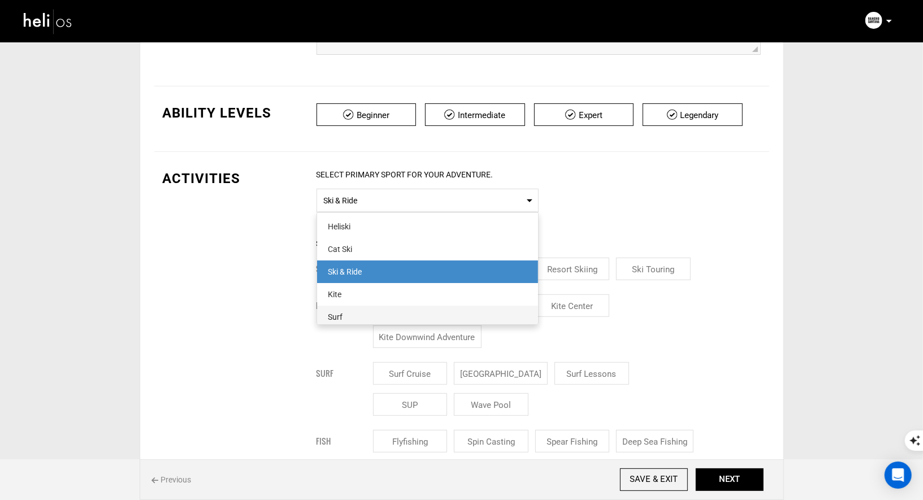
scroll to position [1, 0]
click at [354, 319] on div "Surf" at bounding box center [427, 315] width 198 height 11
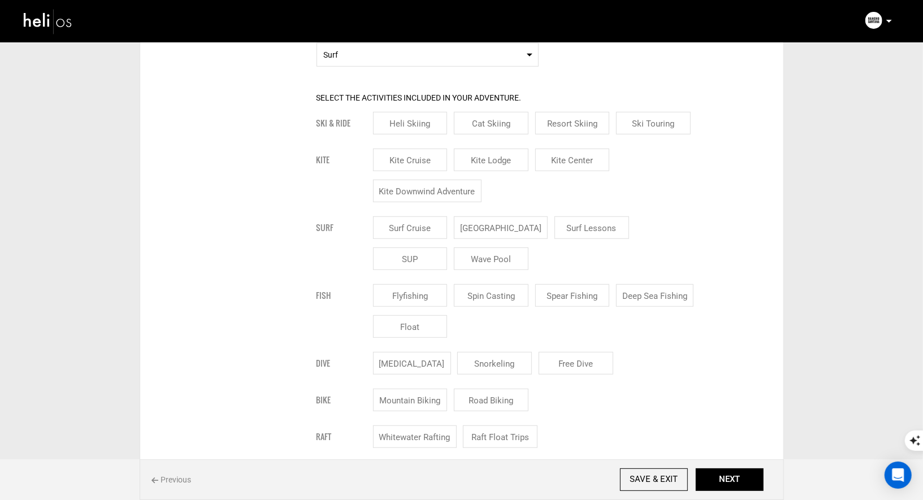
scroll to position [426, 0]
click at [500, 230] on input "[GEOGRAPHIC_DATA]" at bounding box center [501, 226] width 94 height 23
checkbox input "true"
click at [573, 226] on input "Surf Lessons" at bounding box center [605, 226] width 75 height 23
checkbox input "true"
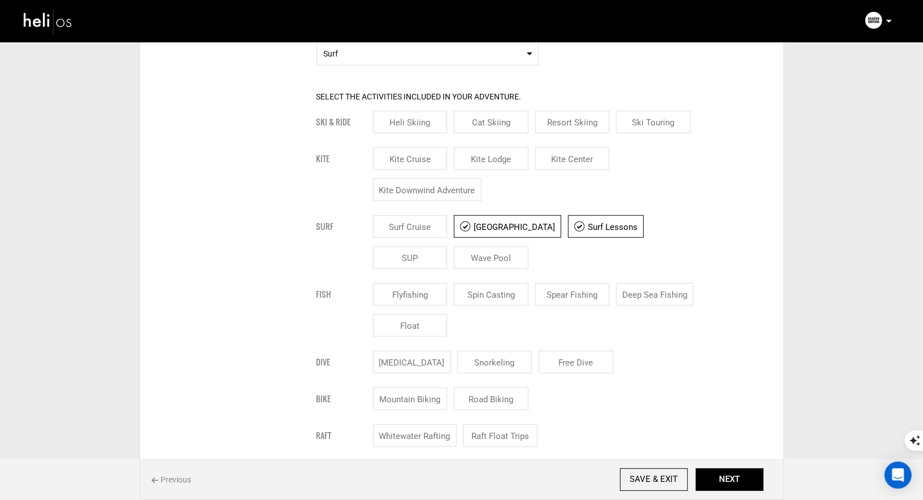
click at [448, 246] on input "SUP" at bounding box center [410, 257] width 75 height 23
checkbox input "true"
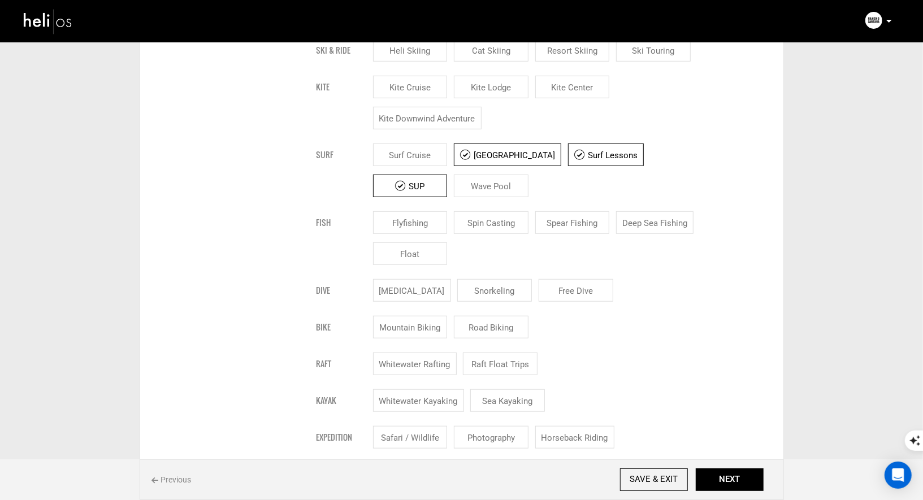
scroll to position [528, 0]
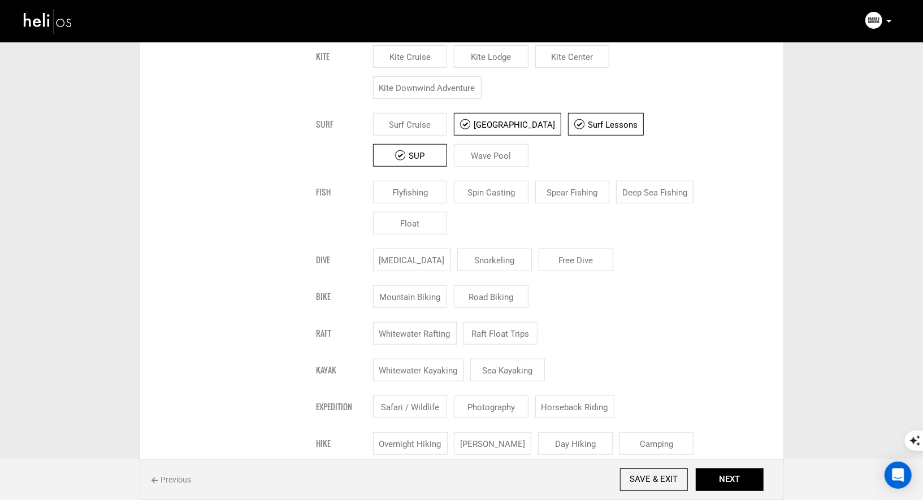
click at [645, 196] on input "Deep Sea Fishing" at bounding box center [654, 192] width 77 height 23
checkbox input "true"
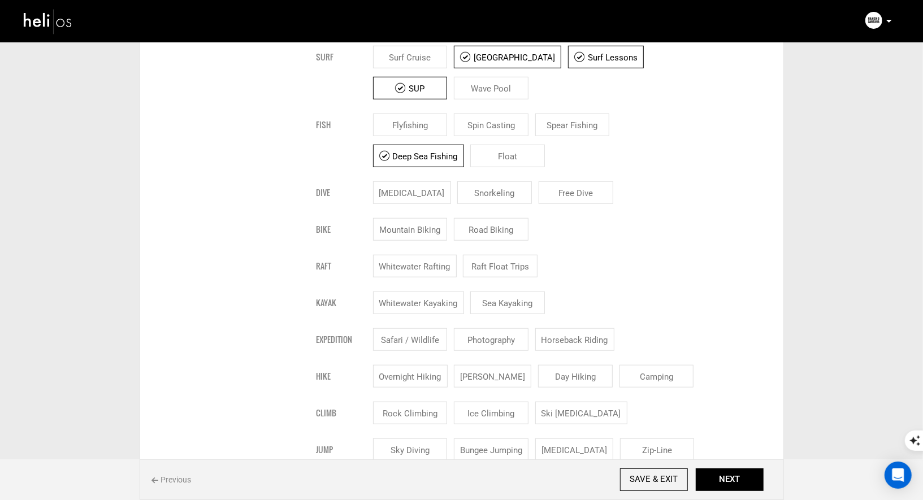
scroll to position [597, 0]
click at [497, 189] on input "Snorkeling" at bounding box center [494, 191] width 75 height 23
click at [500, 194] on input "Snorkeling" at bounding box center [494, 191] width 75 height 23
checkbox input "false"
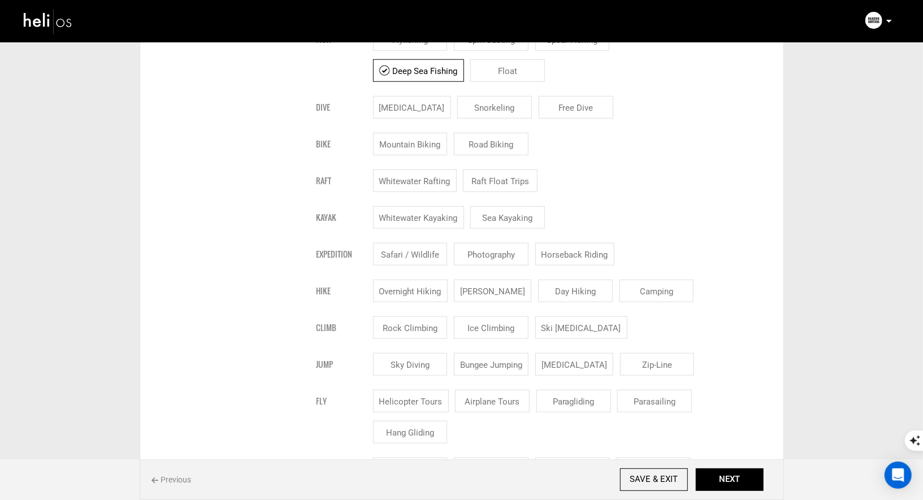
scroll to position [684, 0]
click at [491, 254] on input "Photography" at bounding box center [491, 251] width 75 height 23
checkbox input "true"
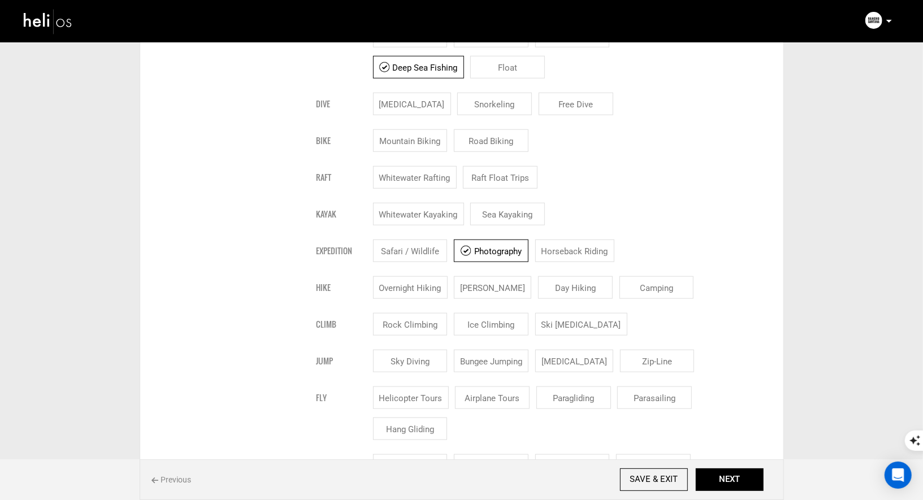
click at [414, 254] on input "Safari / Wildlife" at bounding box center [410, 251] width 75 height 23
checkbox input "true"
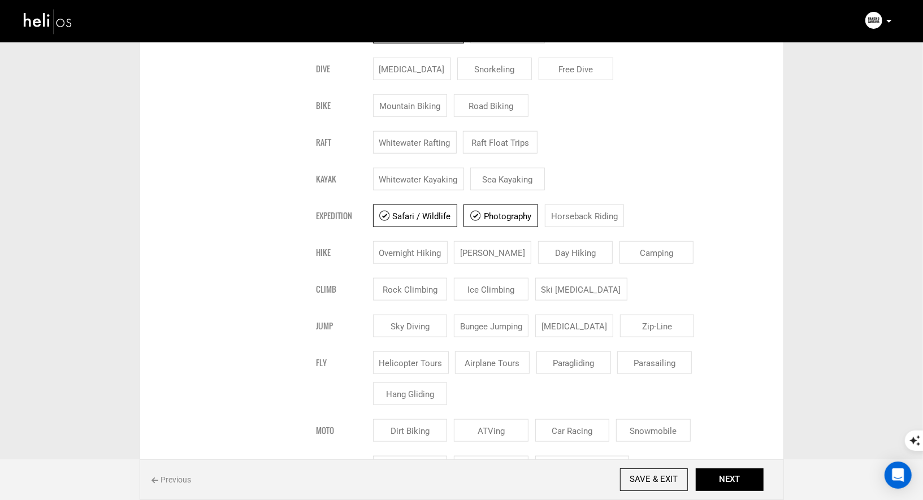
scroll to position [726, 0]
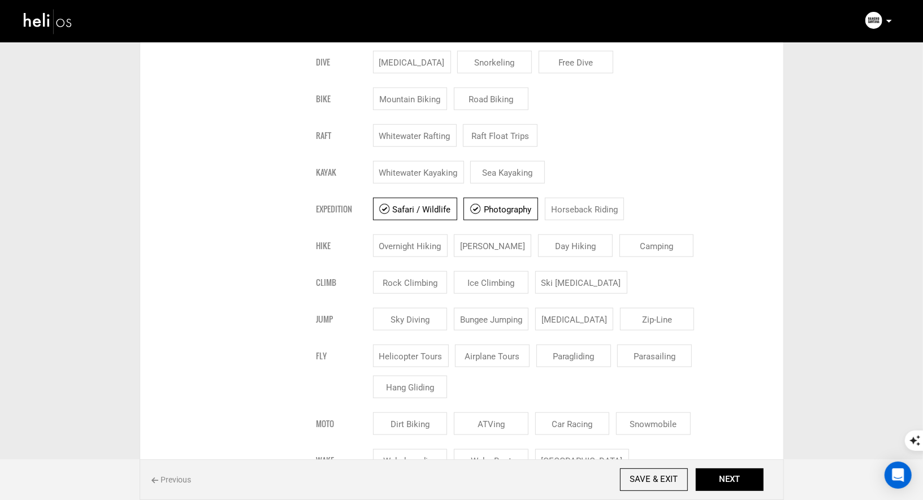
click at [583, 214] on input "Horseback Riding" at bounding box center [584, 209] width 79 height 23
checkbox input "true"
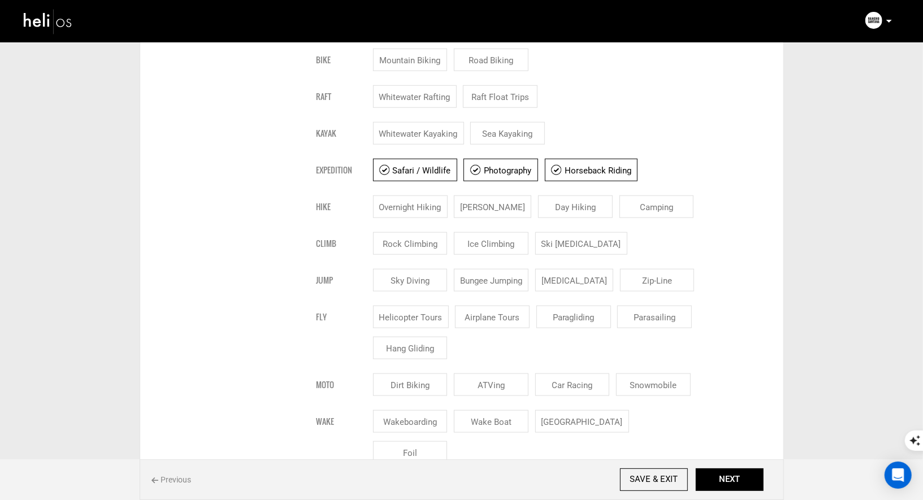
scroll to position [775, 0]
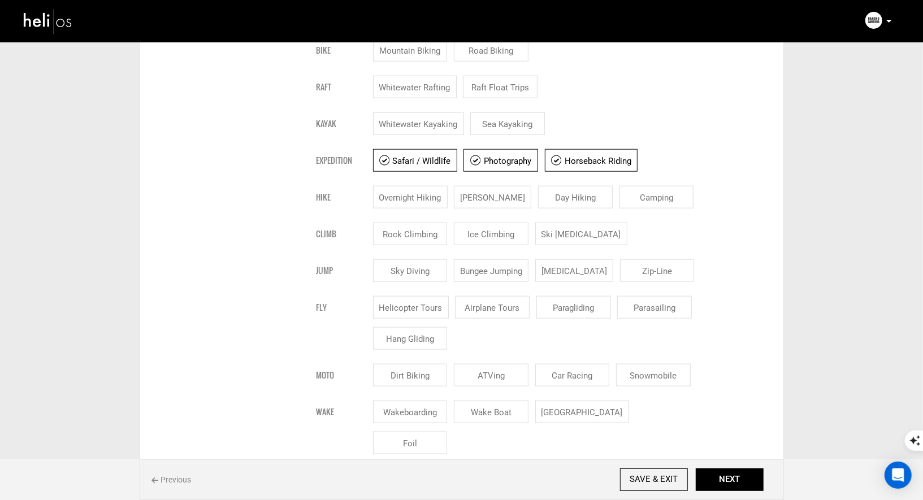
click at [584, 193] on input "Day Hiking" at bounding box center [575, 197] width 75 height 23
checkbox input "true"
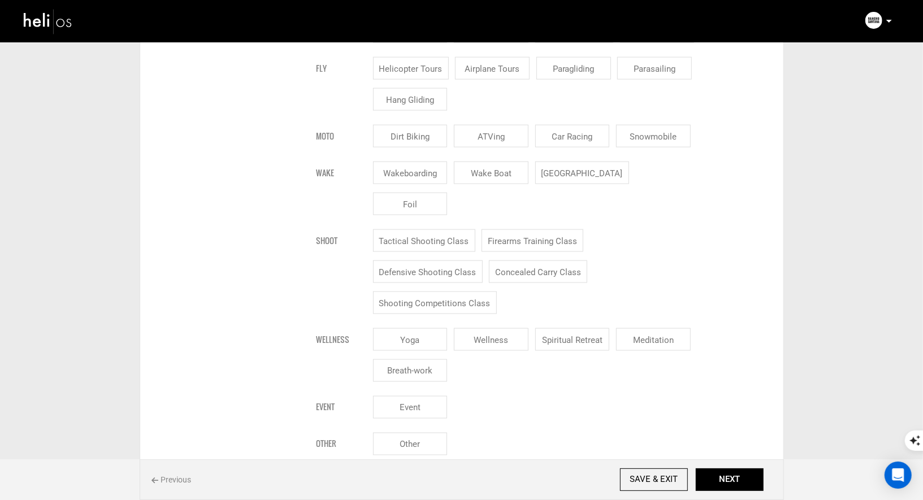
scroll to position [1021, 0]
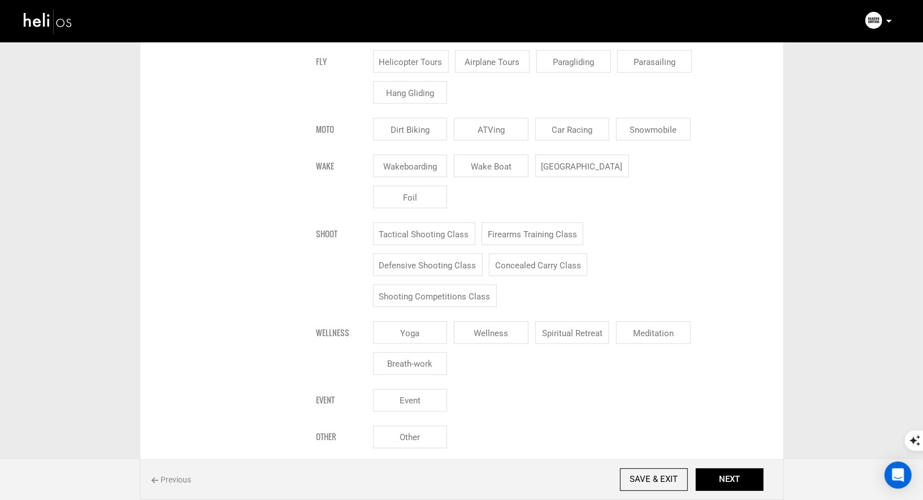
click at [417, 322] on input "Yoga" at bounding box center [410, 333] width 75 height 23
checkbox input "true"
click at [502, 322] on input "Wellness" at bounding box center [491, 333] width 75 height 23
checkbox input "true"
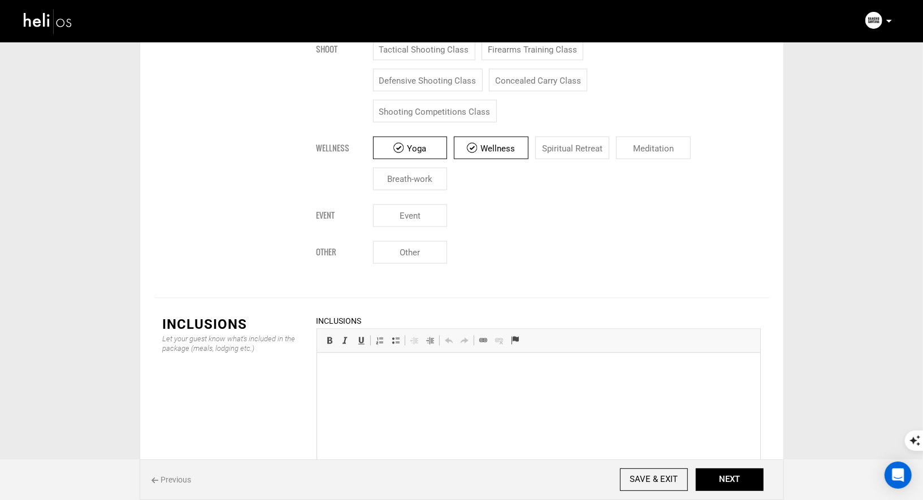
scroll to position [1206, 0]
click at [462, 368] on p at bounding box center [538, 369] width 420 height 12
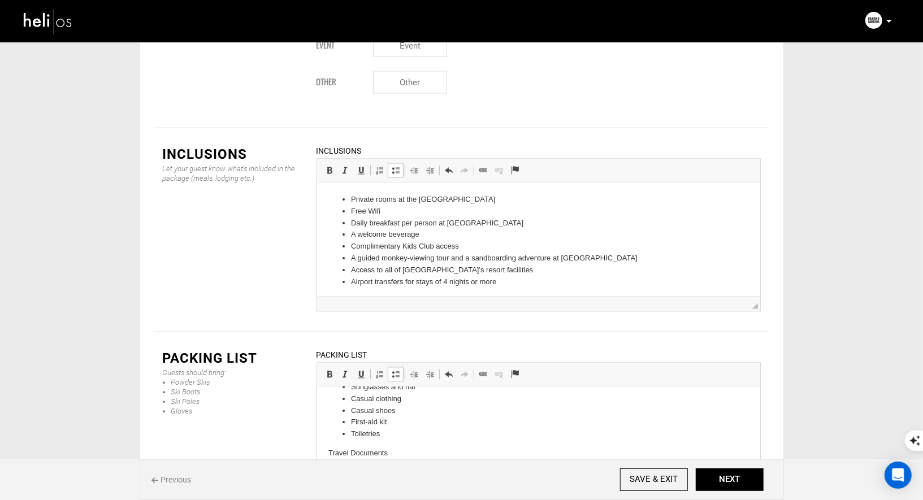
scroll to position [0, 0]
drag, startPoint x: 380, startPoint y: 433, endPoint x: 346, endPoint y: 433, distance: 33.9
click at [350, 433] on li "Wetsuit/boardshorts" at bounding box center [537, 435] width 375 height 12
click at [436, 428] on li "Surf board & equipments" at bounding box center [537, 423] width 375 height 12
click at [503, 457] on li "Lipbalm" at bounding box center [537, 458] width 375 height 12
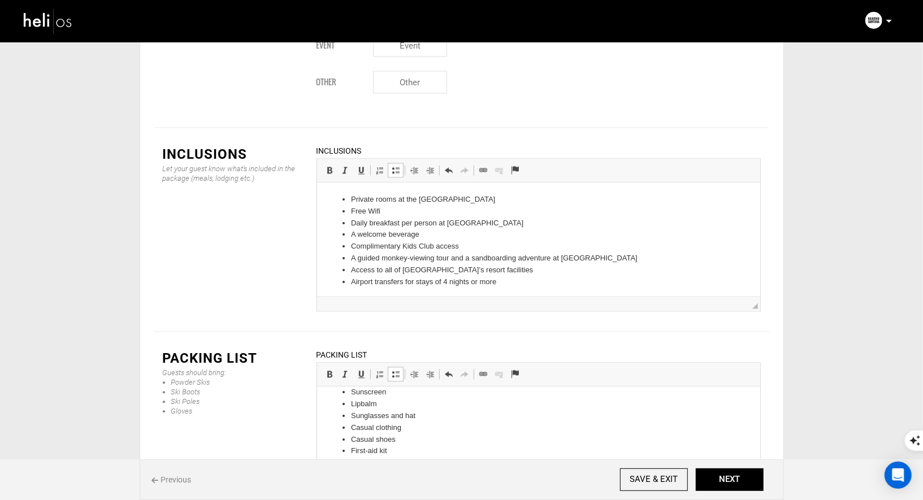
scroll to position [54, 0]
click at [738, 480] on button "NEXT" at bounding box center [730, 480] width 68 height 23
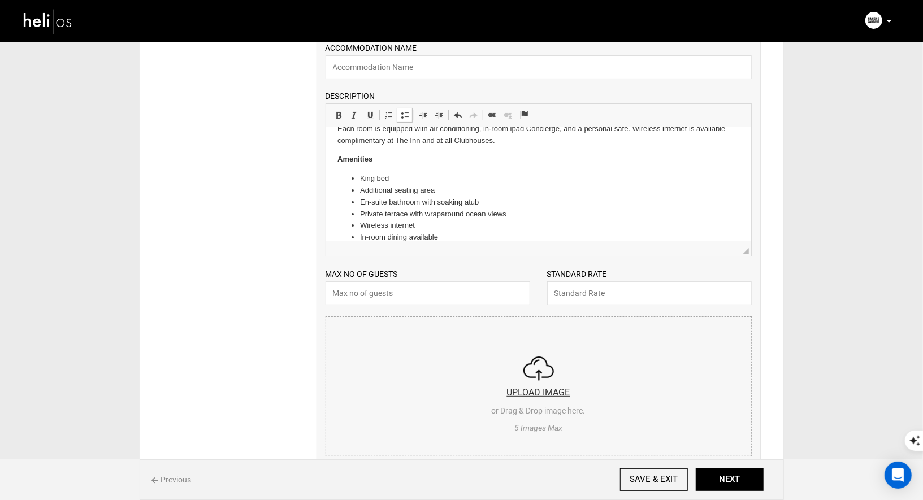
scroll to position [88, 0]
click at [434, 308] on div "ACCOMMODATION NAME Please enter Accommodation Name. DESCRIPTION Rich Text Edito…" at bounding box center [538, 277] width 444 height 487
click at [440, 293] on input "text" at bounding box center [428, 295] width 205 height 24
type input "1"
click at [586, 291] on input "text" at bounding box center [649, 295] width 205 height 24
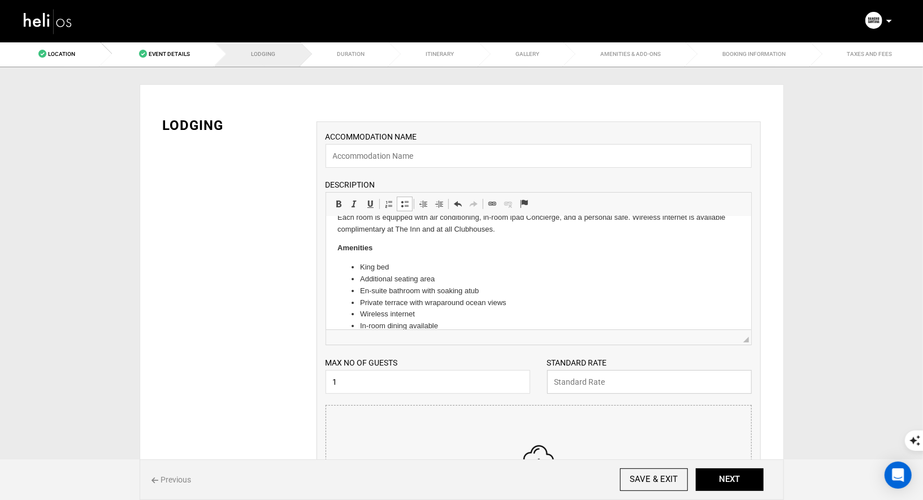
scroll to position [123, 0]
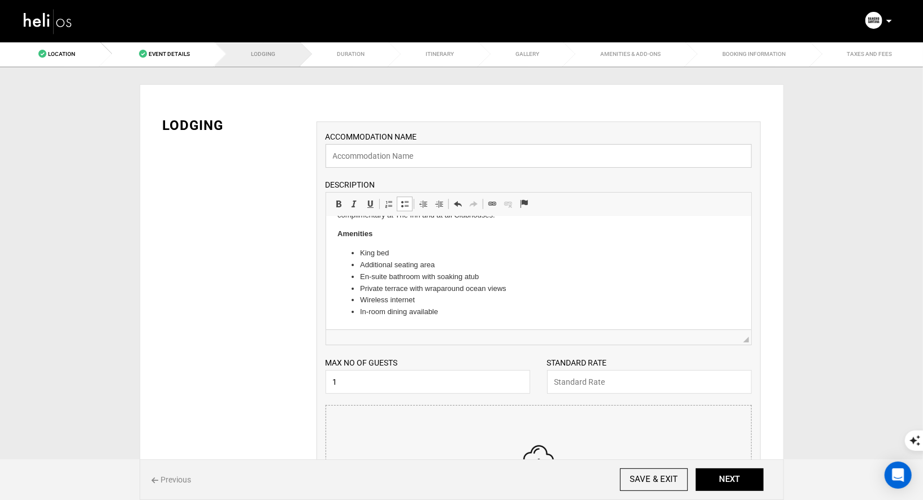
click at [441, 164] on input "text" at bounding box center [539, 156] width 426 height 24
paste input "Pacific Suite"
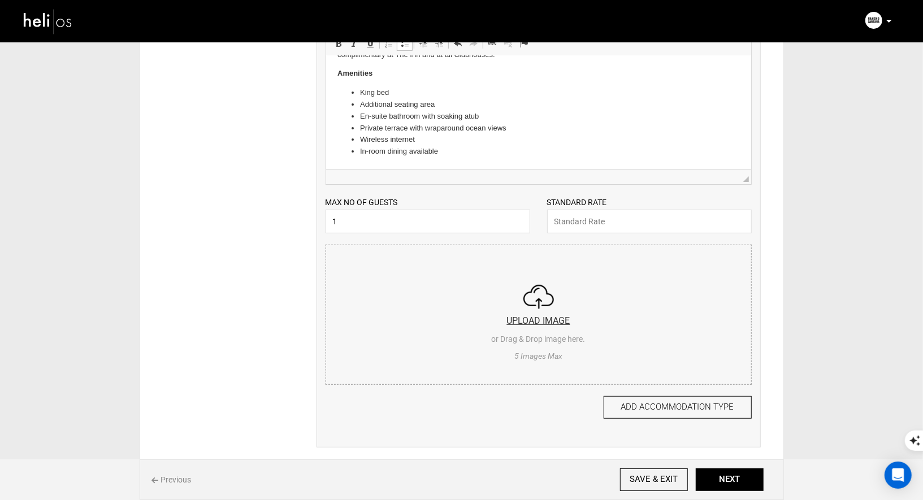
scroll to position [171, 0]
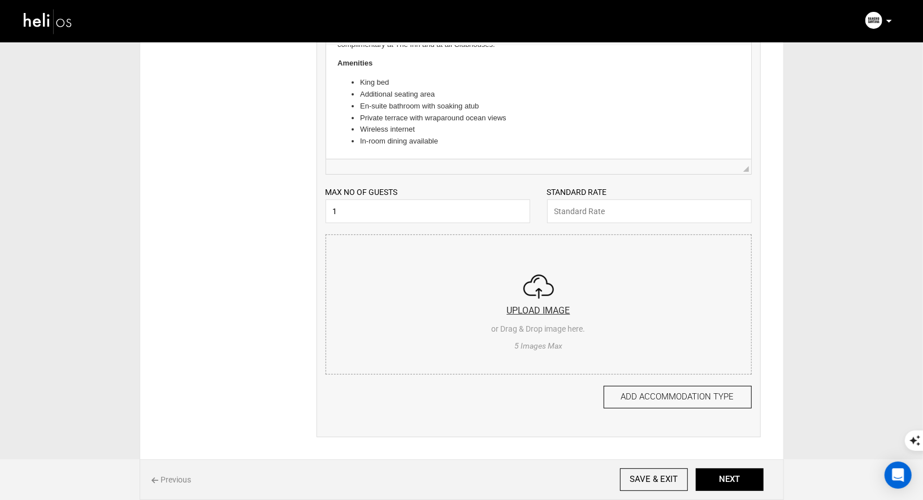
type input "Pacific Suite"
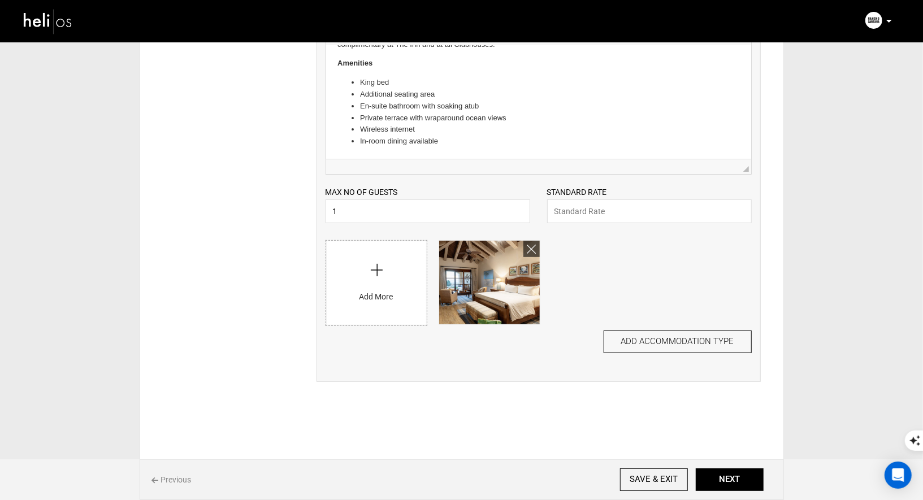
click at [364, 274] on input "file" at bounding box center [376, 280] width 101 height 79
type input "C:\fakepath\Screenshot 2025-08-29 at 9.34.02 PM.png"
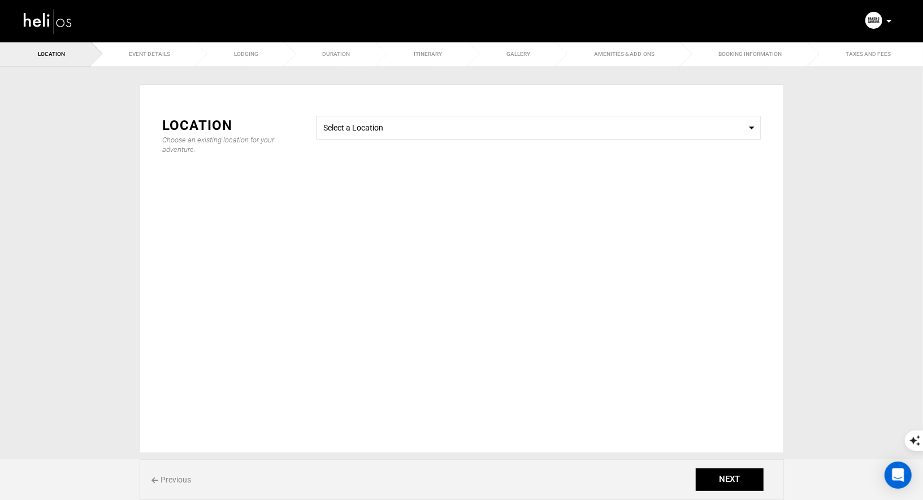
click at [49, 7] on img at bounding box center [48, 21] width 51 height 30
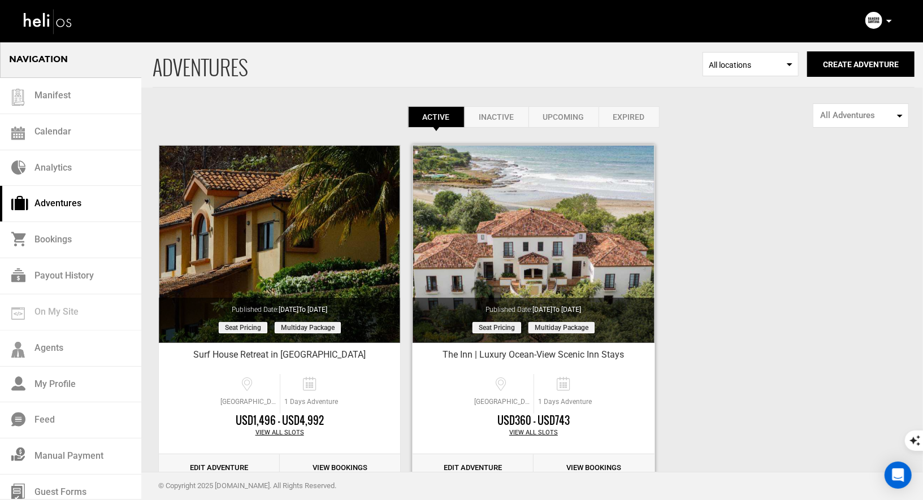
scroll to position [32, 0]
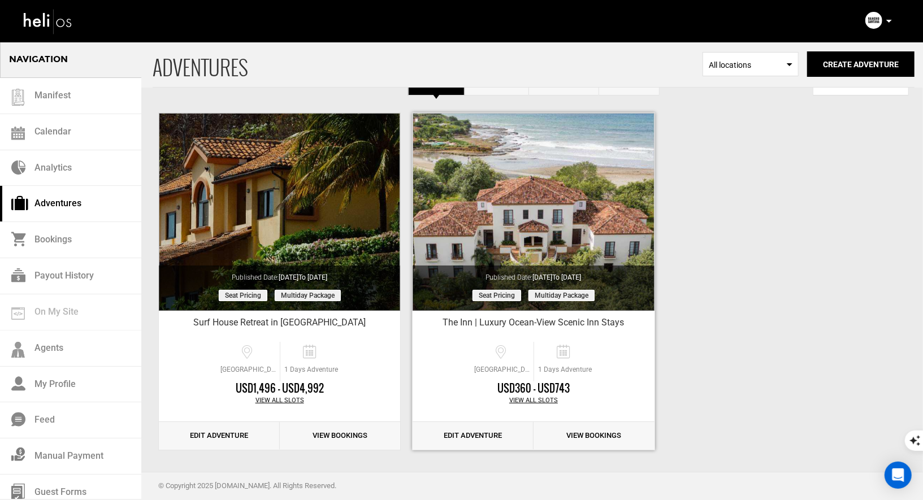
click at [481, 437] on link "Edit Adventure" at bounding box center [473, 436] width 121 height 28
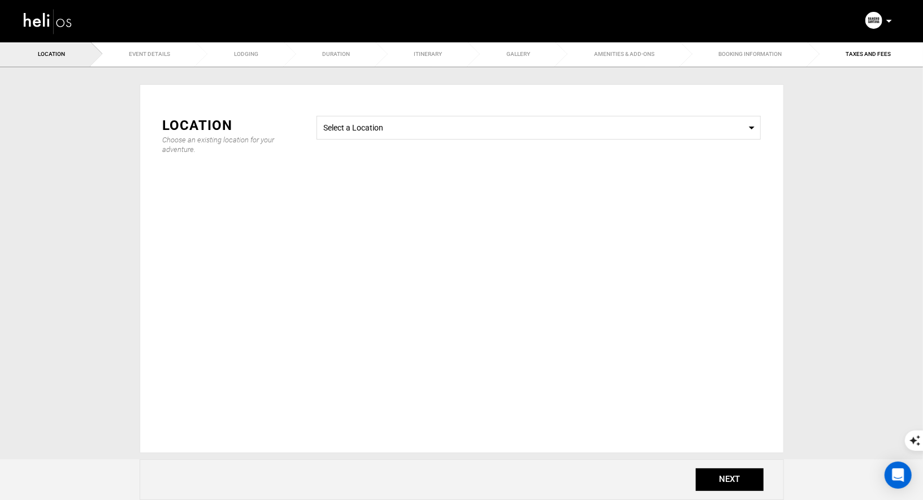
type input "The Inn | Luxury Ocean-View Scenic Inn Stays"
checkbox input "true"
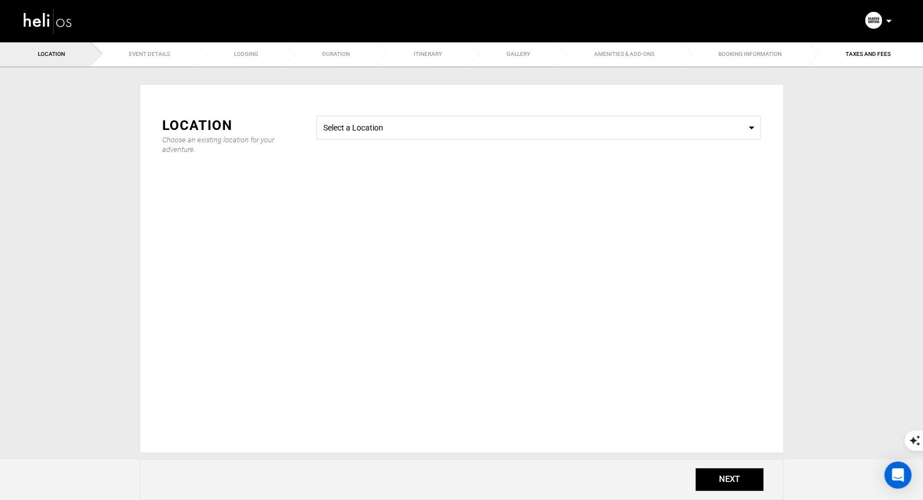
checkbox input "true"
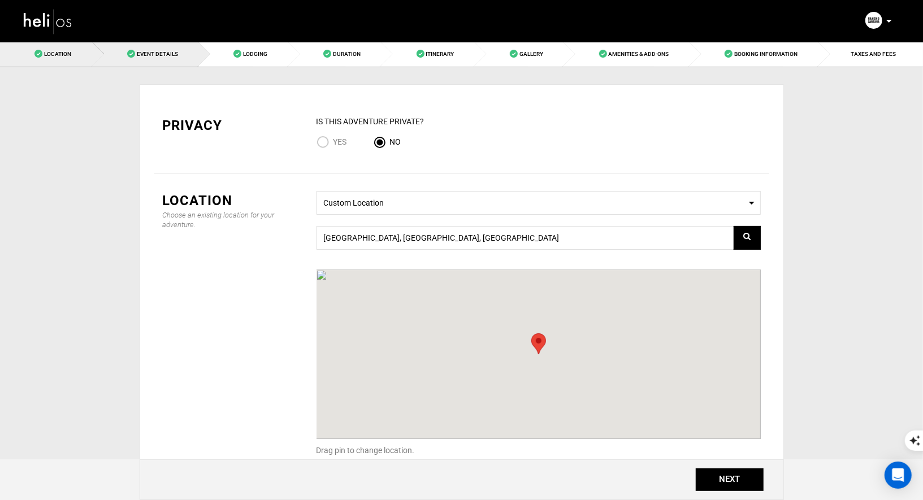
click at [149, 58] on link "Event Details" at bounding box center [146, 53] width 107 height 25
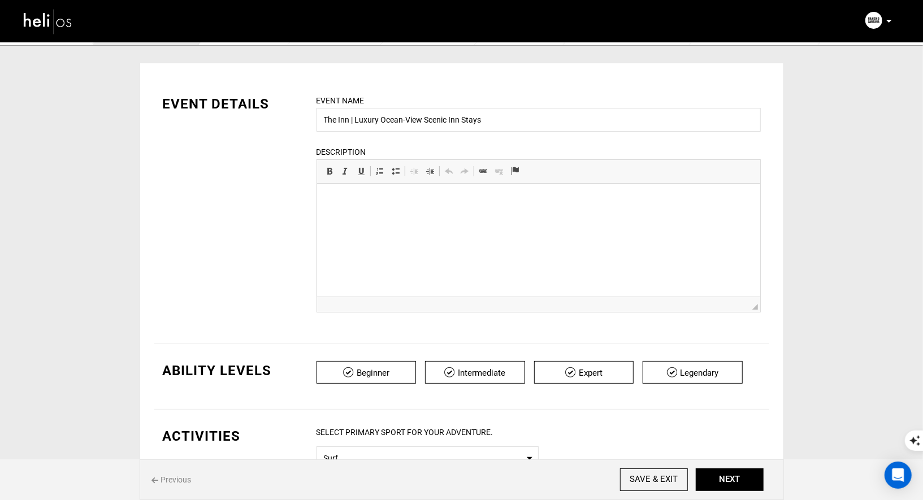
drag, startPoint x: 491, startPoint y: 280, endPoint x: 375, endPoint y: 217, distance: 132.0
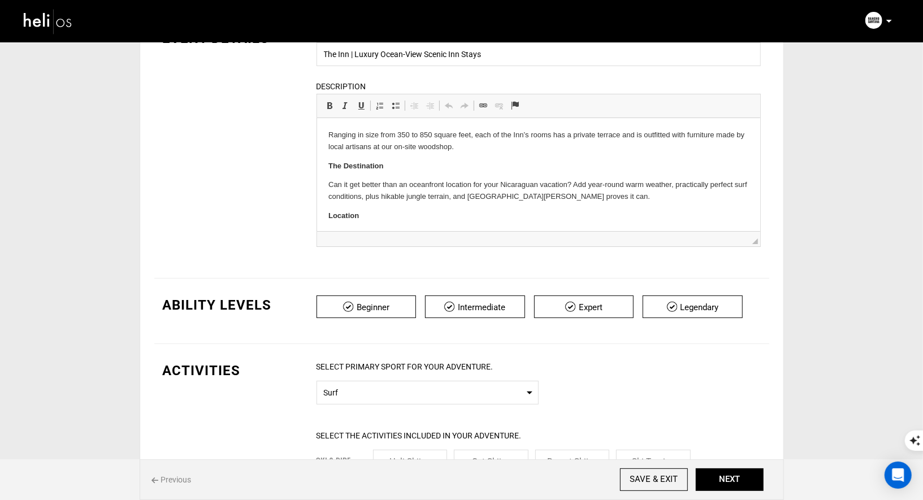
scroll to position [86, 0]
click at [393, 223] on body "Ranging in size from 350 to 850 square feet, each of the Inn’s rooms has a priv…" at bounding box center [538, 241] width 420 height 223
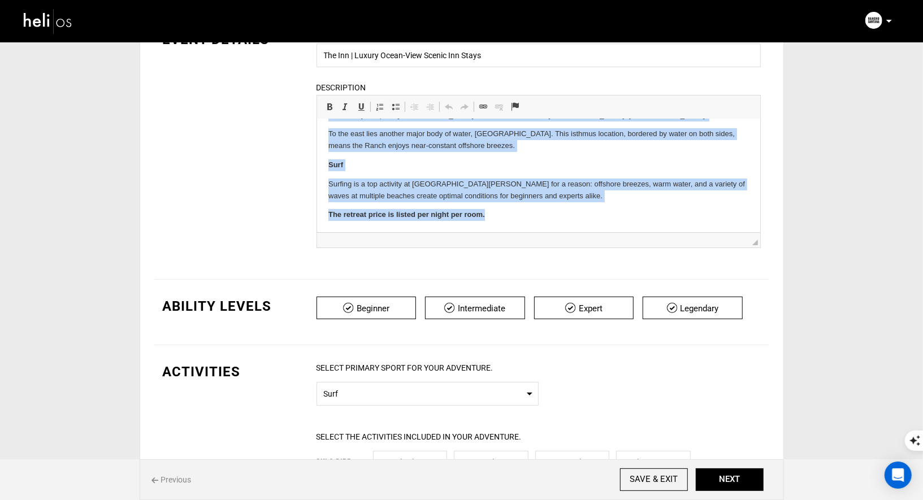
scroll to position [0, 0]
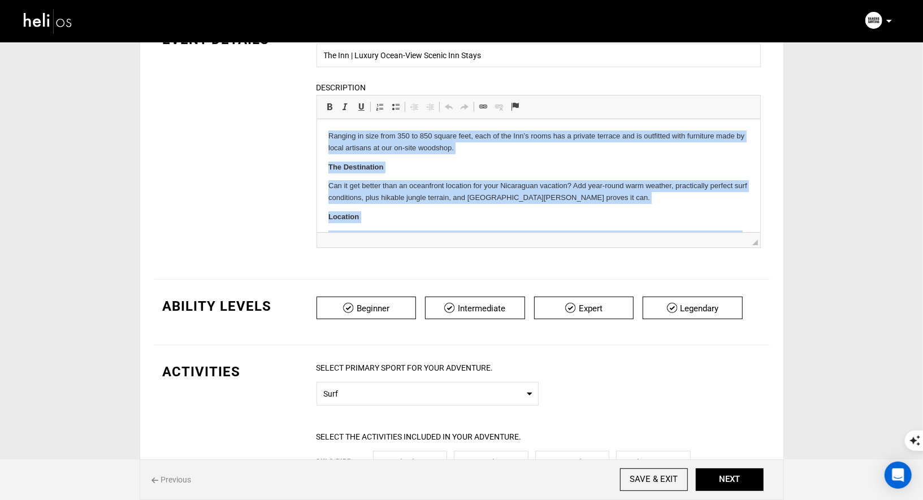
drag, startPoint x: 488, startPoint y: 215, endPoint x: 365, endPoint y: 40, distance: 214.2
click at [365, 119] on html "Ranging in size from 350 to 850 square feet, each of the Inn’s rooms has a priv…" at bounding box center [537, 242] width 443 height 246
copy body "Ranging in size from 350 to 850 square feet, each of the Inn’s rooms has a priv…"
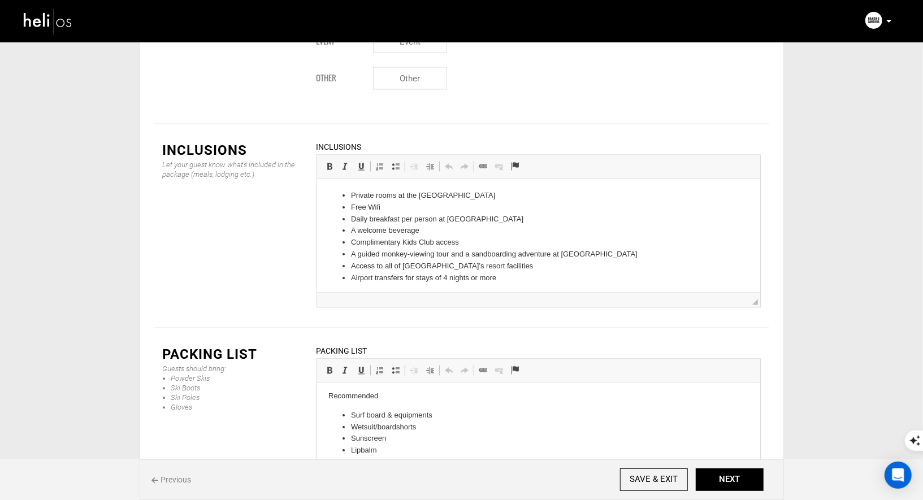
scroll to position [1386, 0]
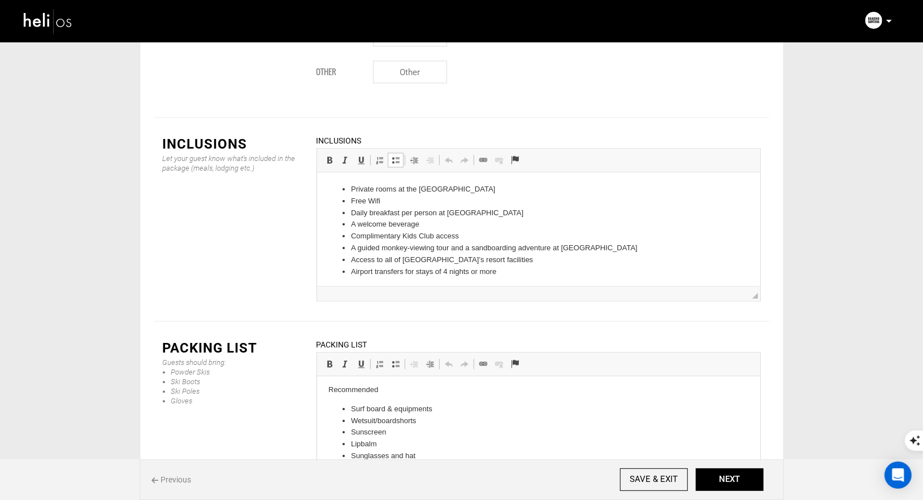
drag, startPoint x: 510, startPoint y: 271, endPoint x: 435, endPoint y: 254, distance: 76.9
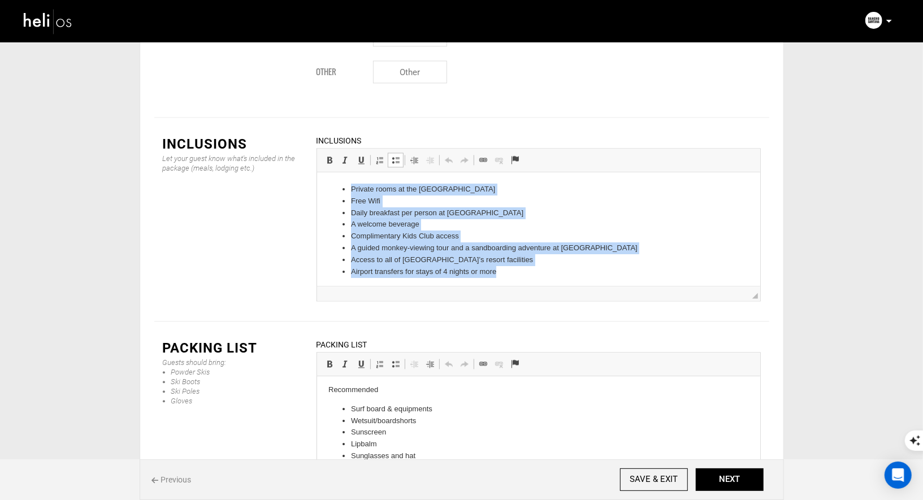
drag, startPoint x: 507, startPoint y: 276, endPoint x: 341, endPoint y: 187, distance: 188.1
click at [341, 187] on ul "Private rooms at the Inn Free Wifi Daily breakfast per person at El Café A welc…" at bounding box center [538, 230] width 420 height 94
copy ul "Private rooms at the Inn Free Wifi Daily breakfast per person at El Café A welc…"
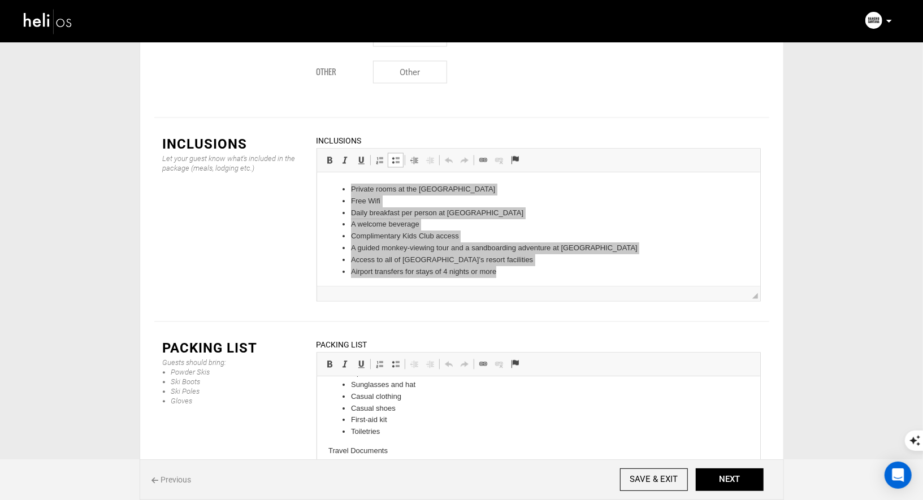
scroll to position [0, 0]
drag, startPoint x: 415, startPoint y: 476, endPoint x: 341, endPoint y: 348, distance: 147.8
drag, startPoint x: 418, startPoint y: 474, endPoint x: 337, endPoint y: 310, distance: 182.7
click at [337, 376] on html "Recommended Surf board & equipments Wetsuit/boardshorts Sunscreen Lipbalm Sungl…" at bounding box center [537, 480] width 443 height 209
copy body "Recommended Surf board & equipments Wetsuit/boardshorts Sunscreen Lipbalm Sungl…"
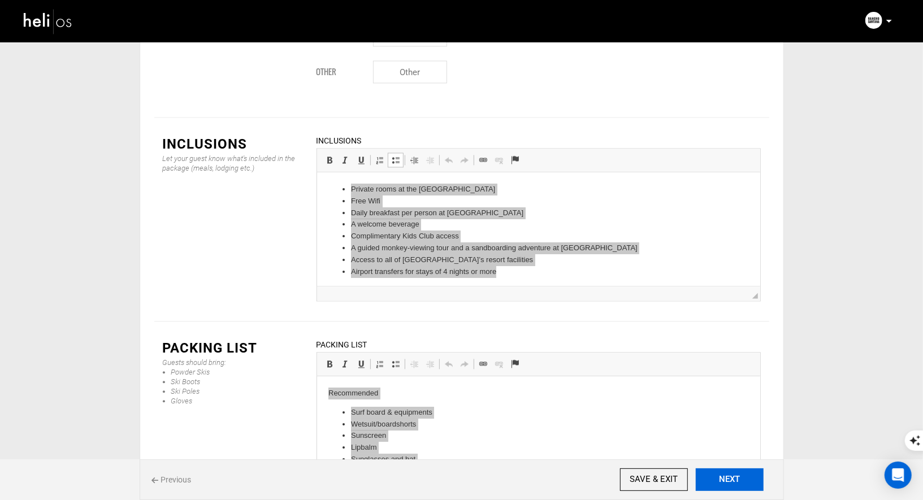
click at [729, 487] on button "NEXT" at bounding box center [730, 480] width 68 height 23
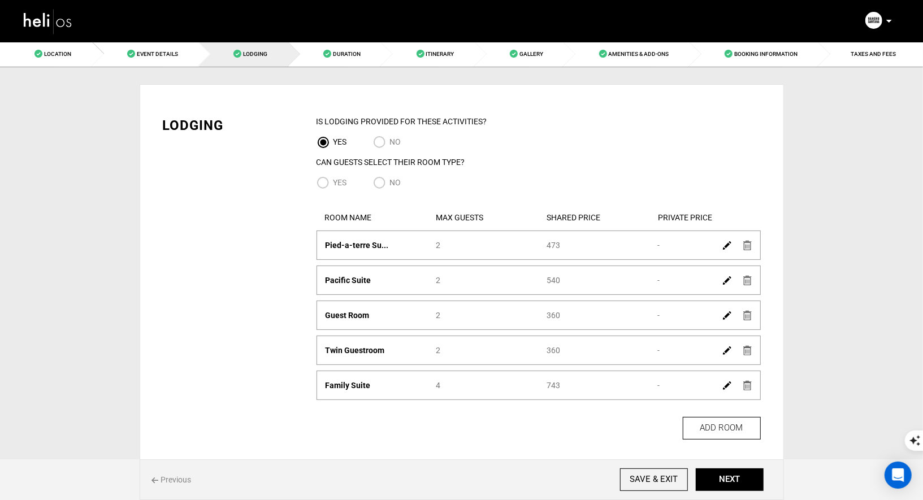
click at [673, 282] on div "Private Price -" at bounding box center [704, 280] width 111 height 11
click at [721, 281] on div at bounding box center [737, 280] width 39 height 16
click at [725, 281] on img at bounding box center [727, 280] width 8 height 8
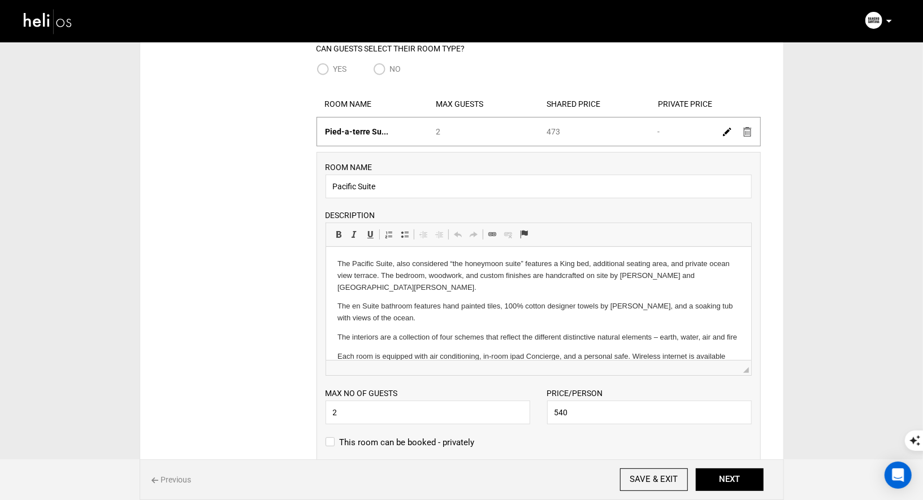
drag, startPoint x: 446, startPoint y: 345, endPoint x: 702, endPoint y: 443, distance: 274.1
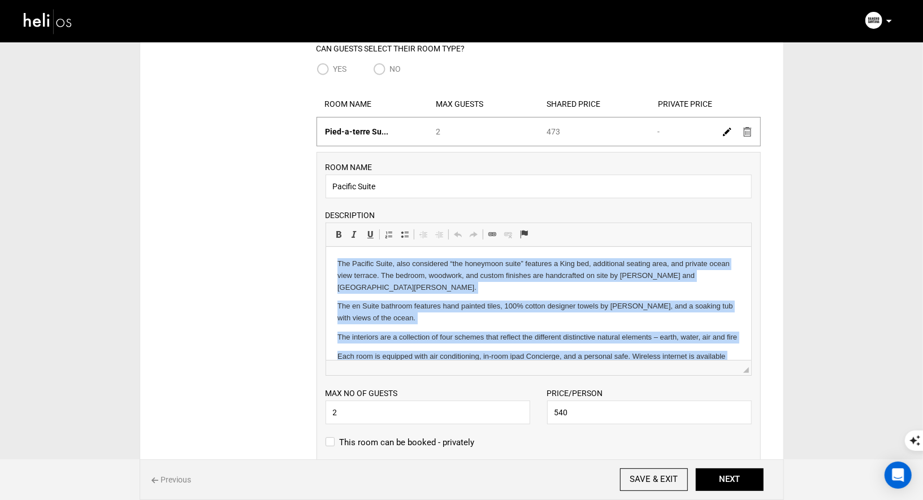
copy body "The Pacific Suite, also considered “the honeymoon suite” features a King bed, a…"
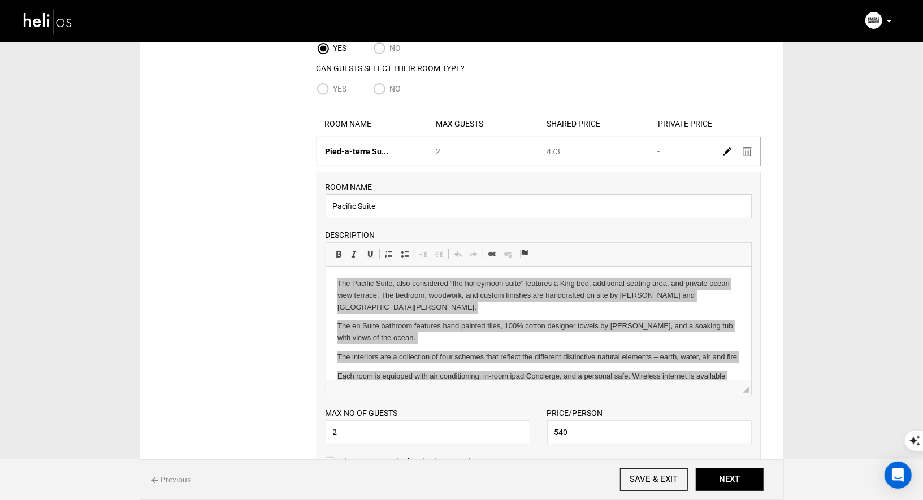
drag, startPoint x: 409, startPoint y: 210, endPoint x: 328, endPoint y: 206, distance: 80.9
click at [329, 206] on input "Pacific Suite" at bounding box center [539, 206] width 426 height 24
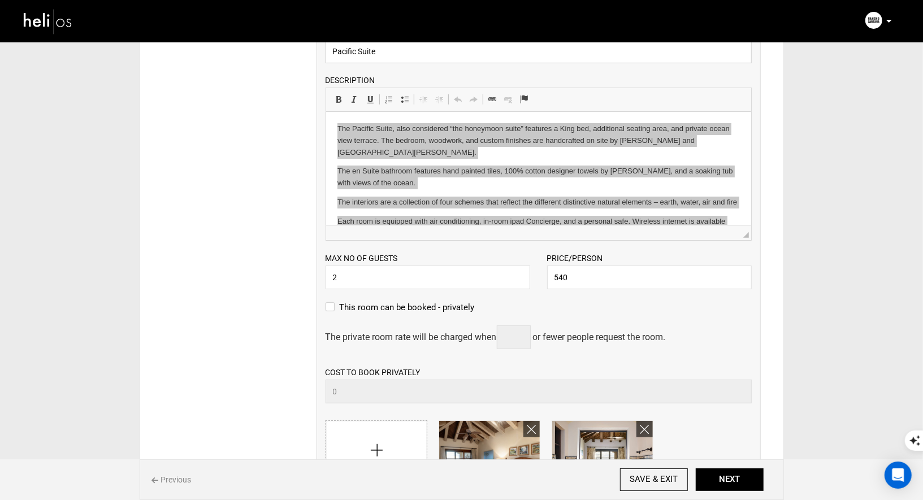
scroll to position [523, 0]
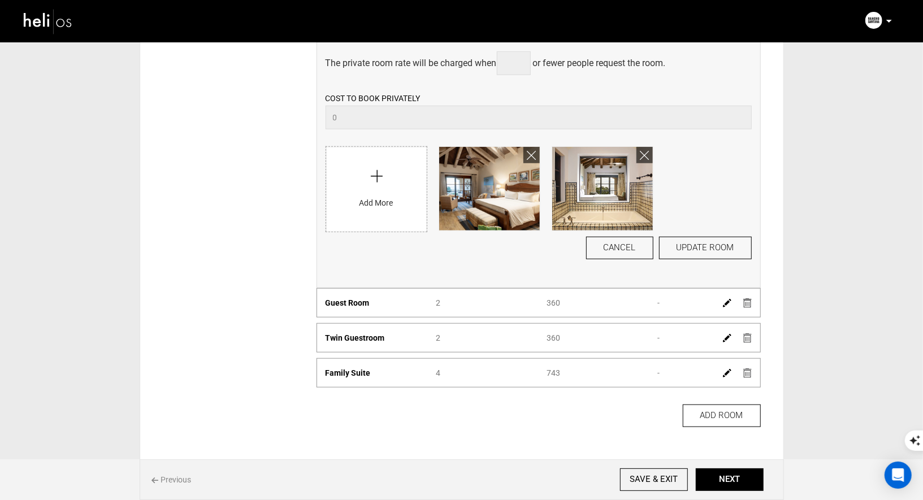
click at [495, 186] on img at bounding box center [489, 189] width 101 height 84
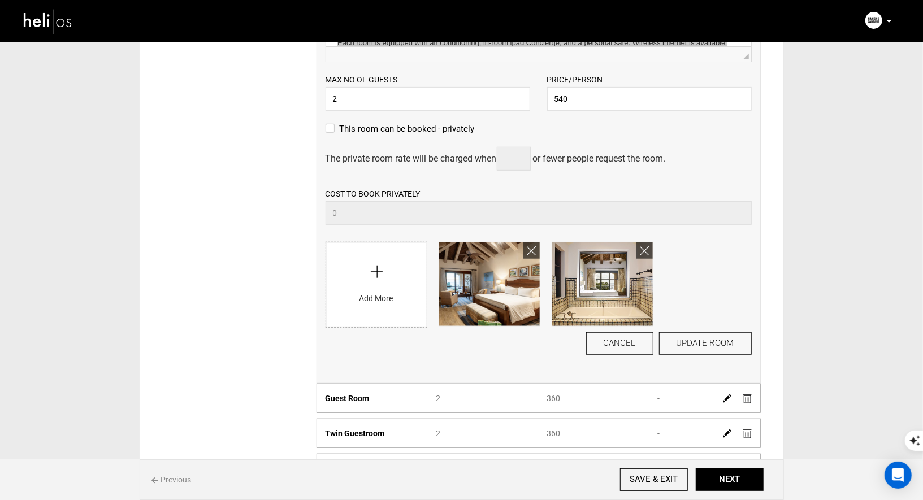
scroll to position [420, 0]
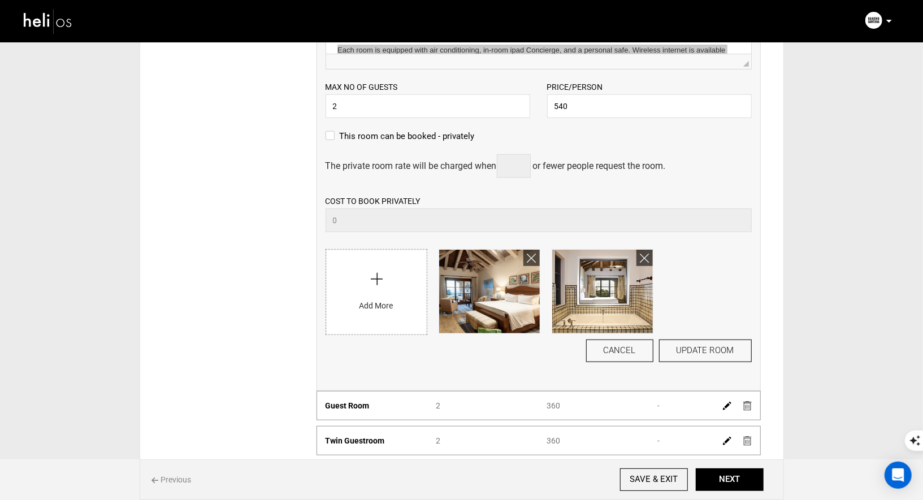
click at [882, 340] on div "Location Event Details Lodging Duration Itinerary Gallery Amenities & Add-Ons B…" at bounding box center [461, 121] width 923 height 1000
click at [591, 110] on input "540" at bounding box center [649, 106] width 205 height 24
type input "5"
type input "600"
click at [704, 349] on button "UPDATE ROOM" at bounding box center [705, 351] width 93 height 23
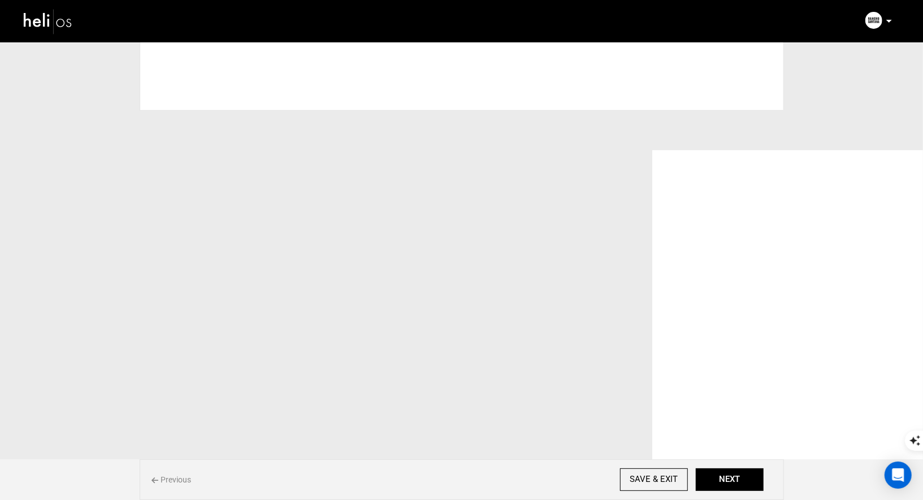
scroll to position [0, 0]
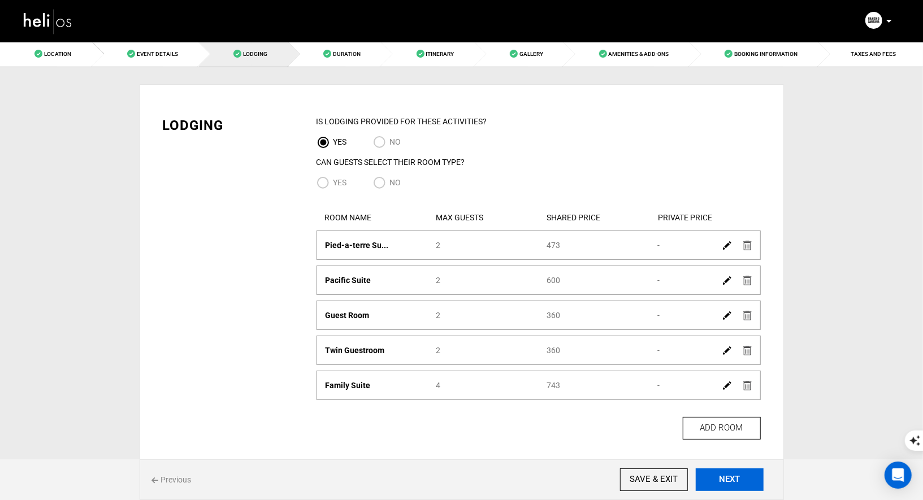
click at [721, 485] on button "NEXT" at bounding box center [730, 480] width 68 height 23
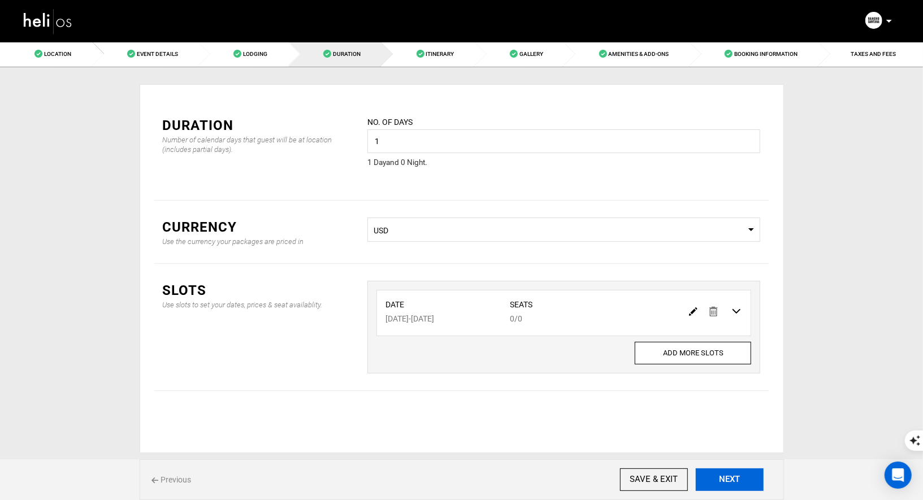
click at [721, 485] on button "NEXT" at bounding box center [730, 480] width 68 height 23
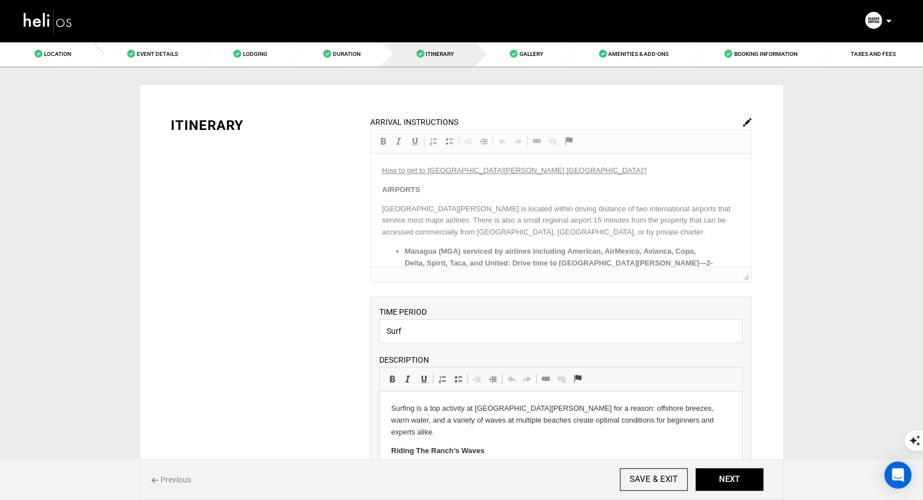
click at [573, 237] on div "ARRIVAL INSTRUCTIONS Rich Text Editor, editor31 Editor toolbars Basic Styles Bo…" at bounding box center [560, 199] width 381 height 167
click at [748, 120] on img at bounding box center [747, 122] width 8 height 8
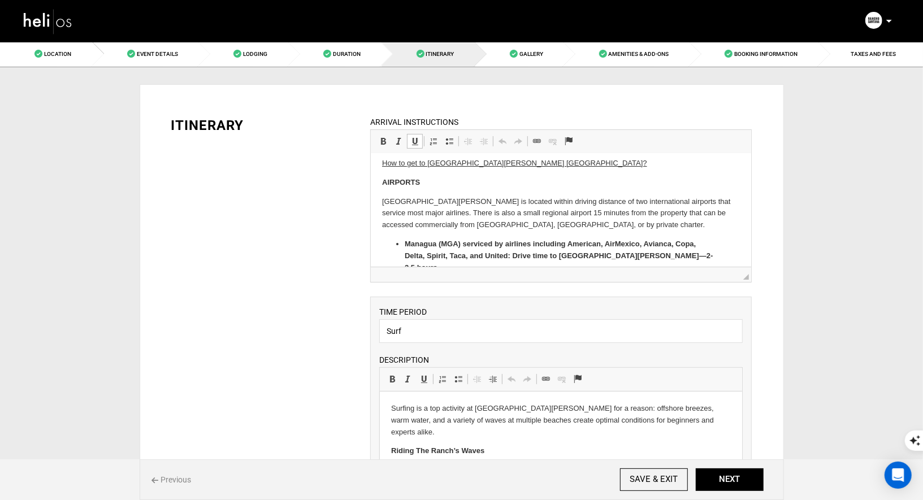
scroll to position [7, 0]
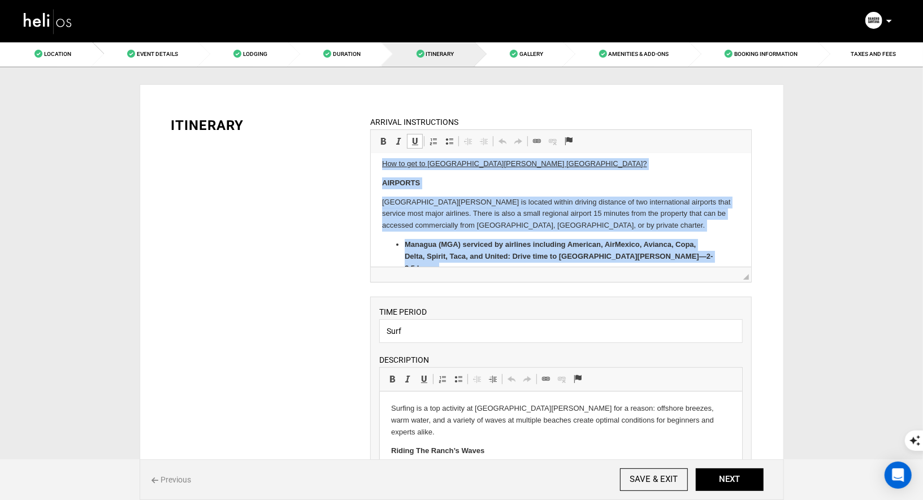
copy body "How to get to Rancho Santana Nicaragua? AIRPORTS Rancho Santana is located with…"
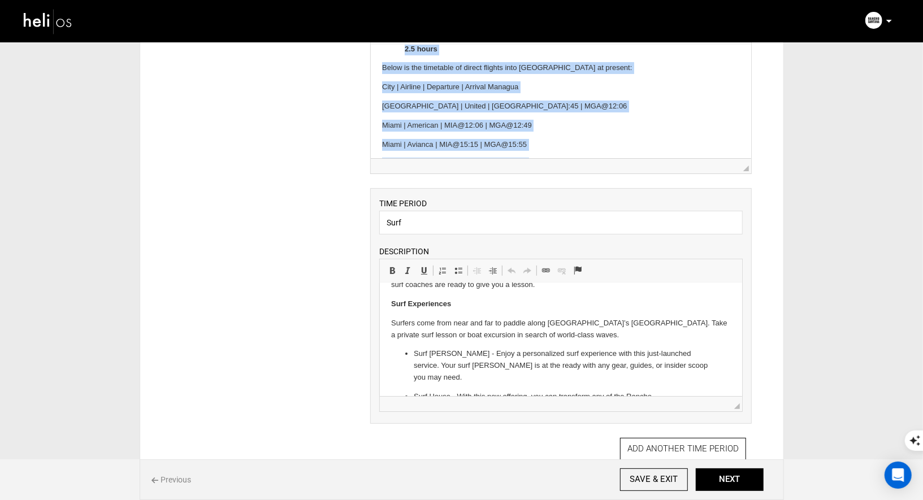
scroll to position [135, 0]
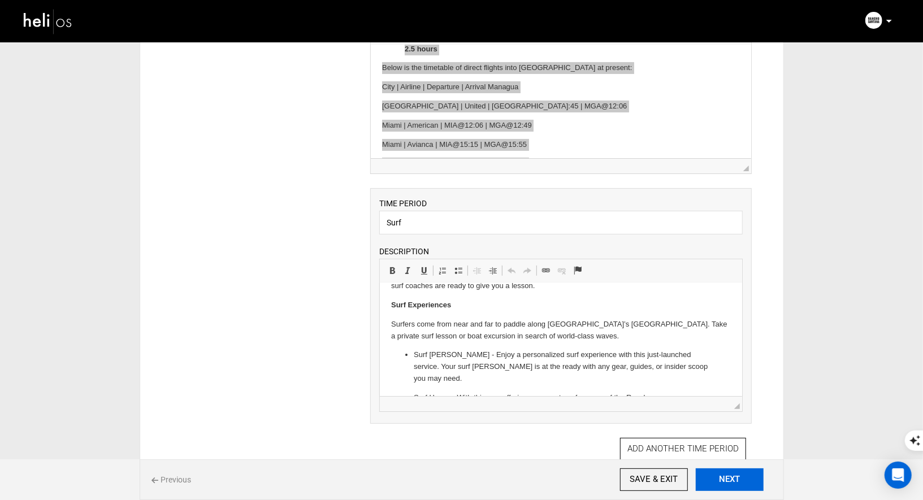
click at [727, 485] on button "NEXT" at bounding box center [730, 480] width 68 height 23
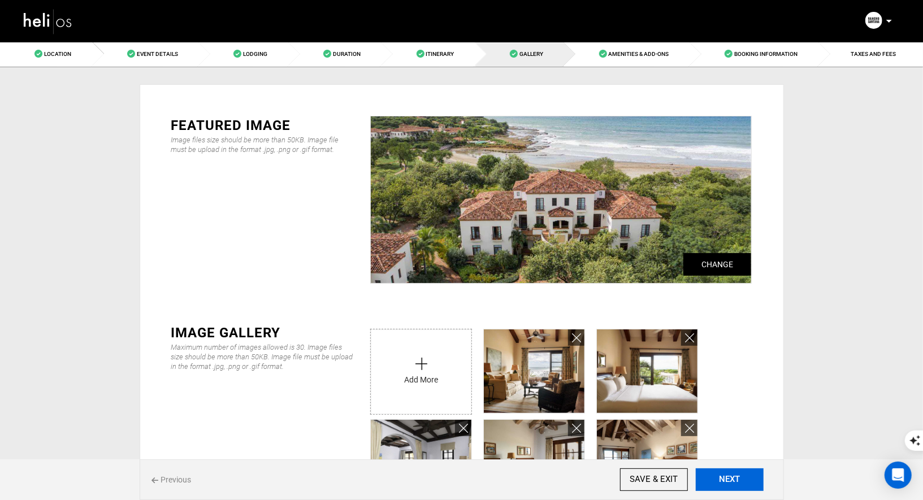
click at [727, 485] on button "NEXT" at bounding box center [730, 480] width 68 height 23
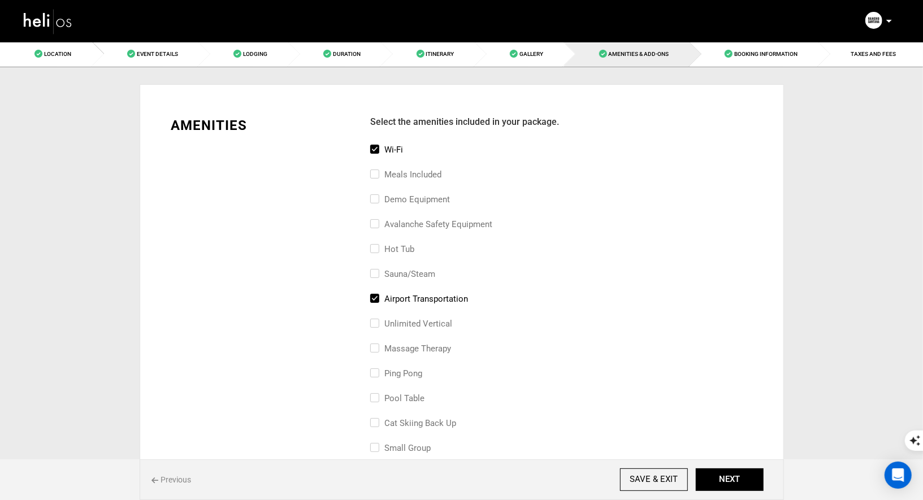
scroll to position [757, 0]
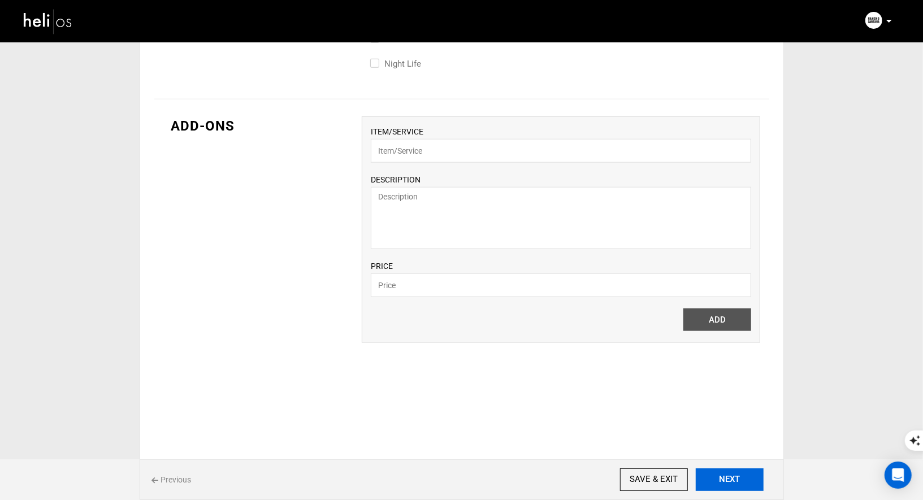
click at [756, 476] on button "NEXT" at bounding box center [730, 480] width 68 height 23
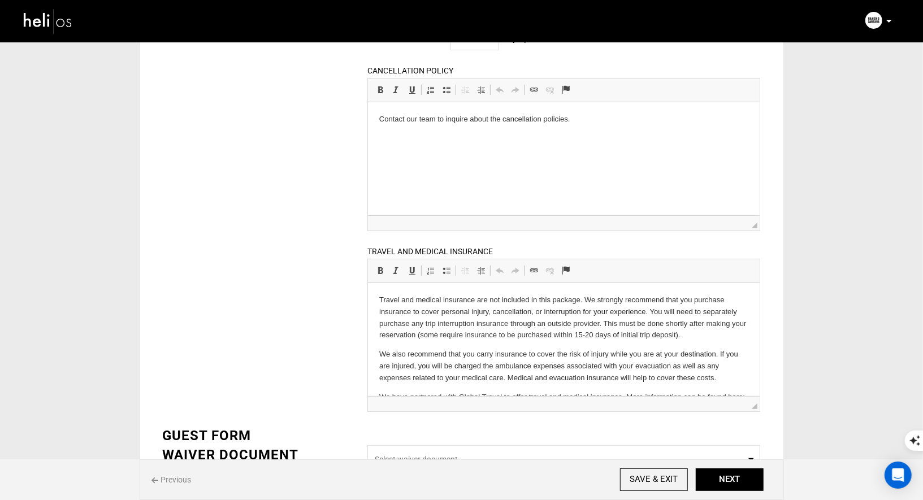
scroll to position [180, 0]
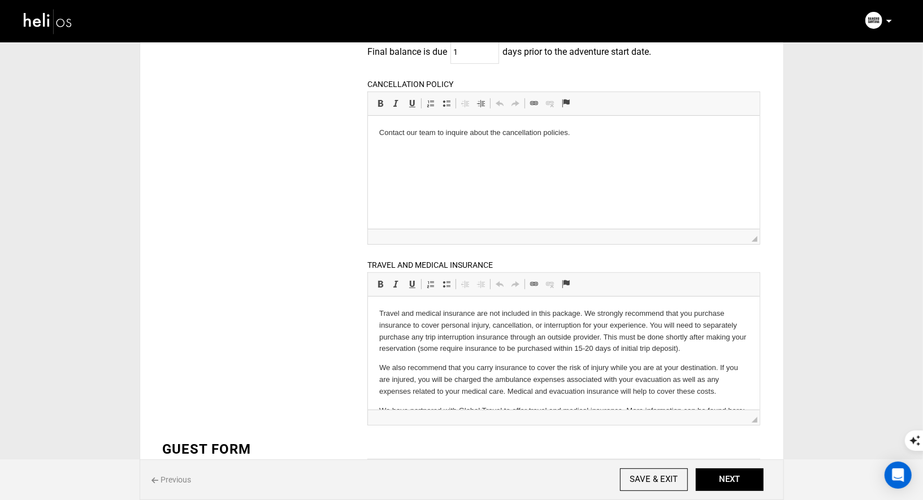
copy body "Travel and medical insurance are not included in this package. We strongly reco…"
click at [649, 472] on input "SAVE & EXIT" at bounding box center [654, 480] width 68 height 23
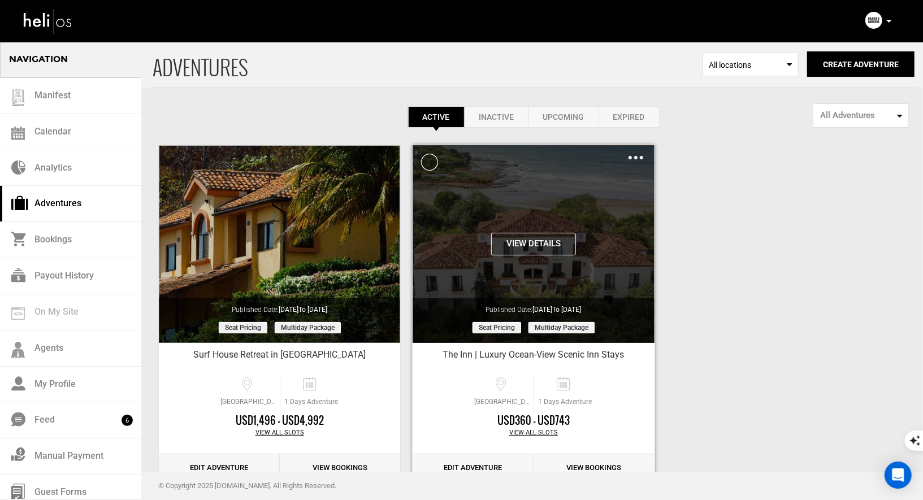
click at [532, 254] on div "View Details Clone De-Activate Share Delete" at bounding box center [533, 244] width 241 height 198
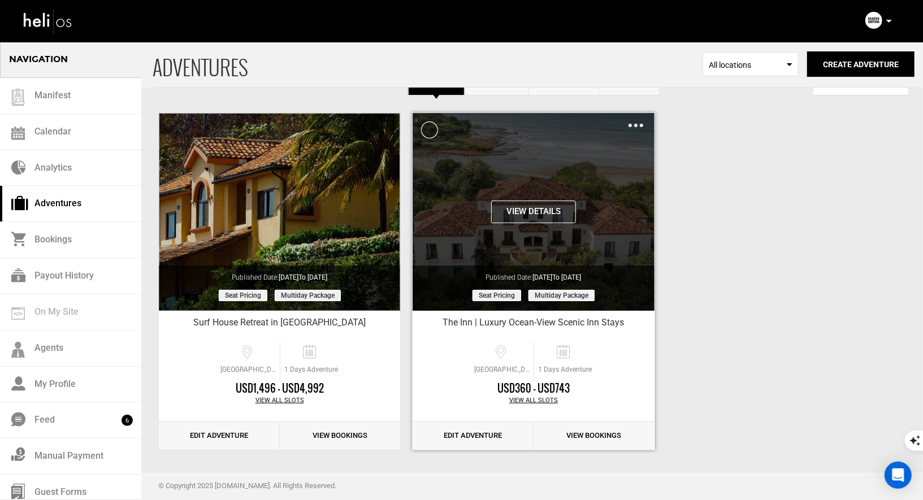
click at [637, 126] on img at bounding box center [635, 125] width 15 height 3
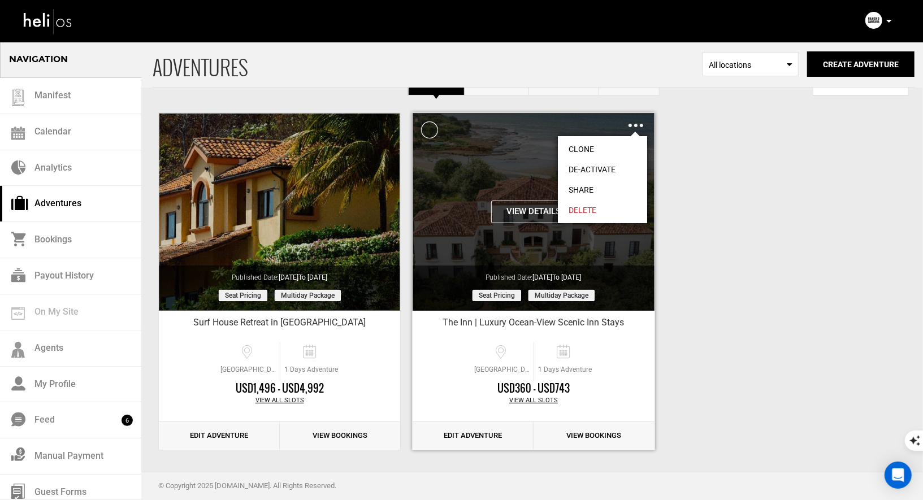
click at [588, 149] on link "Clone" at bounding box center [602, 149] width 89 height 20
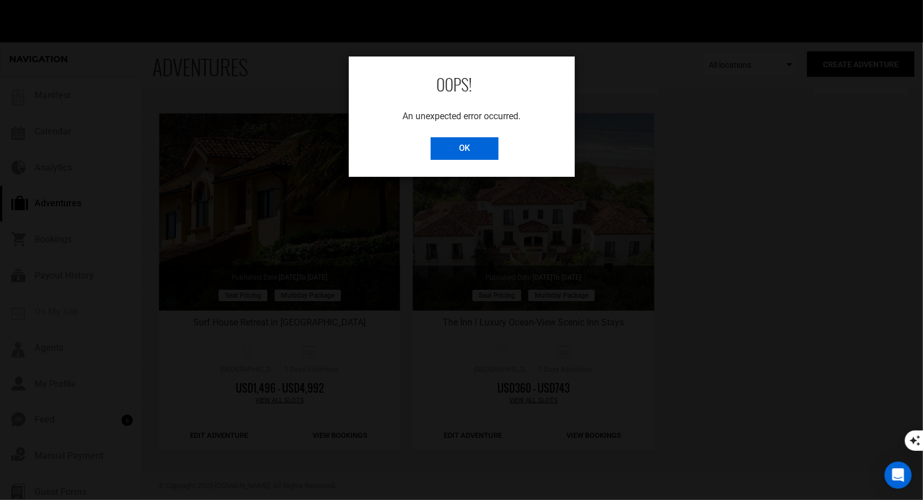
click at [431, 149] on input "OK" at bounding box center [465, 148] width 68 height 23
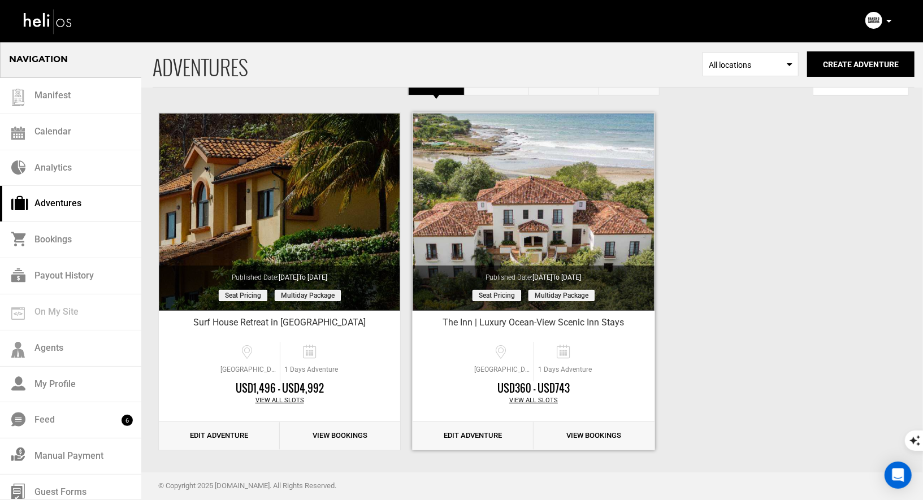
click at [469, 429] on link "Edit Adventure" at bounding box center [473, 436] width 121 height 28
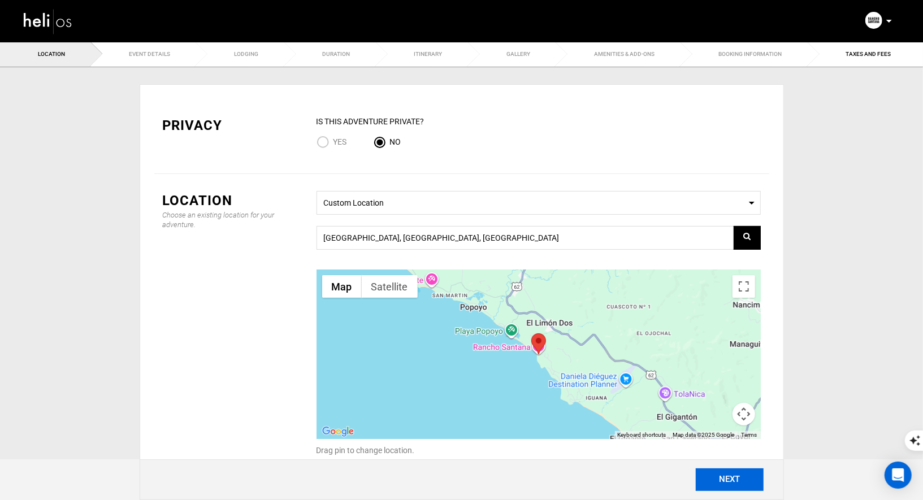
click at [723, 484] on button "NEXT" at bounding box center [730, 480] width 68 height 23
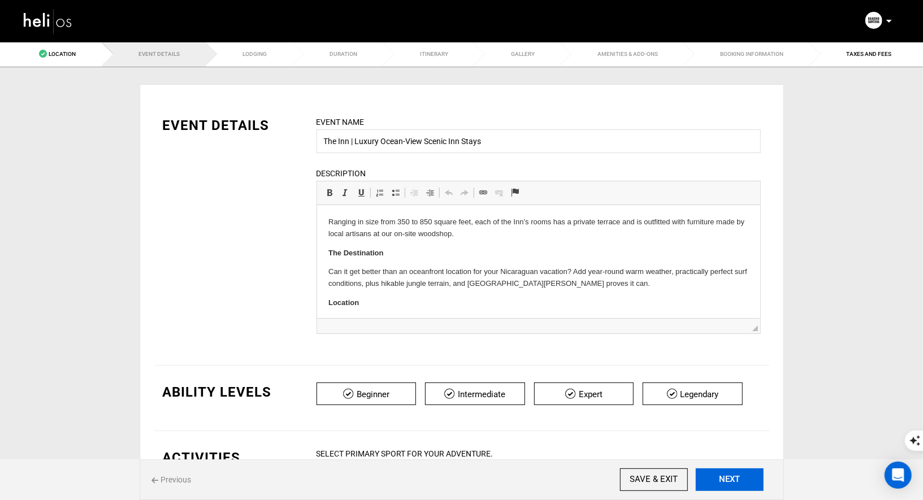
click at [723, 484] on button "NEXT" at bounding box center [730, 480] width 68 height 23
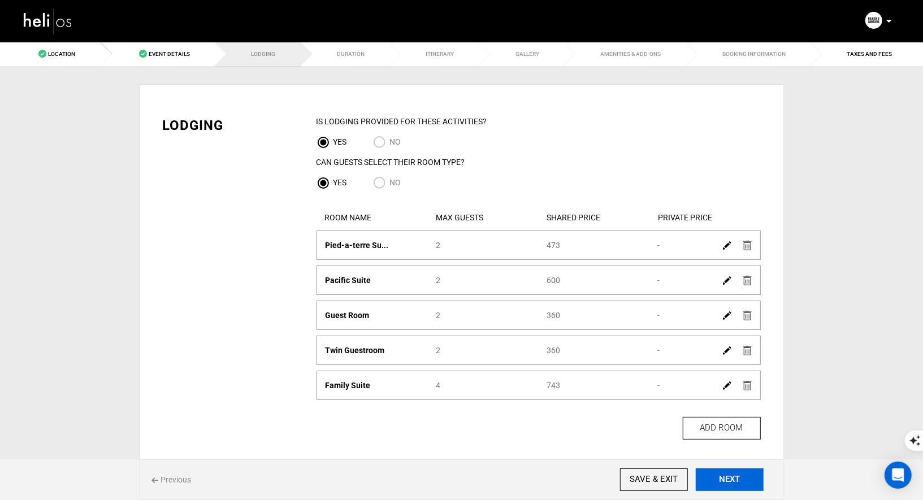
click at [723, 484] on button "NEXT" at bounding box center [730, 480] width 68 height 23
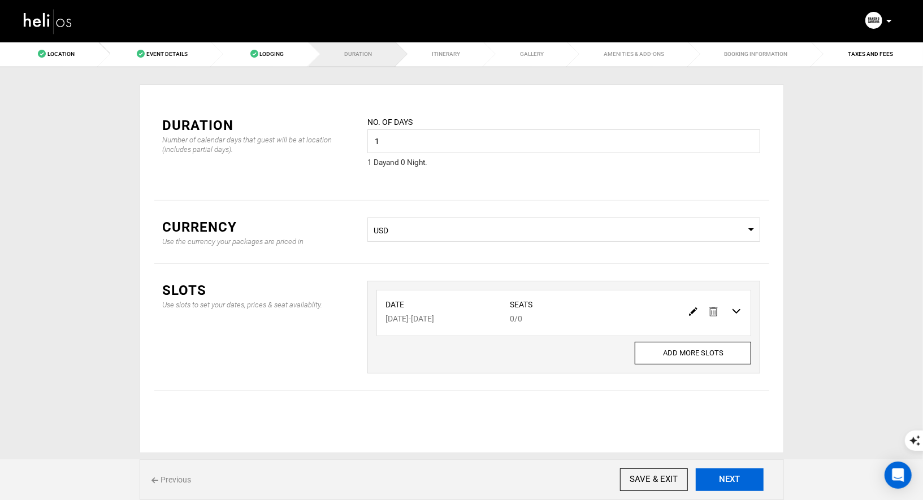
click at [723, 484] on button "NEXT" at bounding box center [730, 480] width 68 height 23
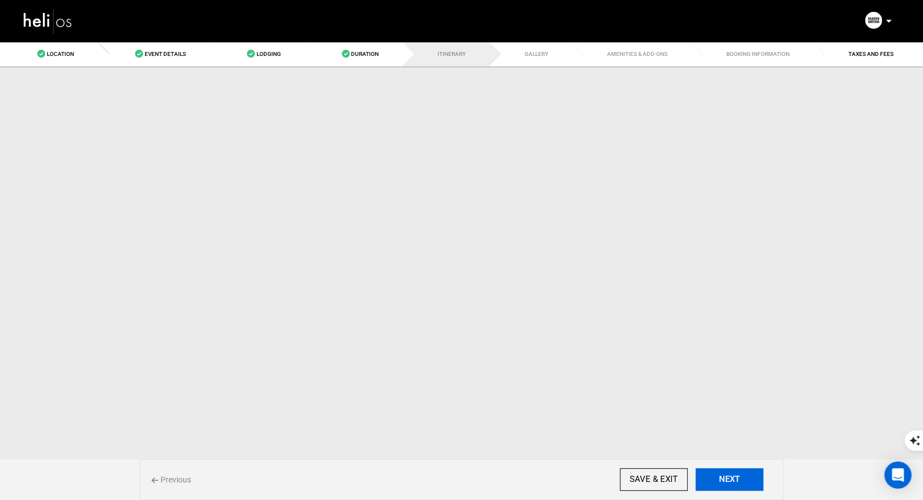
click at [723, 484] on button "NEXT" at bounding box center [730, 480] width 68 height 23
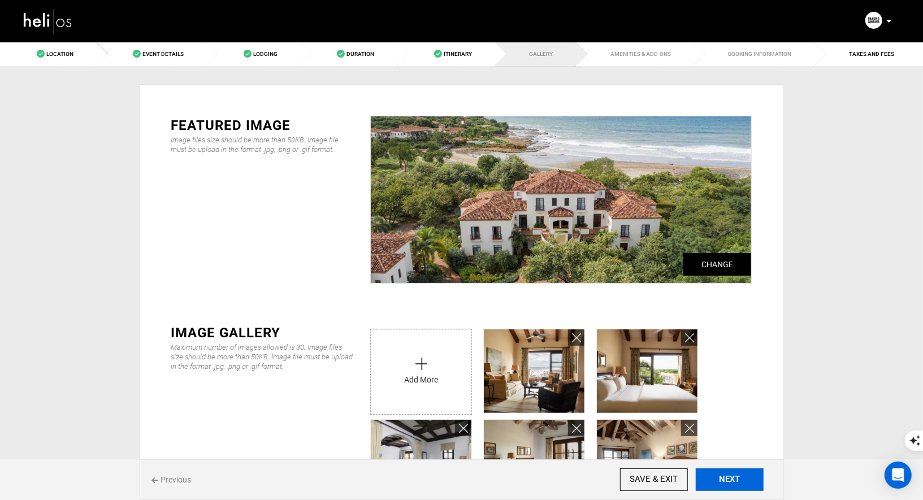
click at [723, 484] on button "NEXT" at bounding box center [730, 480] width 68 height 23
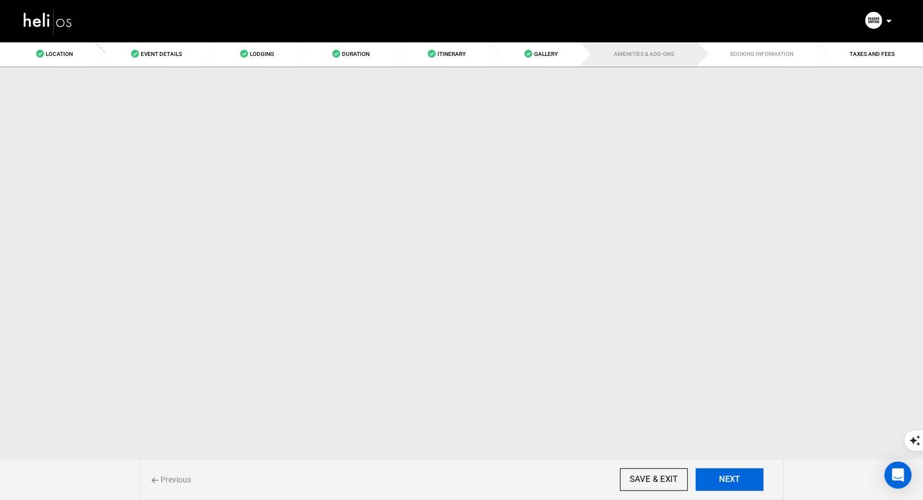
click at [723, 484] on button "NEXT" at bounding box center [730, 480] width 68 height 23
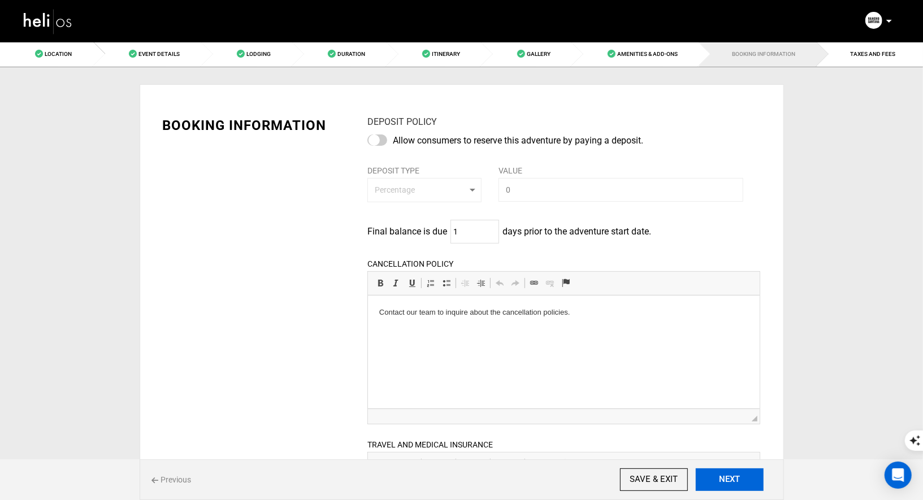
click at [723, 484] on button "NEXT" at bounding box center [730, 480] width 68 height 23
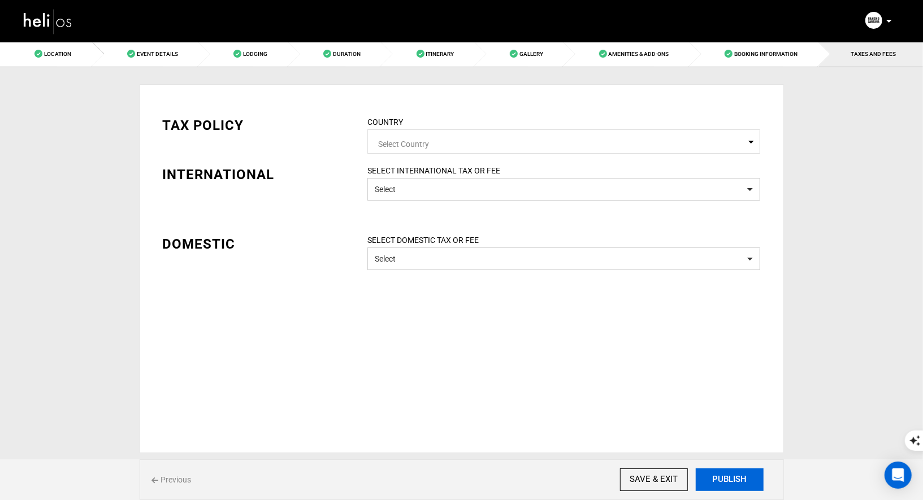
click at [723, 484] on button "PUBLISH" at bounding box center [730, 480] width 68 height 23
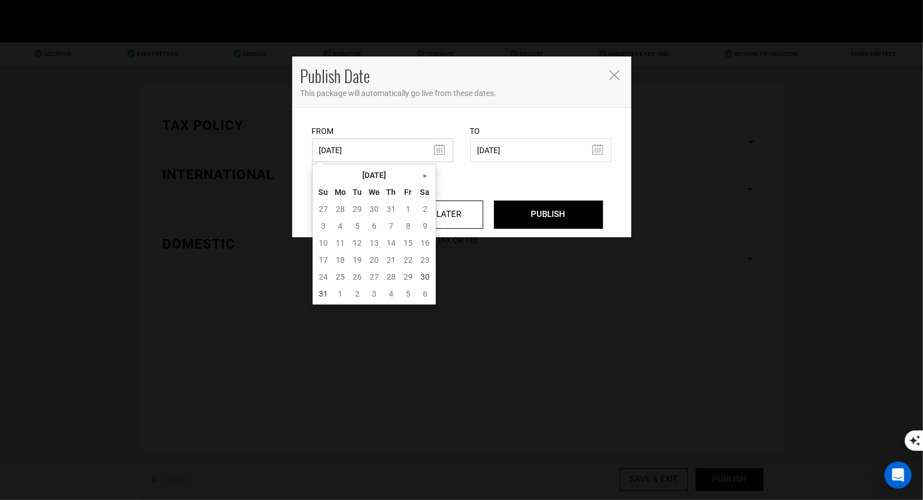
click at [381, 145] on input "05/10/2025" at bounding box center [382, 150] width 141 height 24
click at [407, 274] on td "29" at bounding box center [408, 276] width 17 height 17
click at [404, 275] on td "29" at bounding box center [408, 276] width 17 height 17
click at [424, 276] on td "30" at bounding box center [425, 276] width 17 height 17
type input "08/30/2025"
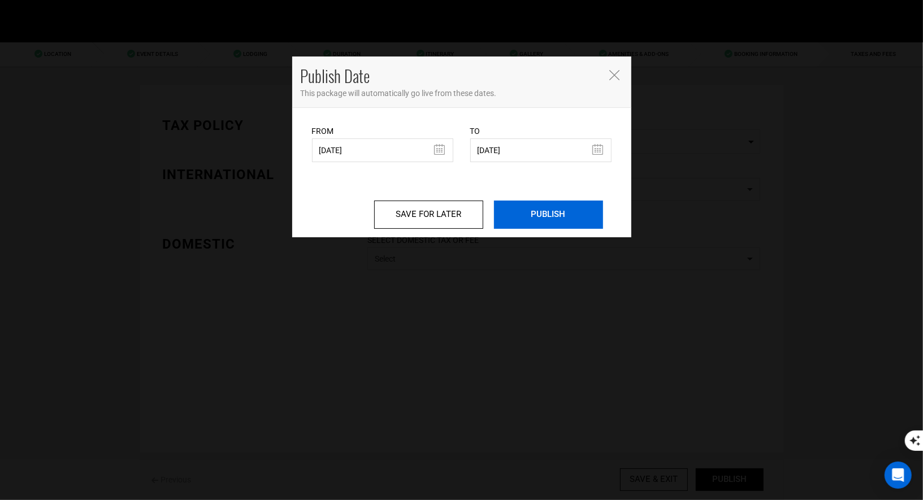
click at [557, 213] on input "PUBLISH" at bounding box center [548, 215] width 109 height 28
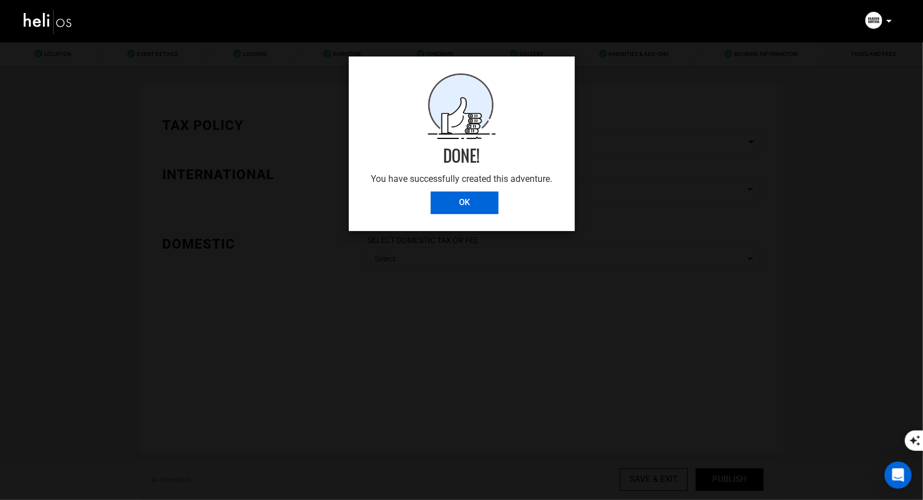
click at [435, 200] on input "OK" at bounding box center [465, 203] width 68 height 23
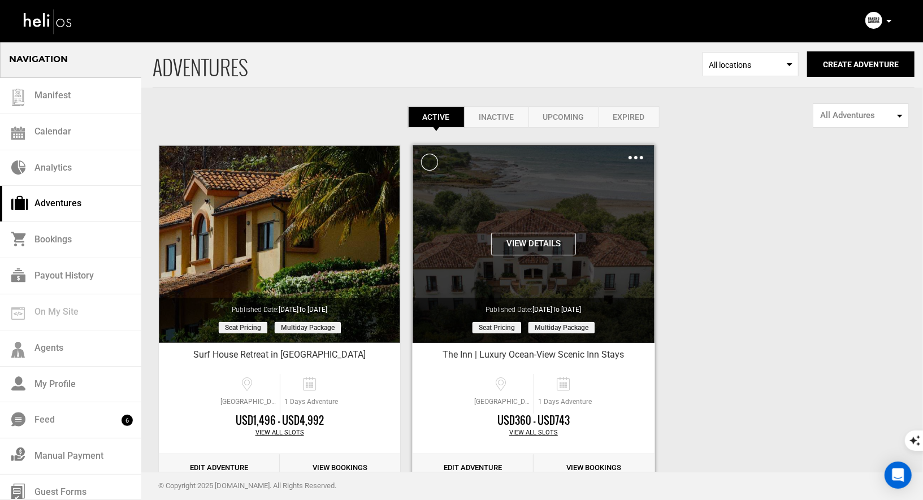
click at [640, 160] on div "Clone De-Activate Share Delete" at bounding box center [635, 157] width 15 height 13
click at [638, 153] on div "Clone De-Activate Share Delete" at bounding box center [635, 157] width 15 height 13
click at [635, 158] on img at bounding box center [635, 157] width 15 height 3
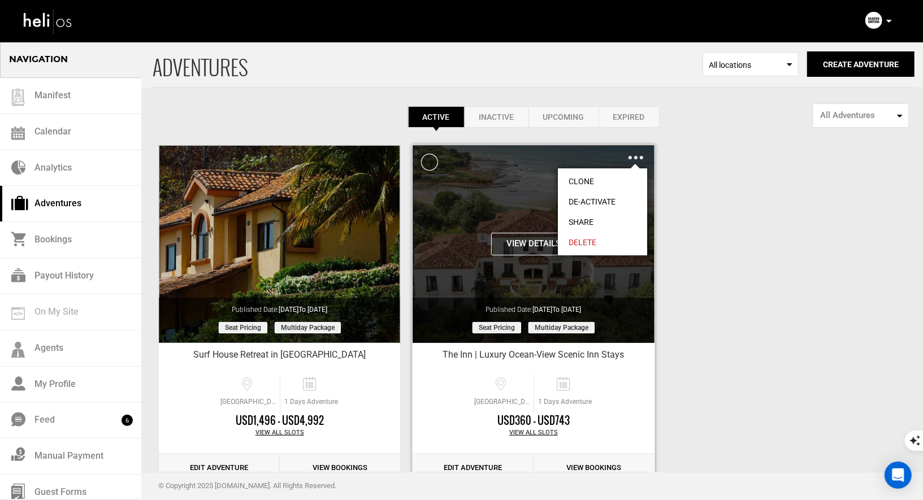
click at [585, 187] on link "Clone" at bounding box center [602, 181] width 89 height 20
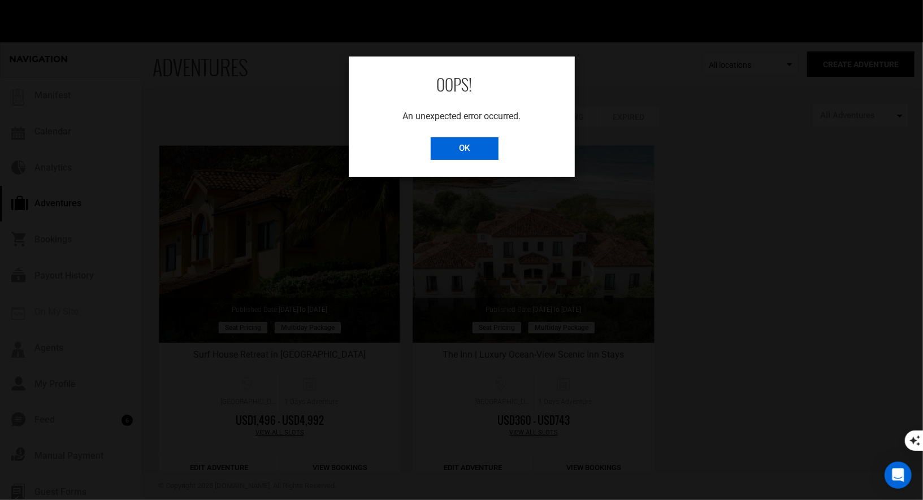
click at [475, 150] on input "OK" at bounding box center [465, 148] width 68 height 23
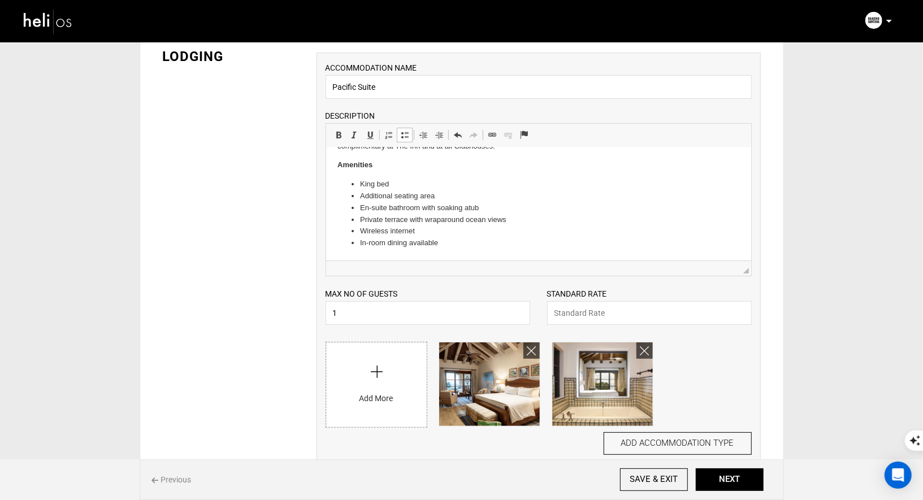
scroll to position [187, 0]
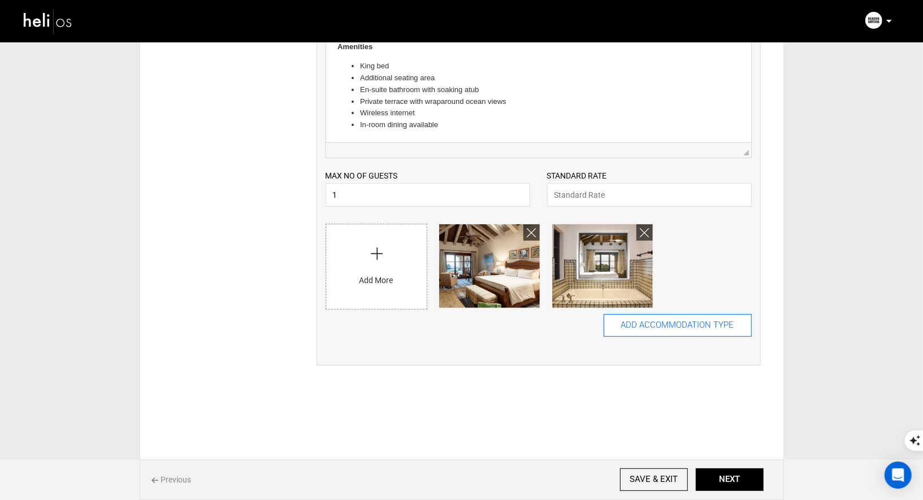
click at [701, 326] on button "ADD ACCOMMODATION TYPE" at bounding box center [678, 325] width 148 height 23
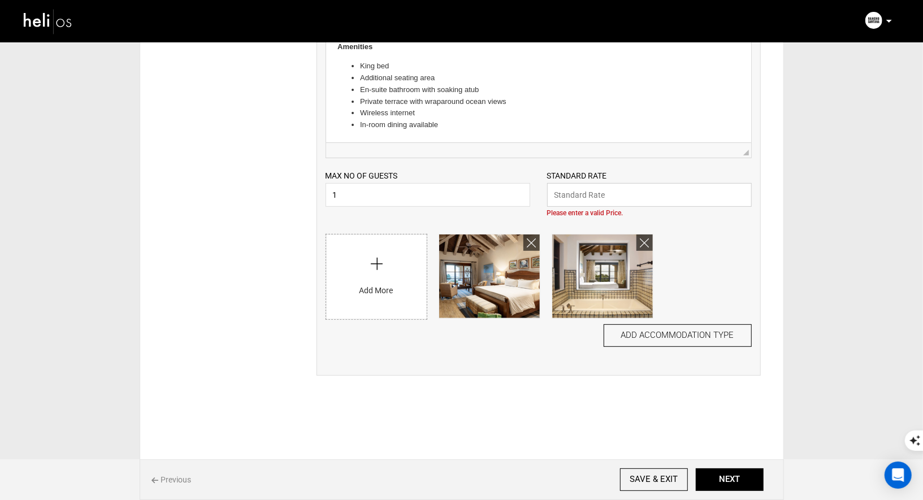
click at [636, 200] on input "text" at bounding box center [649, 195] width 205 height 24
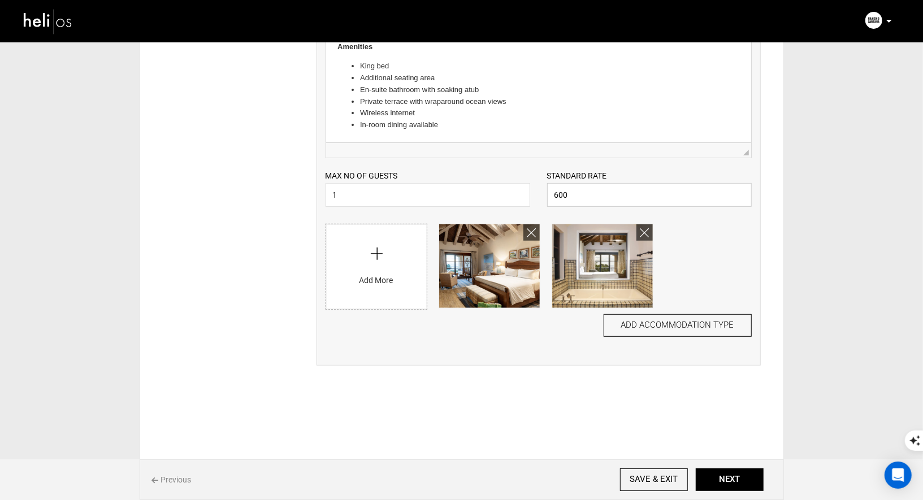
type input "600"
click at [675, 332] on button "ADD ACCOMMODATION TYPE" at bounding box center [678, 325] width 148 height 23
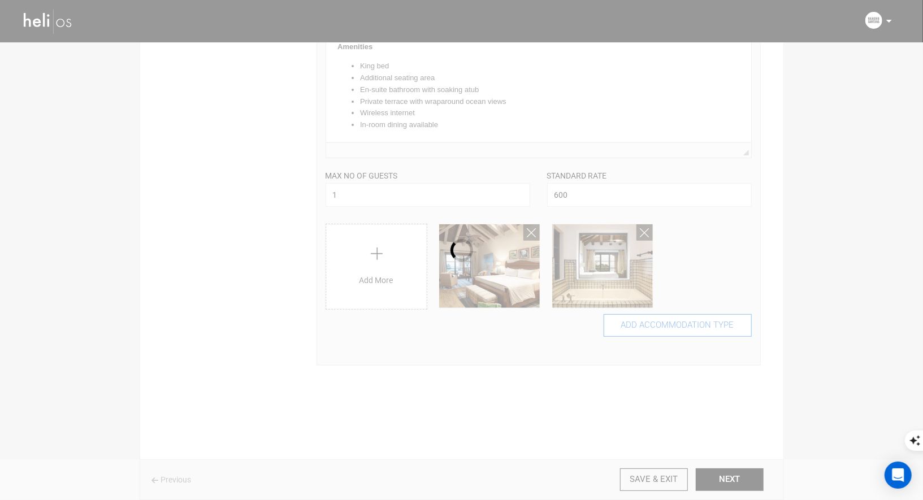
scroll to position [0, 0]
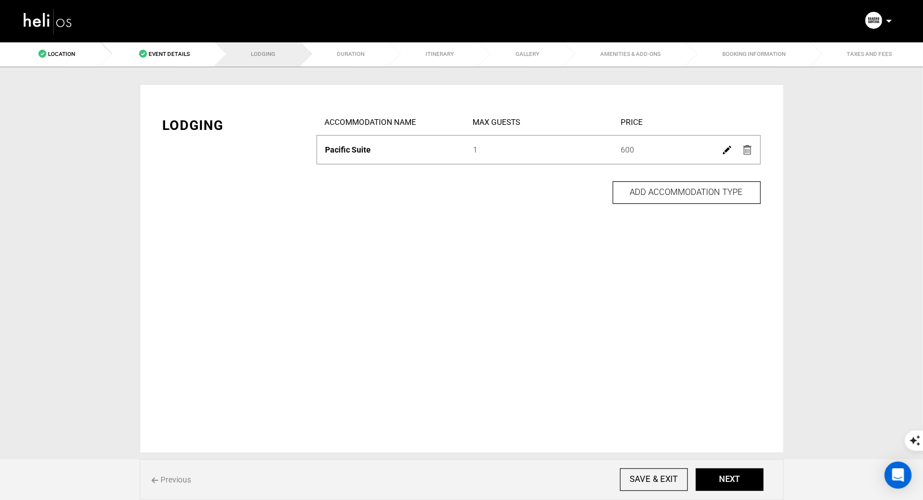
click at [726, 146] on img at bounding box center [727, 150] width 8 height 8
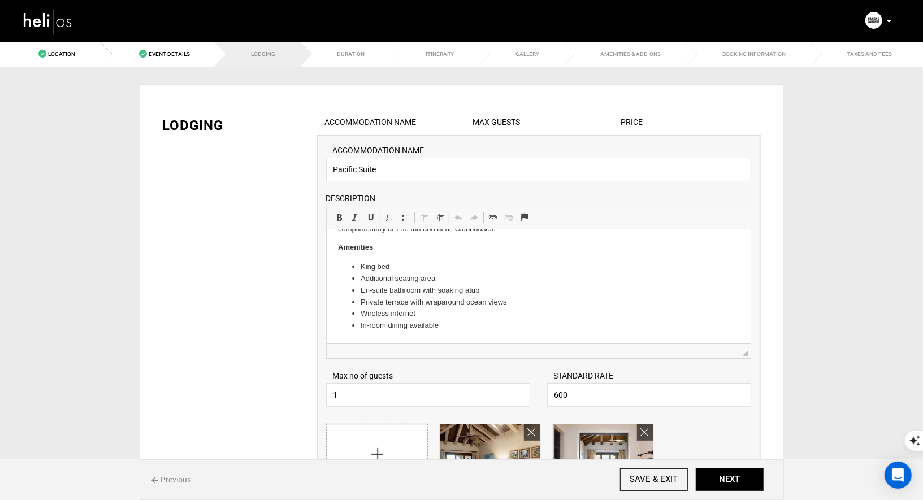
scroll to position [162, 0]
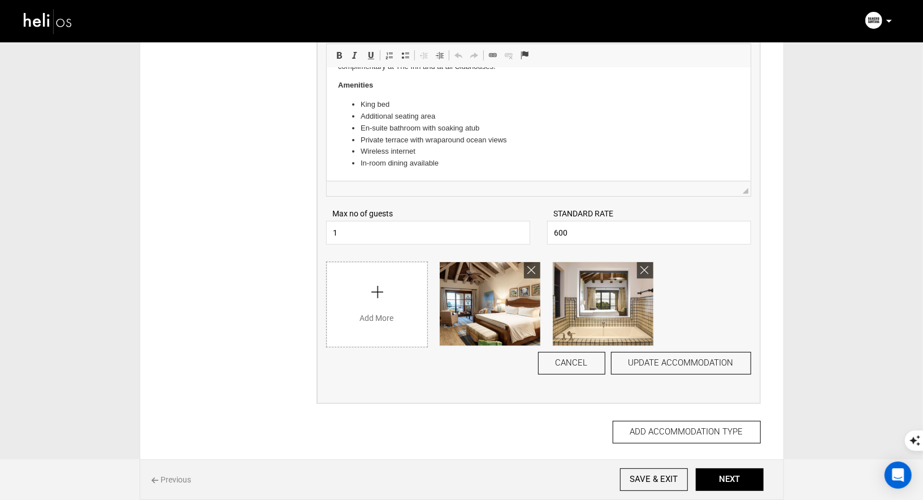
click at [390, 312] on input "file" at bounding box center [377, 301] width 101 height 79
click at [685, 368] on button "UPDATE ACCOMMODATION" at bounding box center [681, 363] width 140 height 23
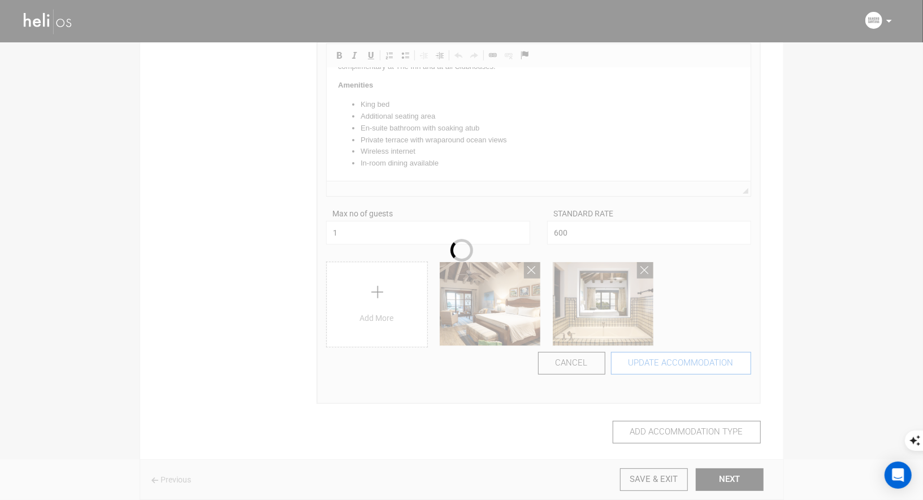
scroll to position [0, 0]
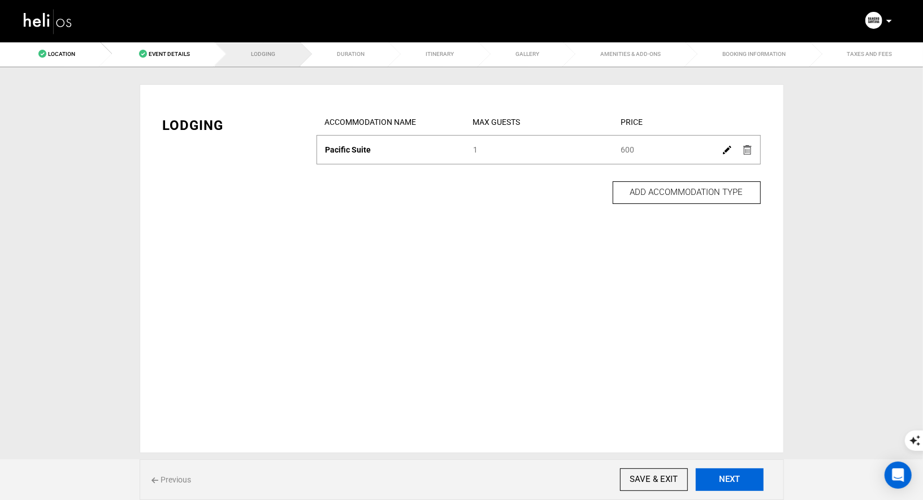
click at [721, 479] on button "NEXT" at bounding box center [730, 480] width 68 height 23
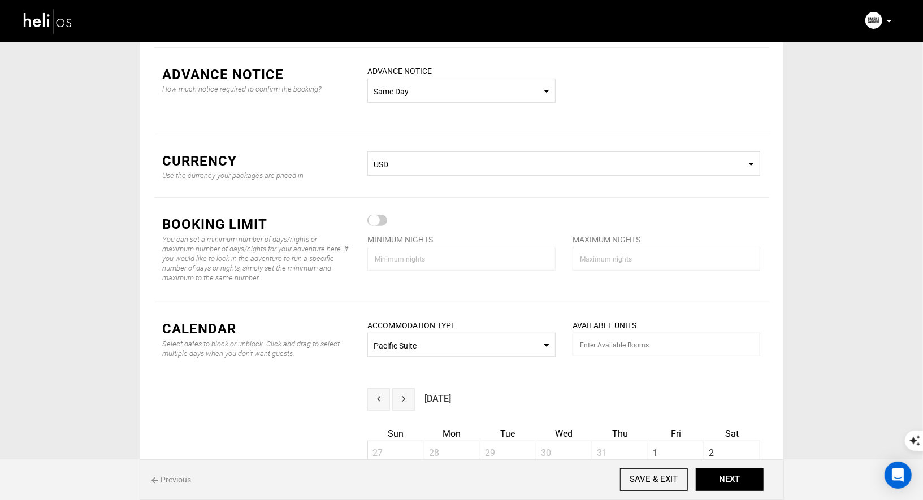
scroll to position [137, 0]
click at [374, 223] on div at bounding box center [377, 220] width 20 height 11
click at [0, 0] on input "checkbox" at bounding box center [0, 0] width 0 height 0
type input "1"
click at [460, 263] on input "1" at bounding box center [461, 260] width 188 height 24
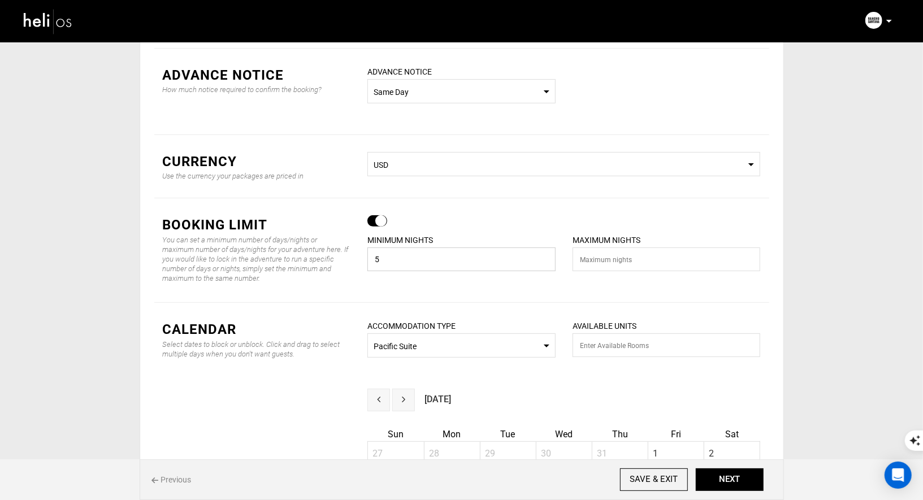
type input "5"
click at [609, 271] on input "number" at bounding box center [667, 260] width 188 height 24
type input "7"
type input "5"
click at [662, 296] on div "Booking limit You can set a minimum number of days/nights or maximum number of …" at bounding box center [461, 250] width 615 height 105
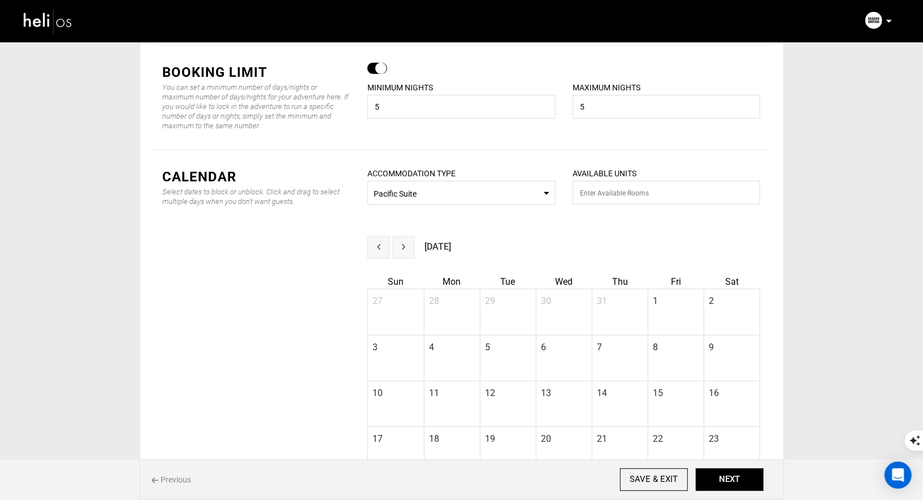
scroll to position [290, 0]
click at [639, 199] on input "number" at bounding box center [667, 192] width 188 height 24
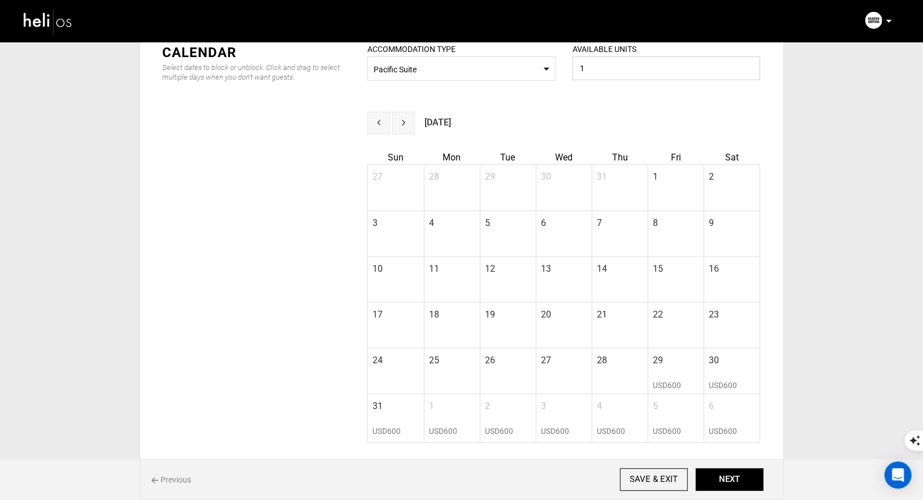
scroll to position [407, 0]
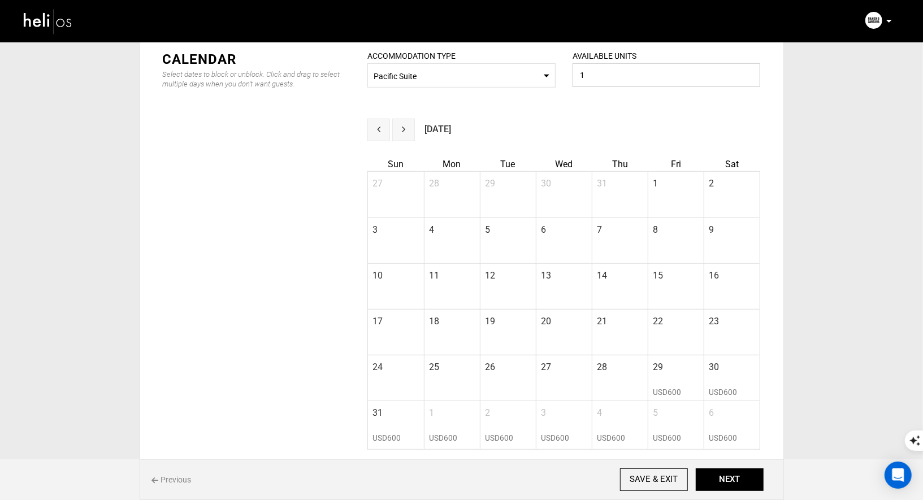
type input "1"
click at [403, 129] on span "next" at bounding box center [403, 129] width 3 height 9
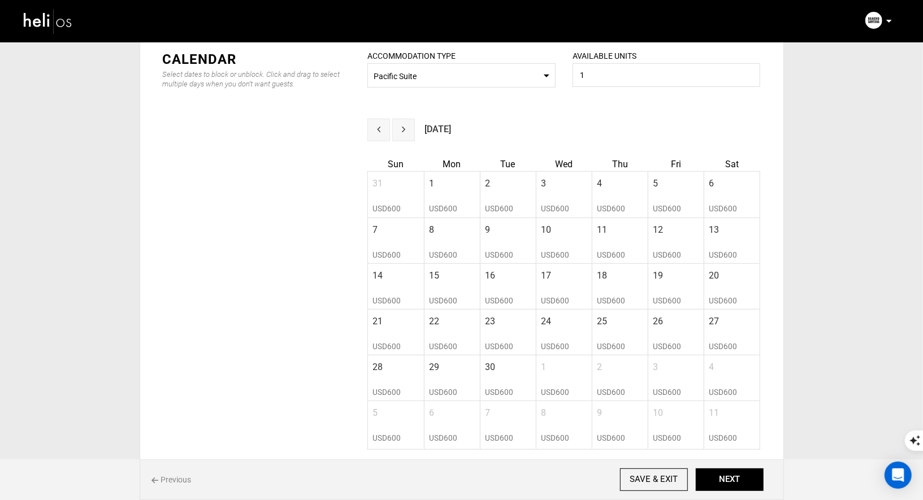
click at [403, 129] on span "next" at bounding box center [403, 129] width 3 height 9
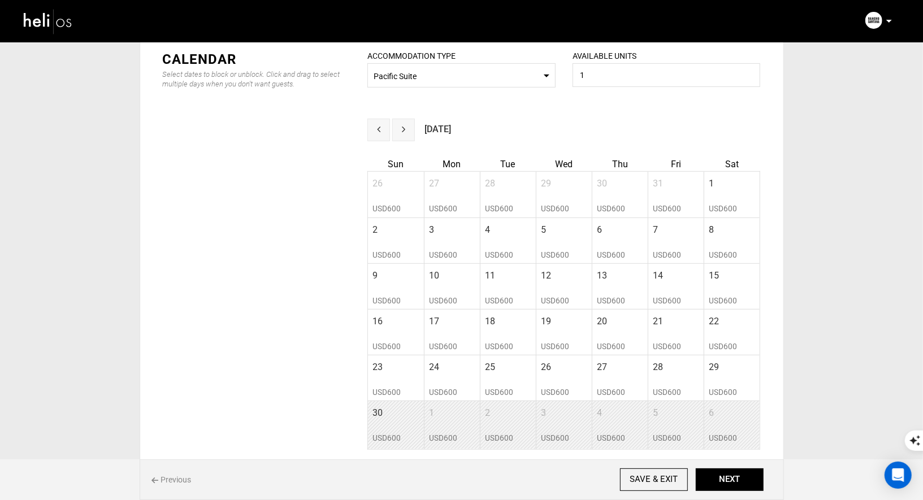
click at [408, 133] on button "next" at bounding box center [403, 130] width 23 height 23
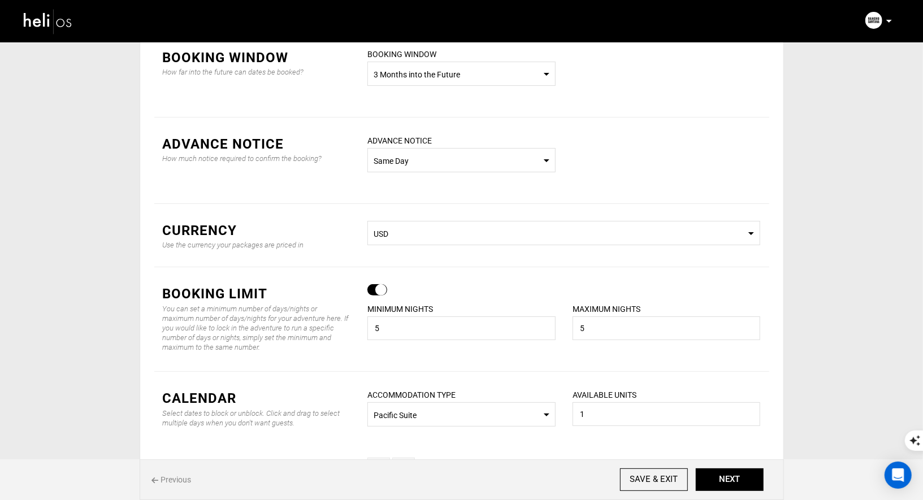
scroll to position [0, 0]
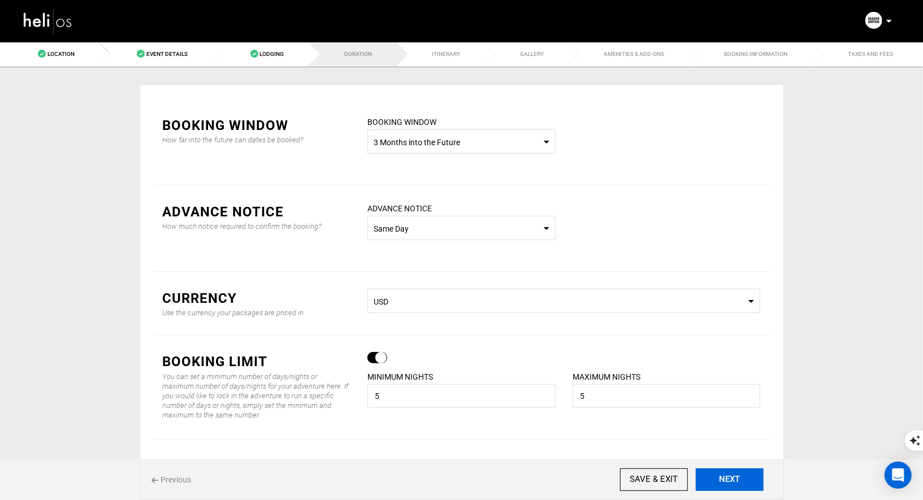
click at [740, 476] on button "NEXT" at bounding box center [730, 480] width 68 height 23
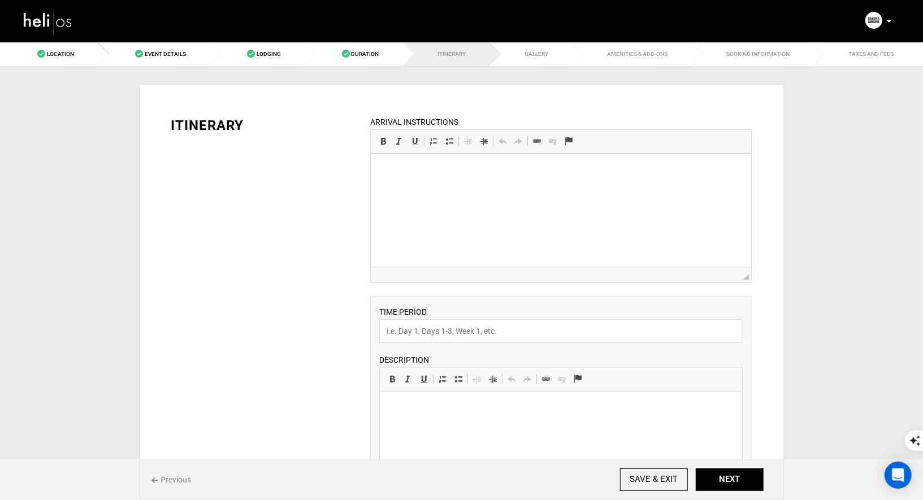
click at [450, 184] on html at bounding box center [561, 170] width 380 height 34
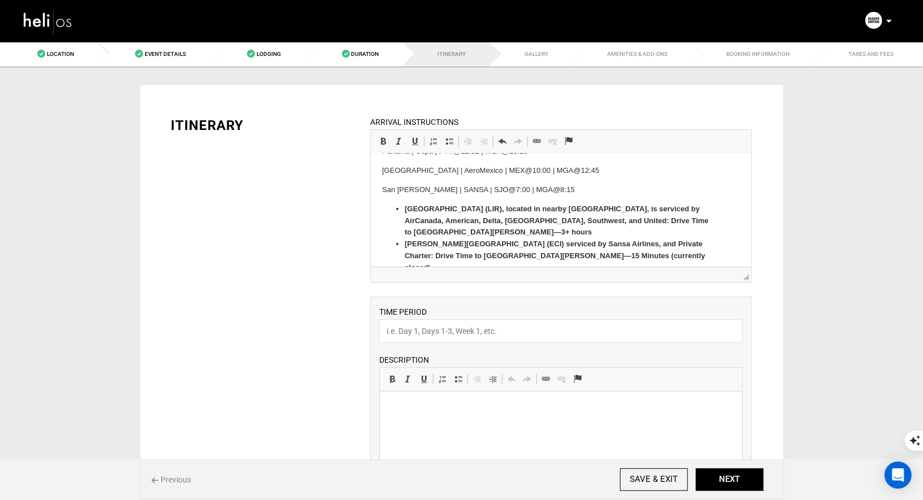
scroll to position [347, 0]
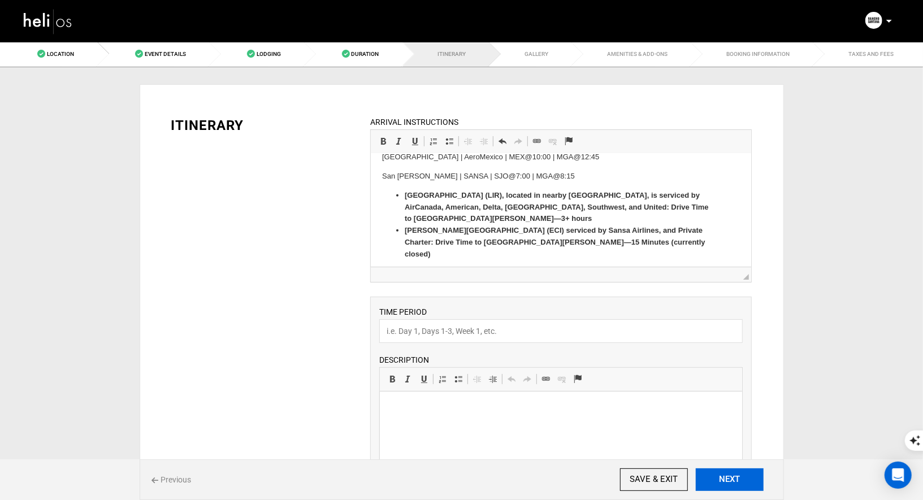
click at [729, 477] on button "NEXT" at bounding box center [730, 480] width 68 height 23
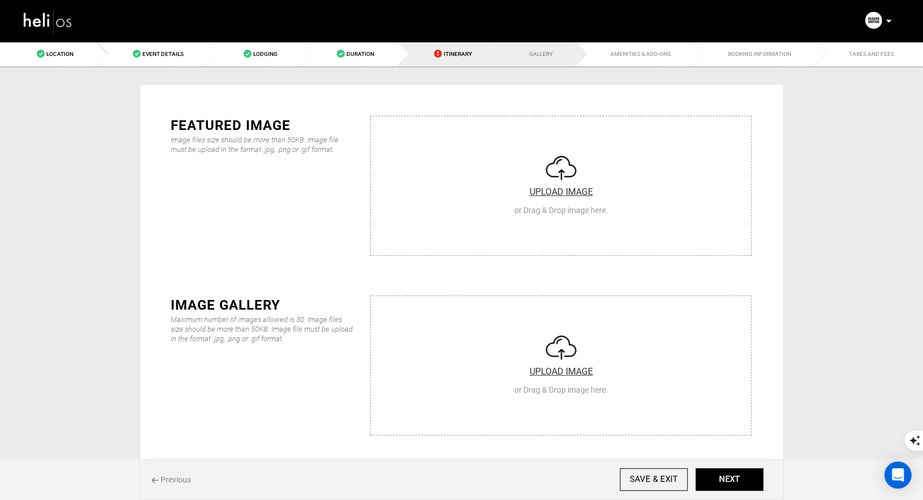
click at [472, 61] on link "Itinerary" at bounding box center [446, 53] width 98 height 25
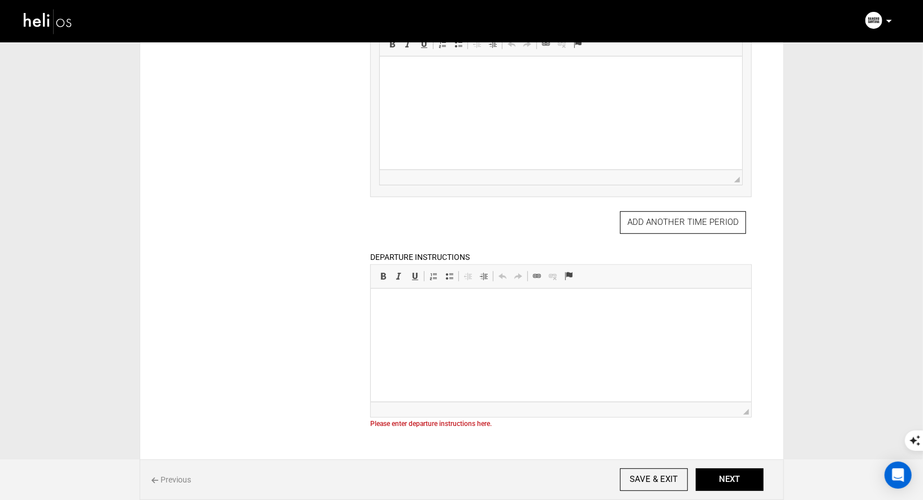
scroll to position [337, 0]
click at [534, 310] on html at bounding box center [561, 303] width 380 height 34
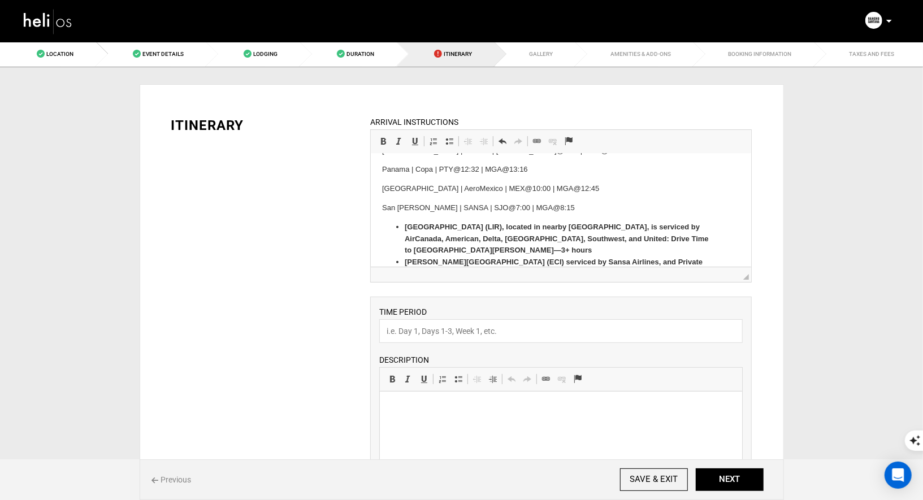
scroll to position [347, 0]
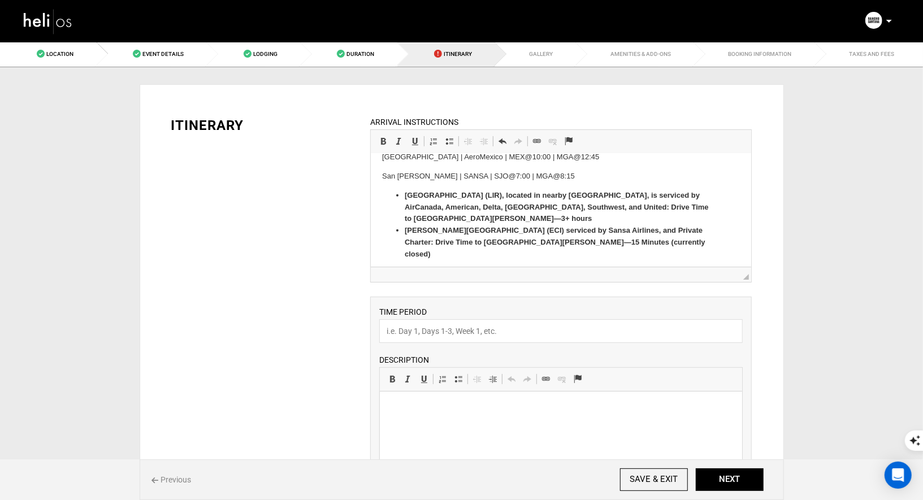
drag, startPoint x: 477, startPoint y: 253, endPoint x: 734, endPoint y: 387, distance: 289.4
click at [371, 234] on html "How to get to Rancho Santana Nicaragua? AIRPORTS Rancho Santana is located with…" at bounding box center [561, 54] width 380 height 496
copy p "Rancho [PERSON_NAME] can arrange group or private ground transportation for gue…"
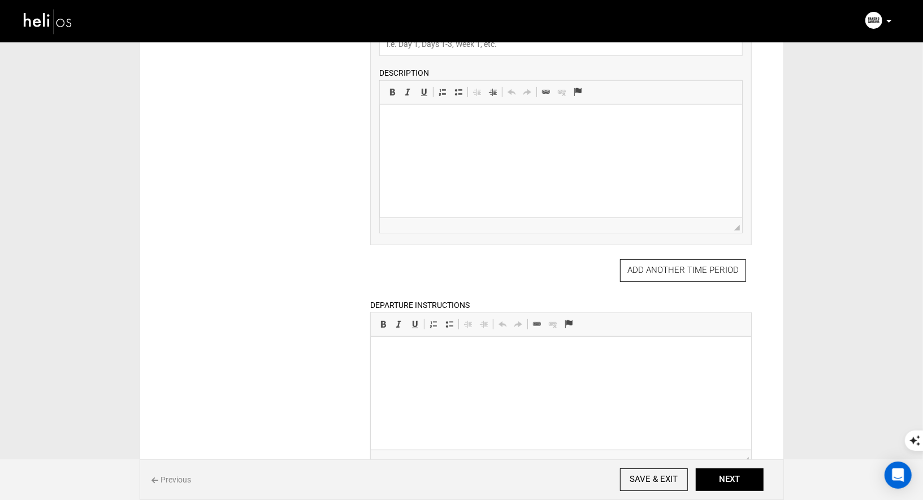
click at [471, 368] on html at bounding box center [561, 353] width 380 height 34
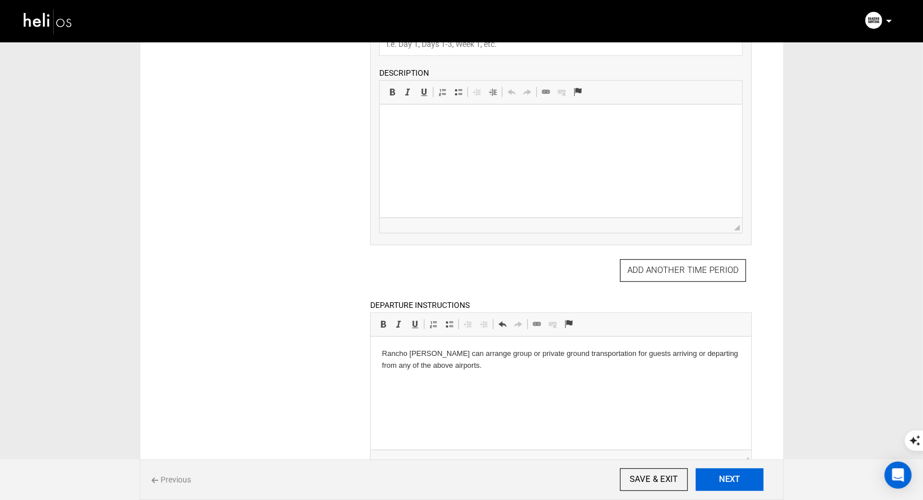
click at [744, 479] on button "NEXT" at bounding box center [730, 480] width 68 height 23
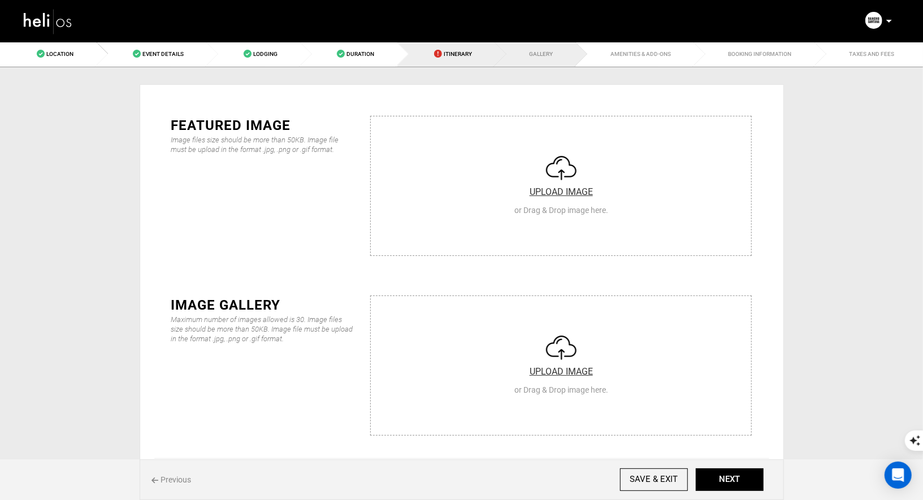
click at [452, 62] on link "Itinerary" at bounding box center [446, 53] width 98 height 25
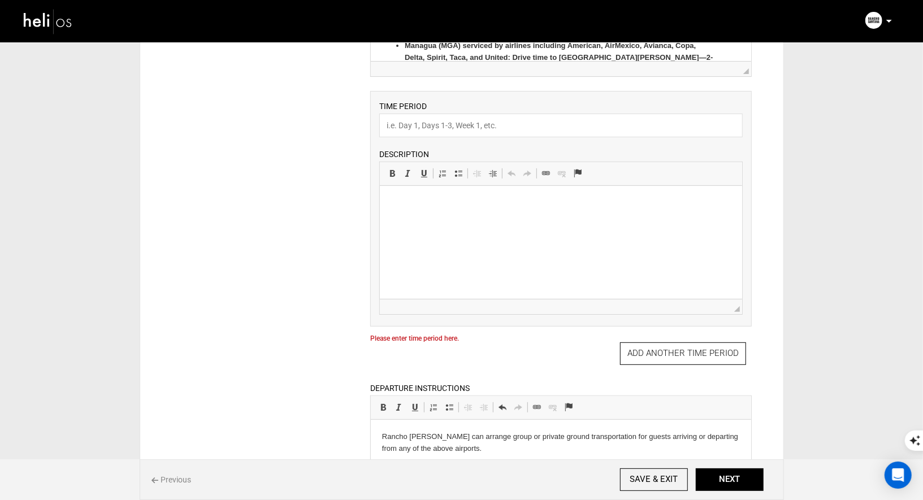
scroll to position [204, 0]
click at [466, 127] on input "text" at bounding box center [560, 127] width 363 height 24
type input "Enjoy!"
click at [443, 210] on html at bounding box center [561, 204] width 362 height 34
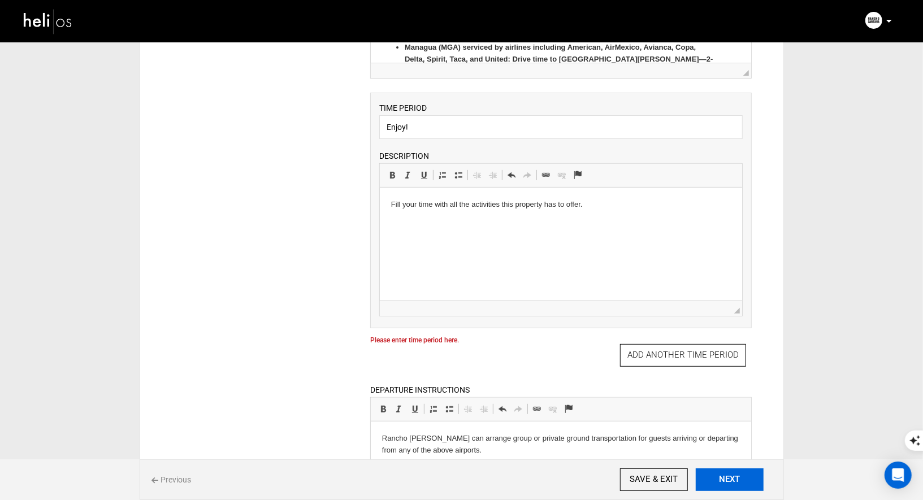
click at [729, 484] on button "NEXT" at bounding box center [730, 480] width 68 height 23
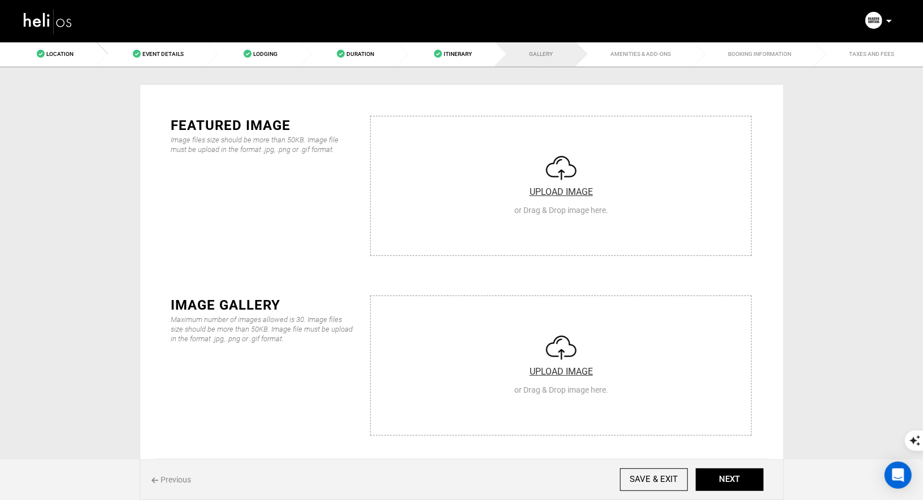
type input "C:\fakepath\Screenshot [DATE] 9.39.38 PM.png"
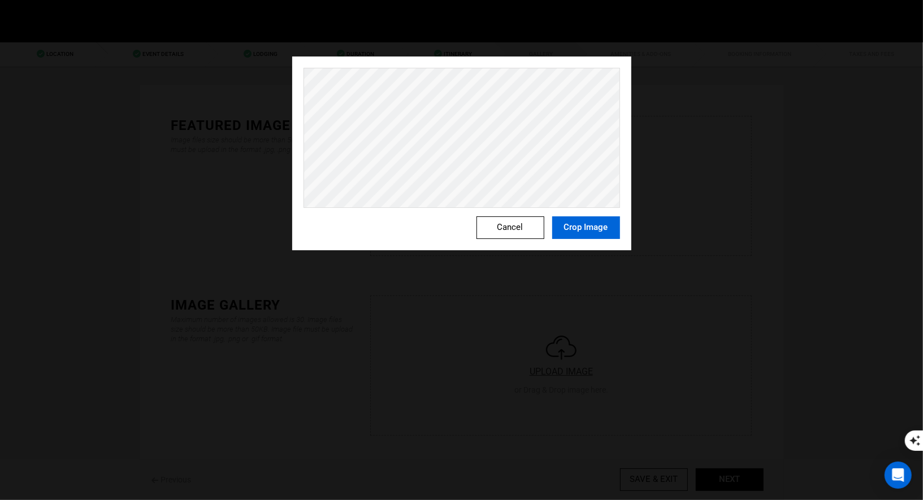
click at [590, 228] on button "Crop Image" at bounding box center [586, 227] width 68 height 23
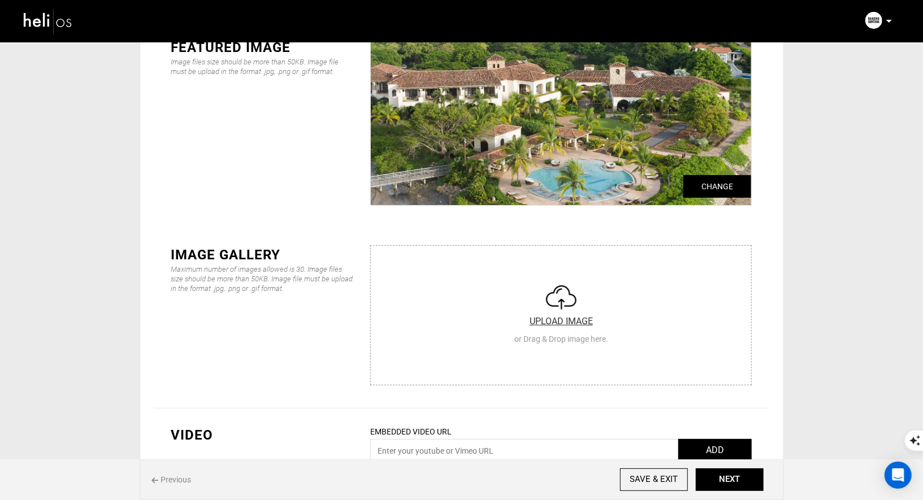
scroll to position [81, 0]
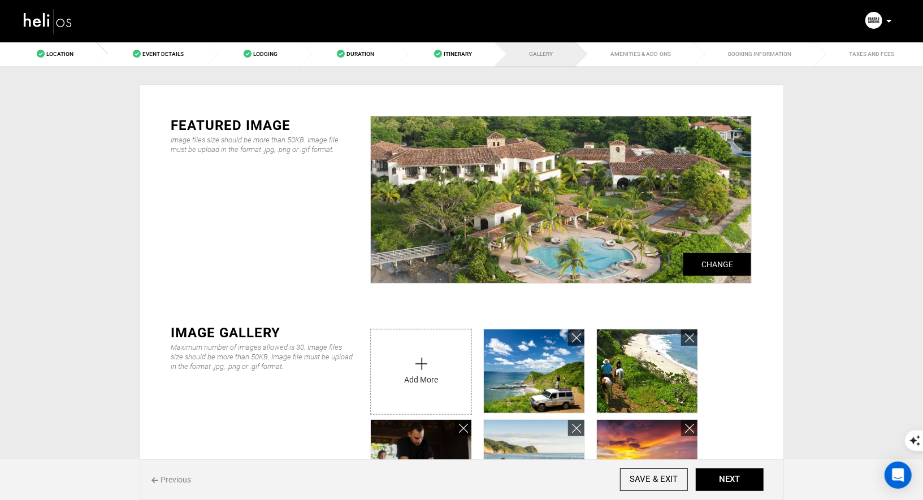
scroll to position [146, 0]
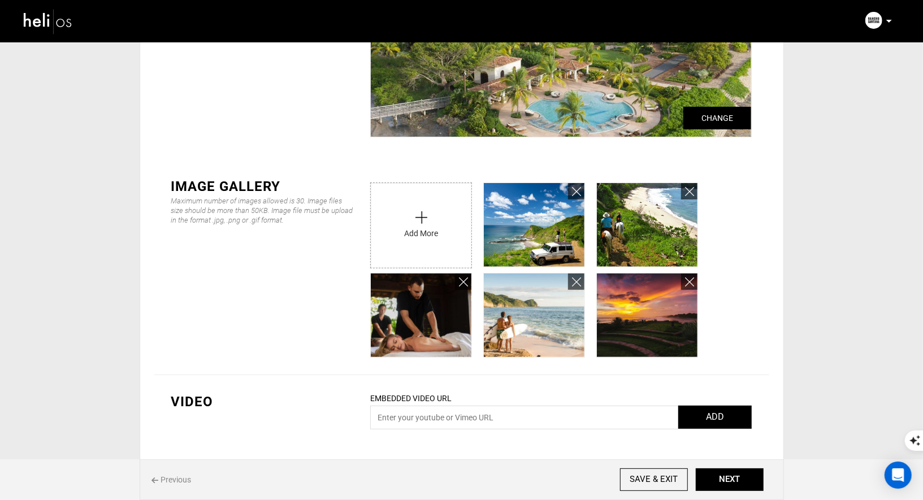
type input "C:\fakepath\Screenshot [DATE] 9.43.28 PM.png"
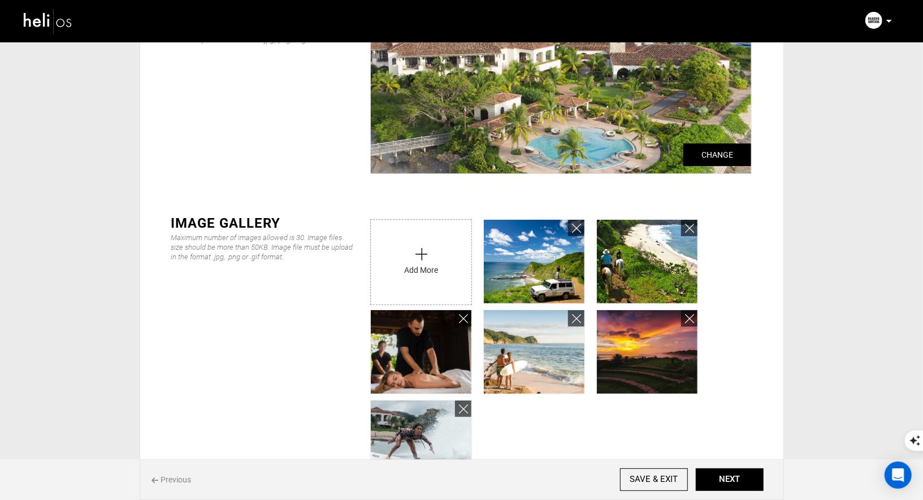
scroll to position [111, 0]
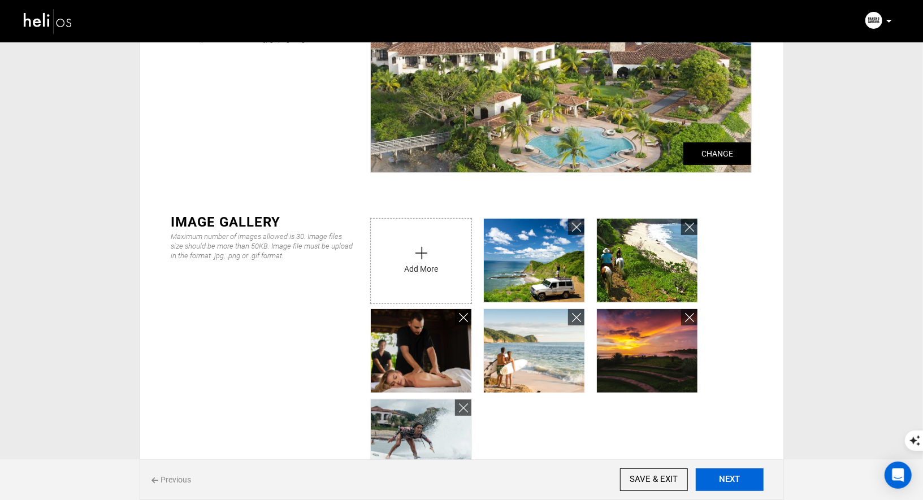
click at [731, 472] on button "NEXT" at bounding box center [730, 480] width 68 height 23
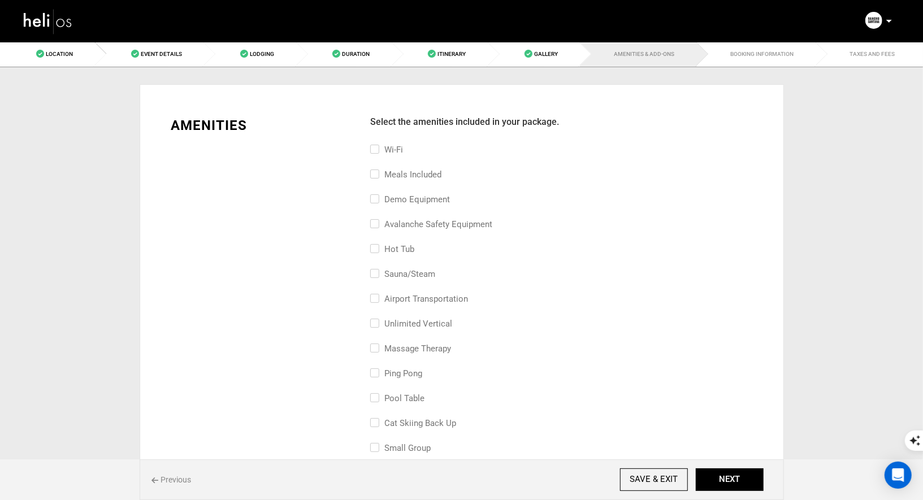
click at [373, 145] on input "Wi-Fi" at bounding box center [373, 155] width 7 height 25
checkbox input "true"
click at [372, 177] on input "Meals included" at bounding box center [373, 180] width 7 height 25
checkbox input "true"
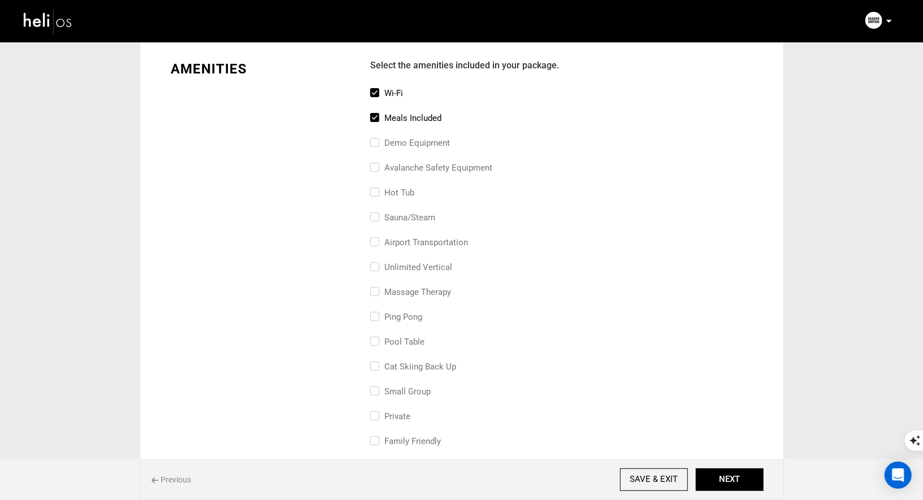
scroll to position [59, 0]
click at [378, 240] on label "airport transportation" at bounding box center [419, 240] width 98 height 14
click at [378, 240] on input "airport transportation" at bounding box center [373, 245] width 7 height 25
checkbox input "true"
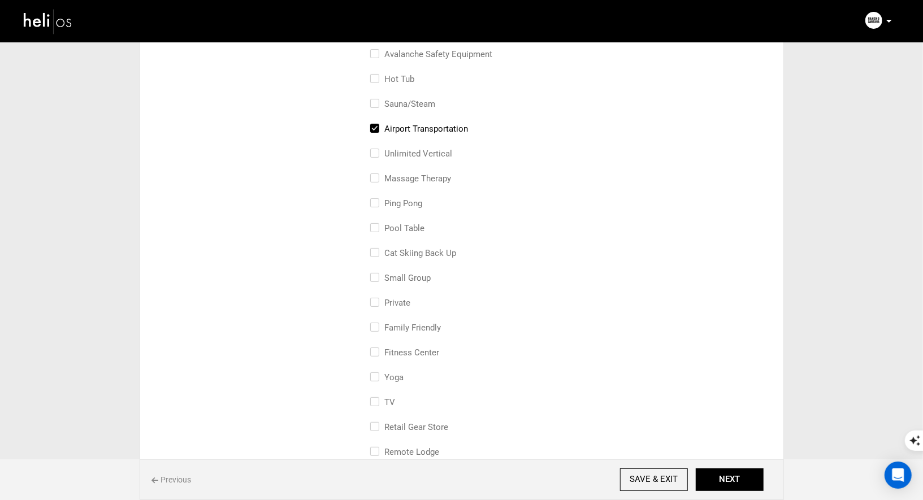
scroll to position [175, 0]
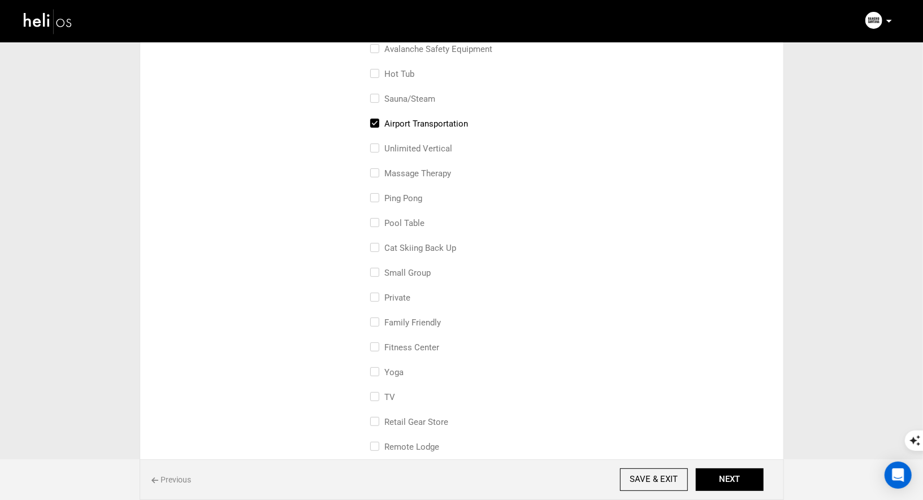
click at [376, 224] on input "pool table" at bounding box center [373, 228] width 7 height 25
checkbox input "true"
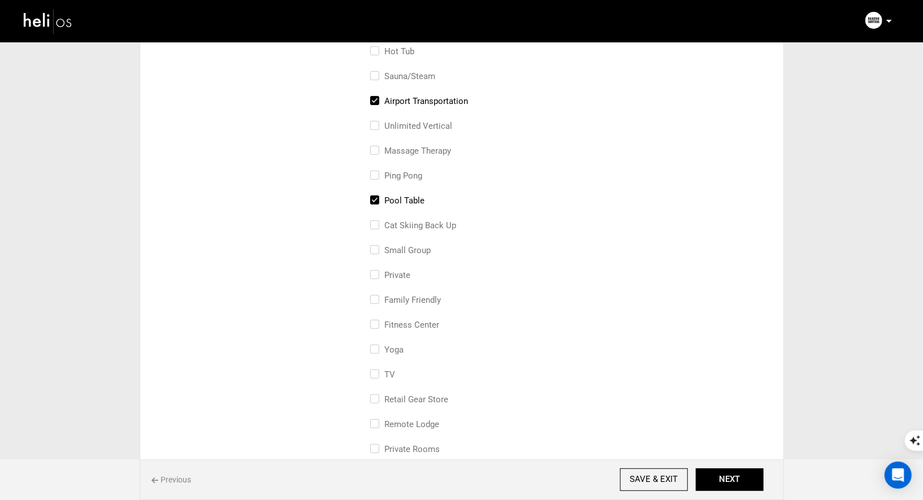
scroll to position [198, 0]
click at [371, 277] on input "Private" at bounding box center [373, 280] width 7 height 25
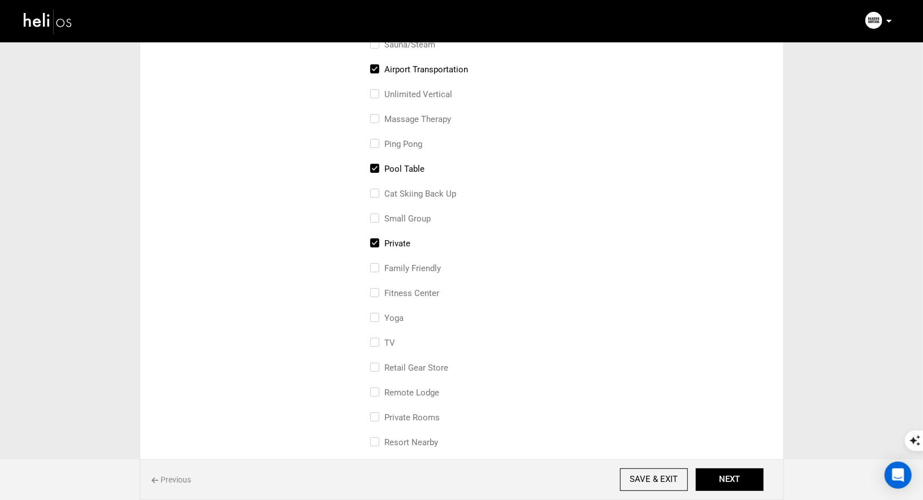
scroll to position [231, 0]
click at [374, 244] on input "Private" at bounding box center [373, 248] width 7 height 25
checkbox input "false"
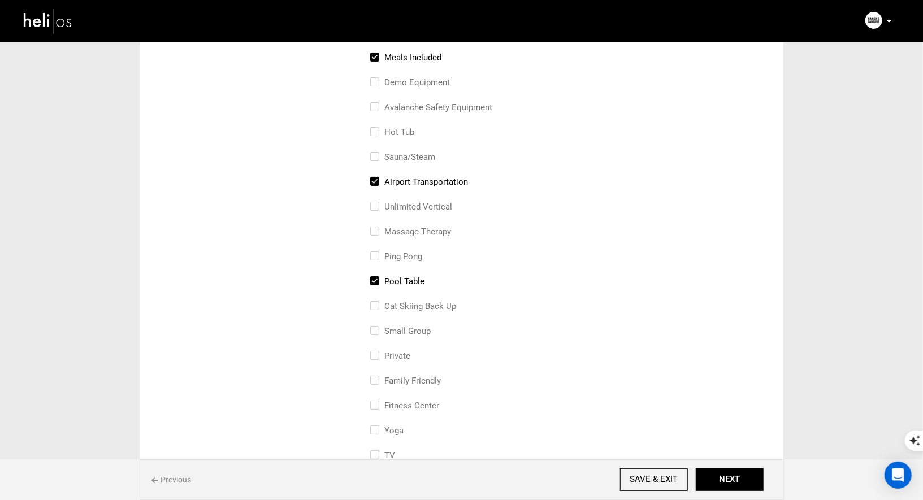
scroll to position [120, 0]
click at [374, 229] on input "massage therapy" at bounding box center [373, 234] width 7 height 25
checkbox input "true"
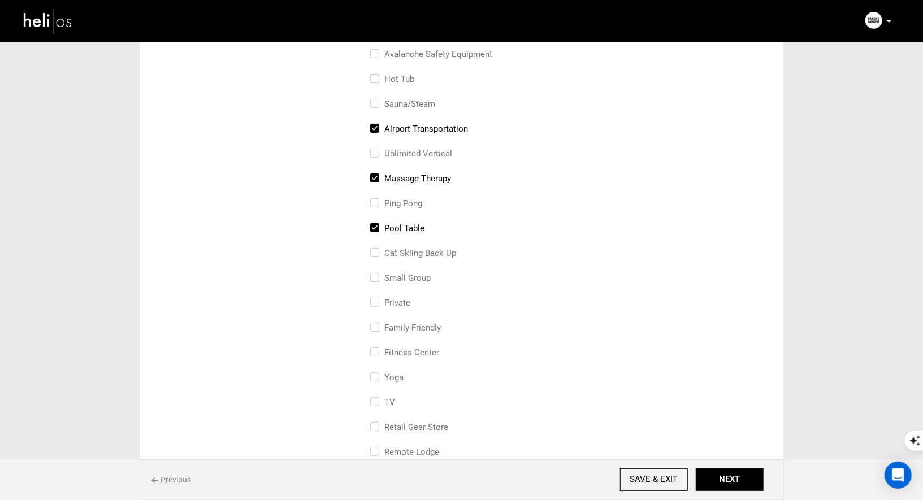
scroll to position [172, 0]
click at [370, 375] on input "Yoga" at bounding box center [373, 380] width 7 height 25
checkbox input "true"
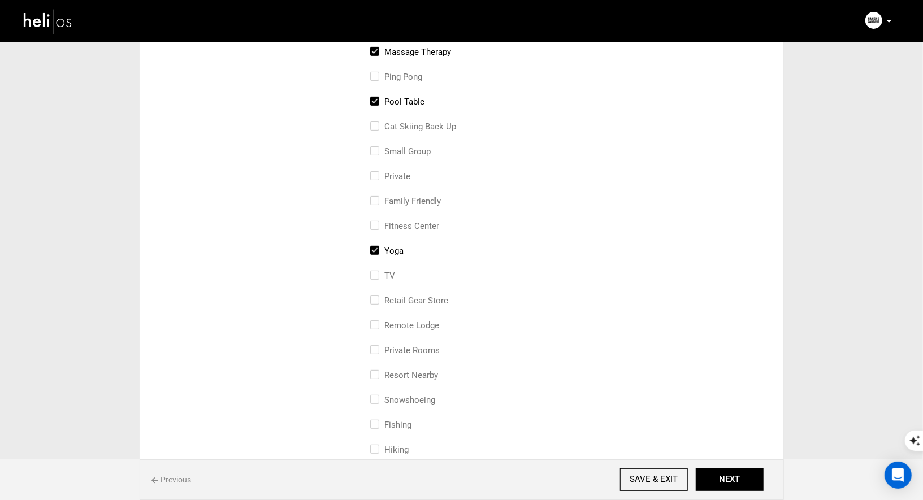
scroll to position [305, 0]
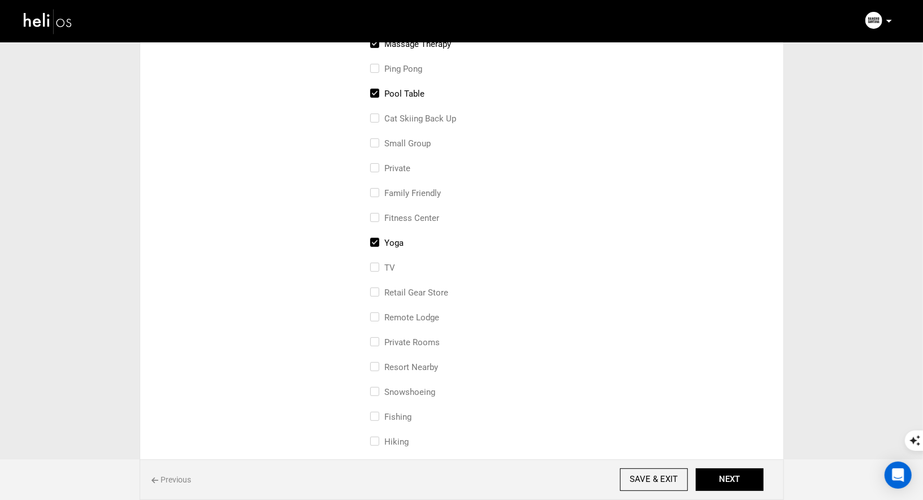
click at [374, 343] on input "Private Rooms" at bounding box center [373, 348] width 7 height 25
checkbox input "true"
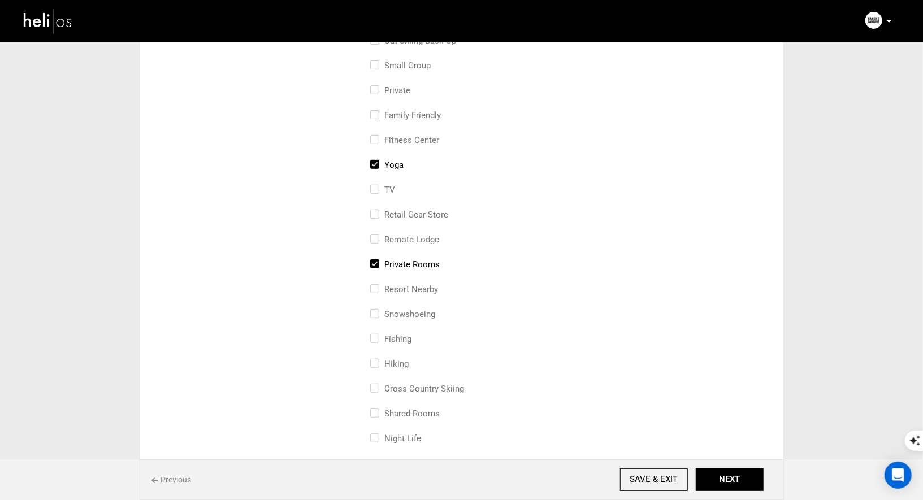
scroll to position [397, 0]
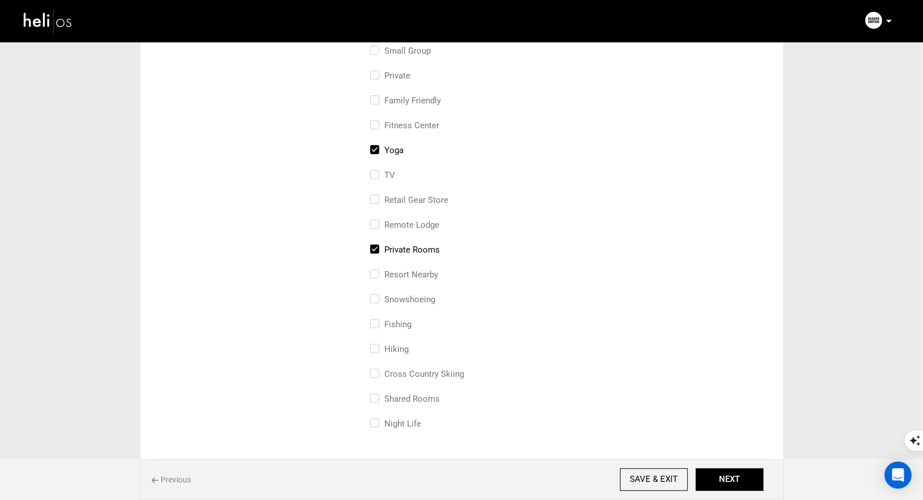
click at [376, 321] on input "Fishing" at bounding box center [373, 330] width 7 height 25
checkbox input "true"
click at [372, 356] on input "Hiking" at bounding box center [373, 354] width 7 height 25
checkbox input "true"
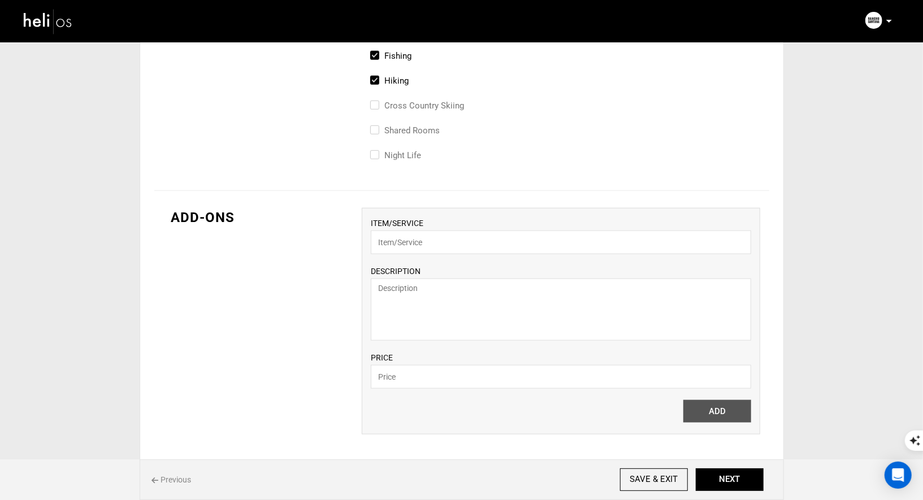
scroll to position [670, 0]
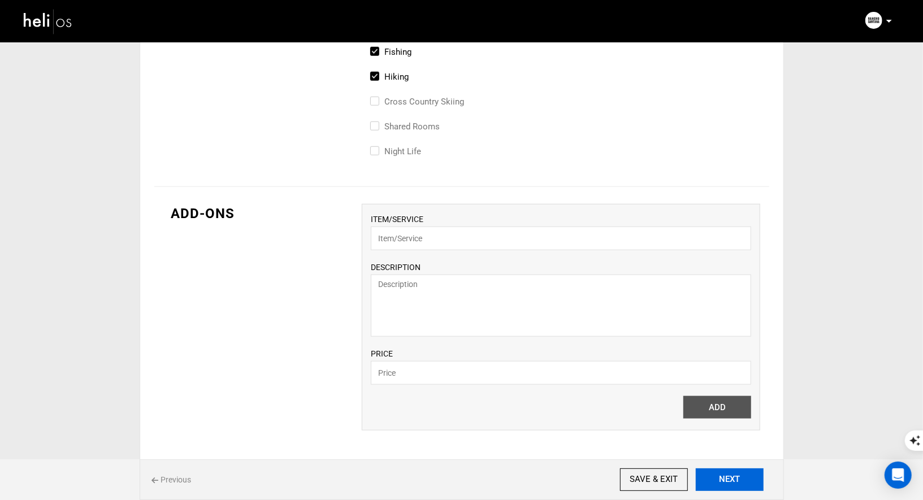
click at [738, 483] on button "NEXT" at bounding box center [730, 480] width 68 height 23
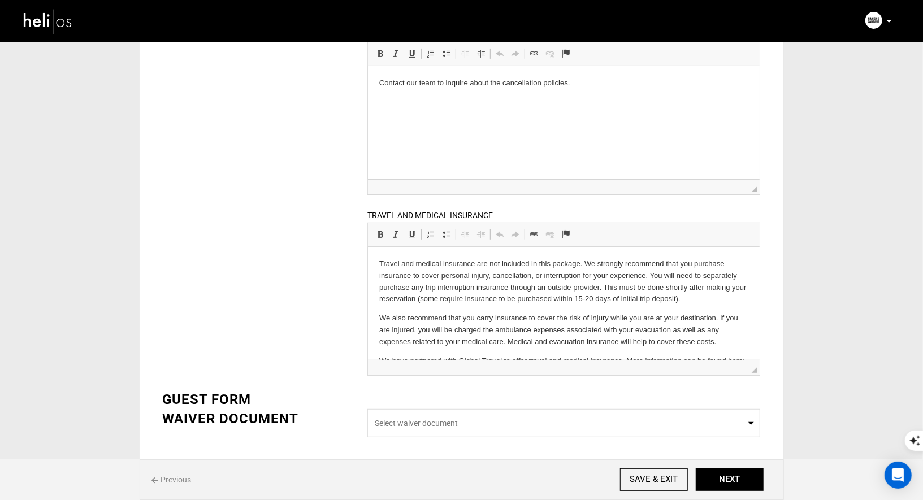
click at [301, 306] on div "BOOKING INFORMATION DEPOSIT POLICY Allow consumers to reserve this adventure by…" at bounding box center [461, 158] width 615 height 579
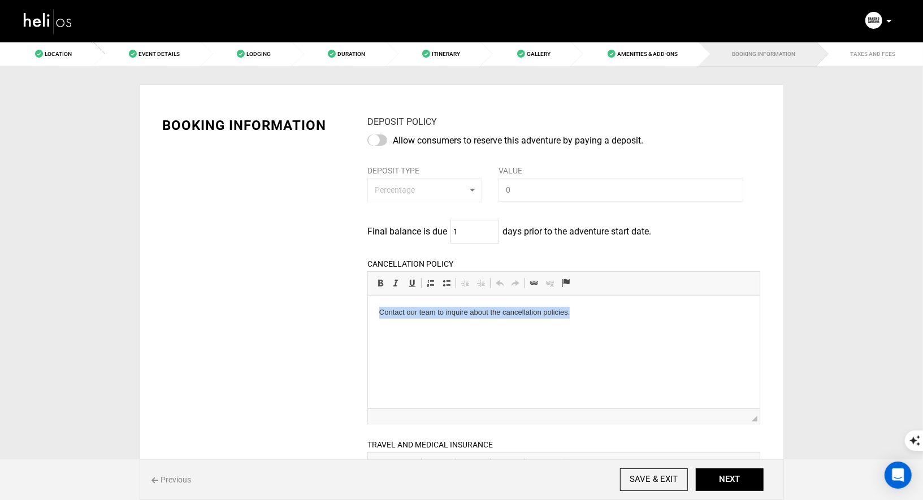
drag, startPoint x: 582, startPoint y: 322, endPoint x: 379, endPoint y: 297, distance: 203.8
click at [379, 297] on html "Contact our team to inquire about the cancellation policies." at bounding box center [564, 312] width 392 height 34
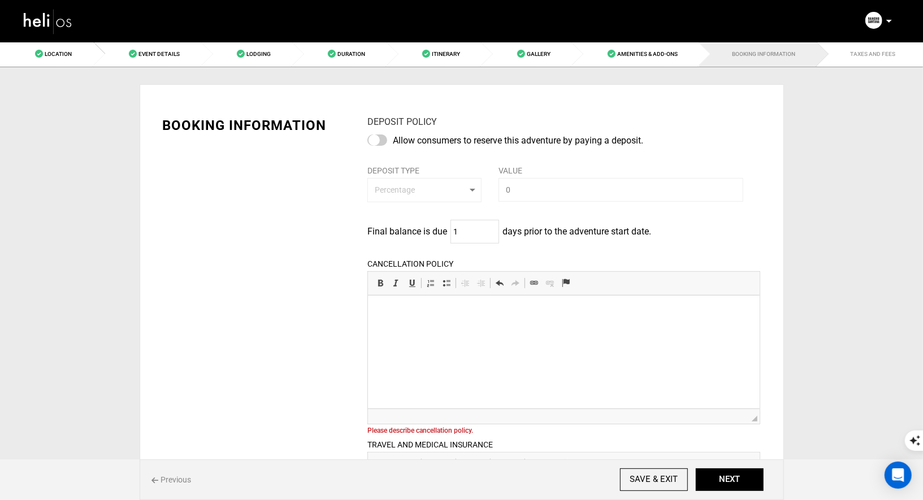
scroll to position [5436, 0]
click at [389, 381] on p at bounding box center [563, 386] width 369 height 12
